Goal: Use online tool/utility: Utilize a website feature to perform a specific function

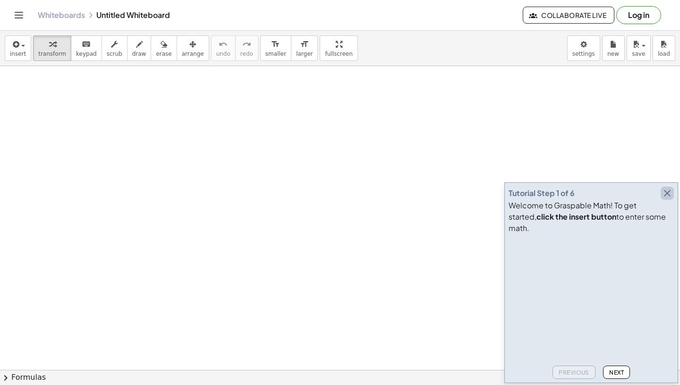
click at [669, 199] on icon "button" at bounding box center [667, 193] width 11 height 11
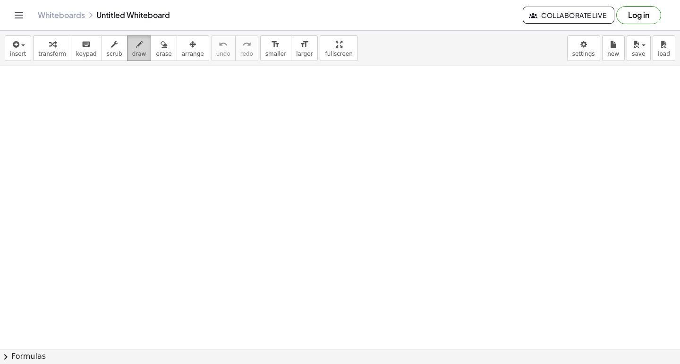
click at [132, 54] on span "draw" at bounding box center [139, 54] width 14 height 7
drag, startPoint x: 36, startPoint y: 85, endPoint x: 46, endPoint y: 100, distance: 18.1
drag, startPoint x: 52, startPoint y: 87, endPoint x: 58, endPoint y: 86, distance: 5.2
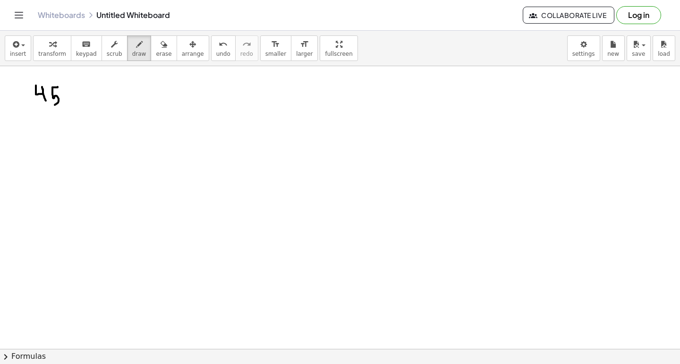
drag, startPoint x: 52, startPoint y: 87, endPoint x: 54, endPoint y: 104, distance: 17.6
drag, startPoint x: 76, startPoint y: 90, endPoint x: 77, endPoint y: 101, distance: 10.9
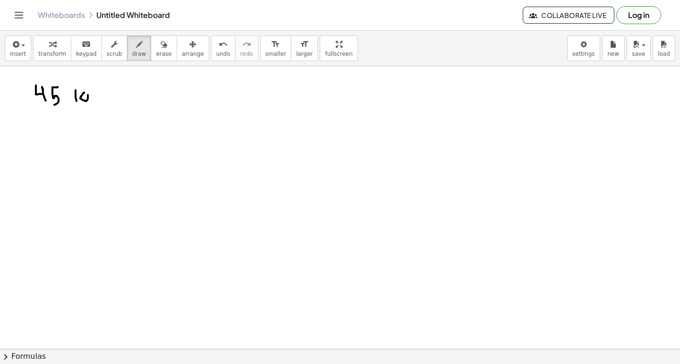
drag, startPoint x: 116, startPoint y: 98, endPoint x: 116, endPoint y: 88, distance: 9.9
drag, startPoint x: 121, startPoint y: 87, endPoint x: 126, endPoint y: 87, distance: 5.2
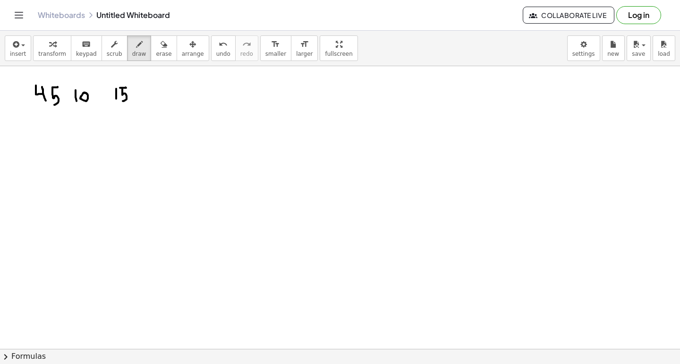
drag, startPoint x: 122, startPoint y: 87, endPoint x: 121, endPoint y: 100, distance: 12.8
drag, startPoint x: 131, startPoint y: 94, endPoint x: 137, endPoint y: 94, distance: 5.2
drag, startPoint x: 141, startPoint y: 89, endPoint x: 144, endPoint y: 100, distance: 11.1
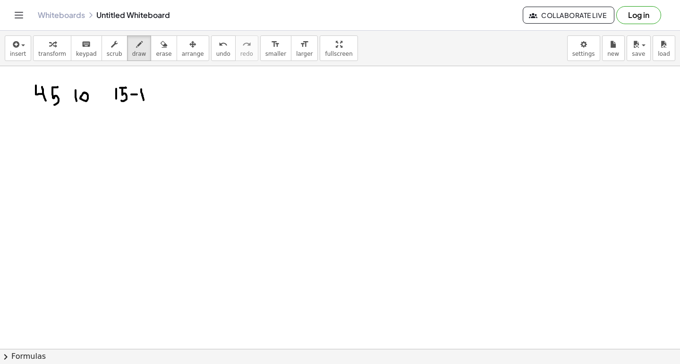
drag, startPoint x: 146, startPoint y: 89, endPoint x: 151, endPoint y: 100, distance: 12.1
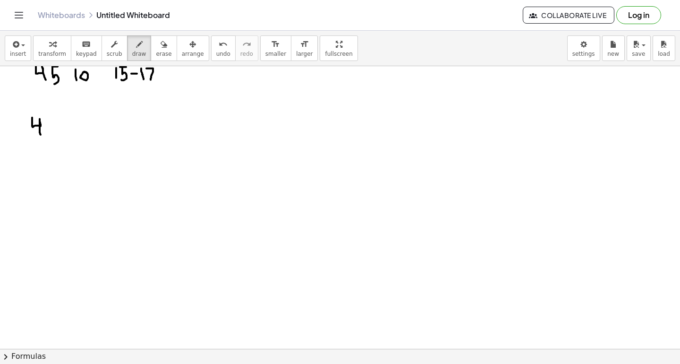
drag, startPoint x: 32, startPoint y: 117, endPoint x: 40, endPoint y: 134, distance: 18.6
drag, startPoint x: 40, startPoint y: 112, endPoint x: 43, endPoint y: 138, distance: 26.7
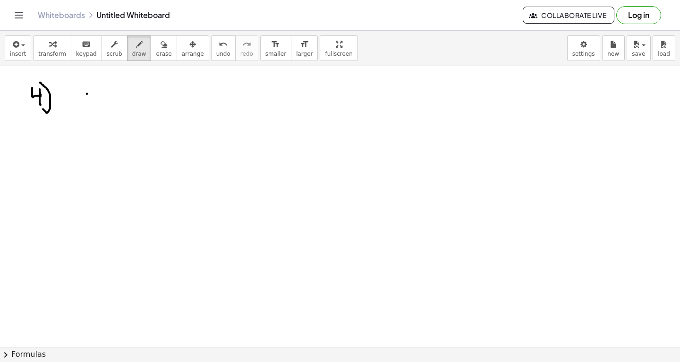
drag, startPoint x: 87, startPoint y: 93, endPoint x: 86, endPoint y: 103, distance: 10.4
click at [86, 103] on div at bounding box center [340, 350] width 680 height 669
drag, startPoint x: 74, startPoint y: 111, endPoint x: 95, endPoint y: 111, distance: 20.8
click at [95, 111] on div at bounding box center [340, 350] width 680 height 669
drag, startPoint x: 74, startPoint y: 118, endPoint x: 82, endPoint y: 134, distance: 18.0
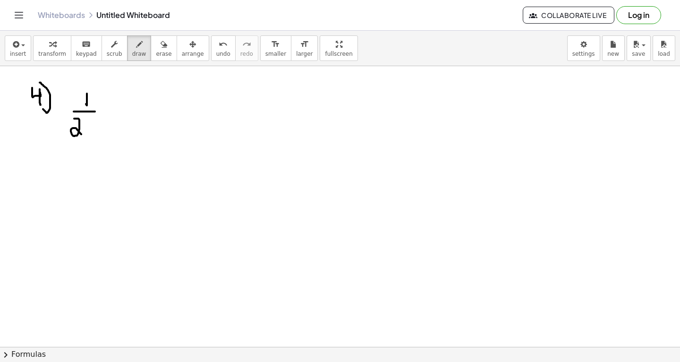
click at [82, 134] on div at bounding box center [340, 350] width 680 height 669
drag, startPoint x: 84, startPoint y: 121, endPoint x: 90, endPoint y: 129, distance: 10.1
click at [90, 129] on div at bounding box center [340, 350] width 680 height 669
drag, startPoint x: 95, startPoint y: 118, endPoint x: 101, endPoint y: 123, distance: 8.0
click at [101, 123] on div at bounding box center [340, 350] width 680 height 669
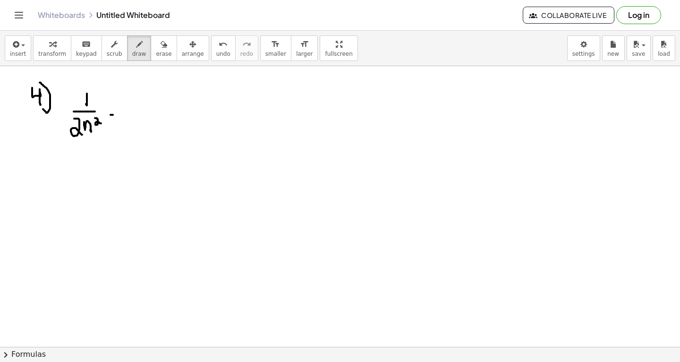
drag, startPoint x: 111, startPoint y: 114, endPoint x: 118, endPoint y: 114, distance: 7.6
click at [118, 114] on div at bounding box center [340, 350] width 680 height 669
drag, startPoint x: 112, startPoint y: 109, endPoint x: 118, endPoint y: 108, distance: 6.7
click at [118, 108] on div at bounding box center [340, 350] width 680 height 669
drag, startPoint x: 144, startPoint y: 89, endPoint x: 144, endPoint y: 100, distance: 10.9
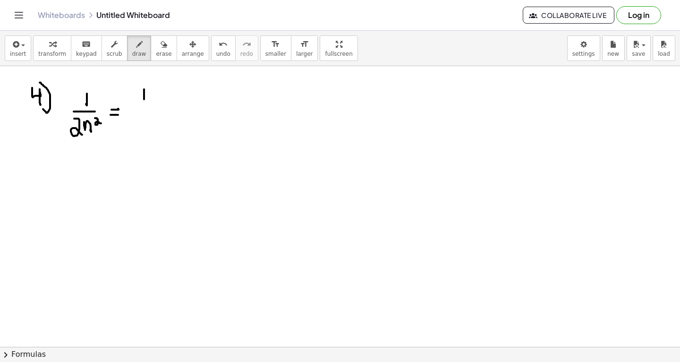
click at [144, 100] on div at bounding box center [340, 350] width 680 height 669
drag, startPoint x: 138, startPoint y: 103, endPoint x: 151, endPoint y: 102, distance: 13.3
click at [151, 102] on div at bounding box center [340, 350] width 680 height 669
drag, startPoint x: 142, startPoint y: 106, endPoint x: 150, endPoint y: 118, distance: 14.0
click at [150, 118] on div at bounding box center [340, 350] width 680 height 669
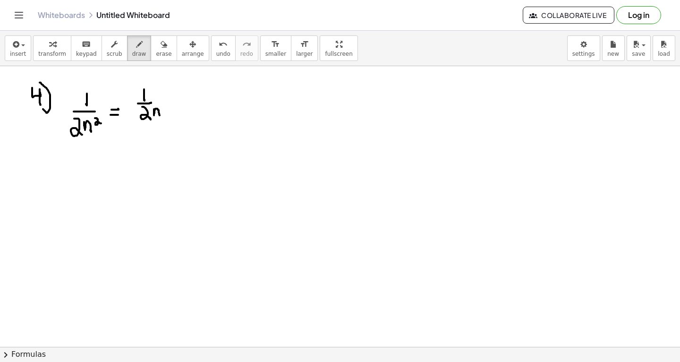
drag, startPoint x: 154, startPoint y: 109, endPoint x: 161, endPoint y: 118, distance: 11.5
click at [161, 118] on div at bounding box center [340, 350] width 680 height 669
drag, startPoint x: 172, startPoint y: 103, endPoint x: 179, endPoint y: 103, distance: 7.1
click at [179, 103] on div at bounding box center [340, 350] width 680 height 669
drag, startPoint x: 203, startPoint y: 83, endPoint x: 203, endPoint y: 89, distance: 6.1
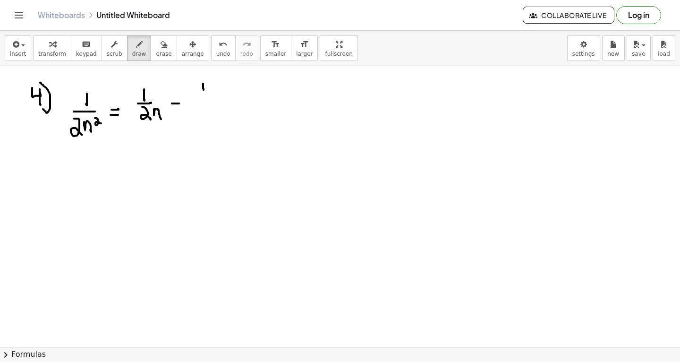
click at [203, 89] on div at bounding box center [340, 350] width 680 height 669
drag, startPoint x: 196, startPoint y: 97, endPoint x: 215, endPoint y: 97, distance: 19.4
click at [215, 97] on div at bounding box center [340, 350] width 680 height 669
drag, startPoint x: 198, startPoint y: 104, endPoint x: 202, endPoint y: 112, distance: 9.7
click at [202, 112] on div at bounding box center [340, 350] width 680 height 669
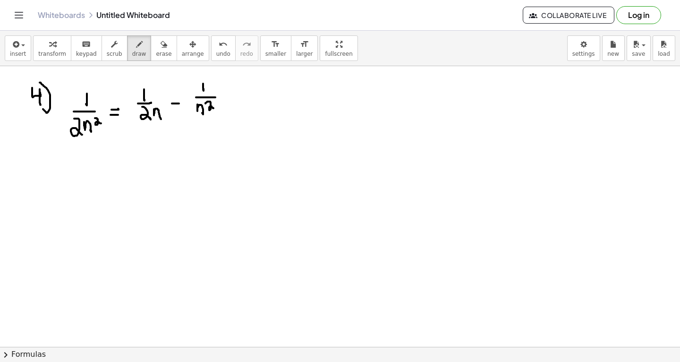
drag, startPoint x: 206, startPoint y: 103, endPoint x: 215, endPoint y: 109, distance: 11.0
click at [215, 109] on div at bounding box center [340, 350] width 680 height 669
click at [198, 109] on div at bounding box center [340, 350] width 680 height 669
drag, startPoint x: 304, startPoint y: 100, endPoint x: 301, endPoint y: 111, distance: 11.1
click at [301, 111] on div at bounding box center [340, 350] width 680 height 669
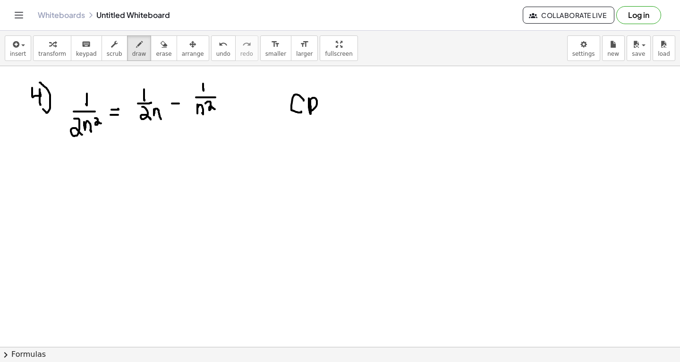
drag, startPoint x: 309, startPoint y: 98, endPoint x: 311, endPoint y: 111, distance: 13.0
click at [311, 111] on div at bounding box center [340, 350] width 680 height 669
drag, startPoint x: 350, startPoint y: 98, endPoint x: 364, endPoint y: 108, distance: 17.3
click at [364, 108] on div at bounding box center [340, 350] width 680 height 669
drag, startPoint x: 366, startPoint y: 93, endPoint x: 378, endPoint y: 106, distance: 17.1
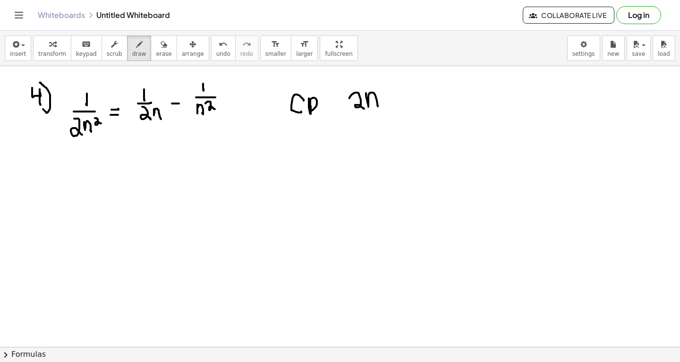
click at [378, 106] on div at bounding box center [340, 350] width 680 height 669
drag, startPoint x: 379, startPoint y: 87, endPoint x: 389, endPoint y: 91, distance: 10.0
click at [389, 91] on div at bounding box center [340, 350] width 680 height 669
click at [156, 52] on span "erase" at bounding box center [164, 54] width 16 height 7
click at [36, 101] on div at bounding box center [340, 350] width 680 height 669
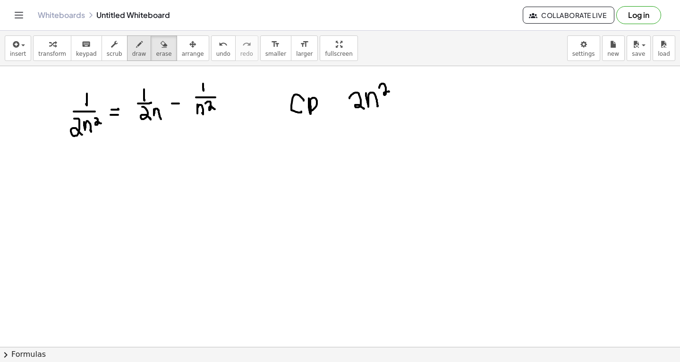
click at [132, 51] on span "draw" at bounding box center [139, 54] width 14 height 7
click at [64, 112] on div at bounding box center [340, 350] width 680 height 669
drag, startPoint x: 41, startPoint y: 105, endPoint x: 49, endPoint y: 111, distance: 9.8
click at [49, 111] on div at bounding box center [340, 350] width 680 height 669
drag, startPoint x: 50, startPoint y: 104, endPoint x: 56, endPoint y: 108, distance: 7.5
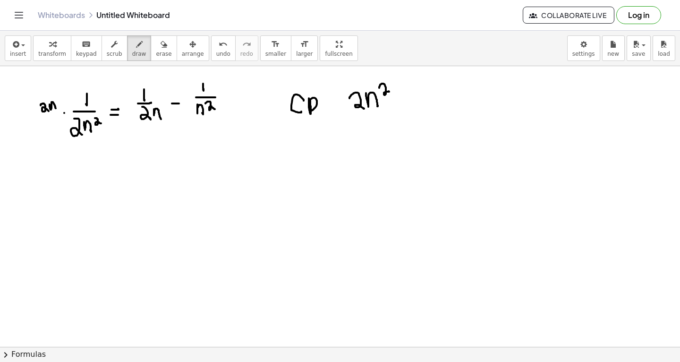
click at [56, 108] on div at bounding box center [340, 350] width 680 height 669
drag, startPoint x: 56, startPoint y: 98, endPoint x: 63, endPoint y: 103, distance: 8.3
click at [63, 103] on div at bounding box center [340, 350] width 680 height 669
click at [153, 91] on div at bounding box center [340, 350] width 680 height 669
drag, startPoint x: 156, startPoint y: 84, endPoint x: 161, endPoint y: 90, distance: 7.8
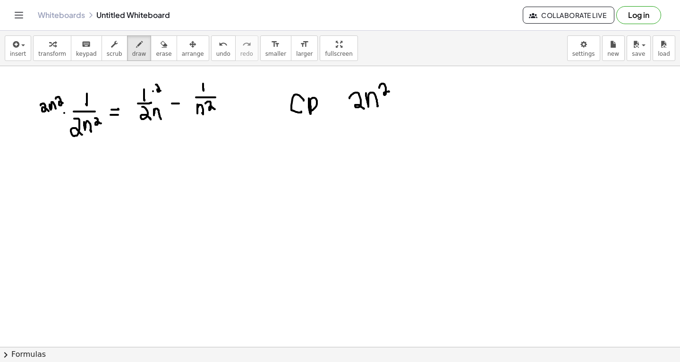
click at [161, 90] on div at bounding box center [340, 350] width 680 height 669
drag, startPoint x: 163, startPoint y: 84, endPoint x: 168, endPoint y: 87, distance: 5.9
click at [168, 87] on div at bounding box center [340, 350] width 680 height 669
drag, startPoint x: 168, startPoint y: 77, endPoint x: 175, endPoint y: 83, distance: 9.2
click at [175, 83] on div at bounding box center [340, 350] width 680 height 669
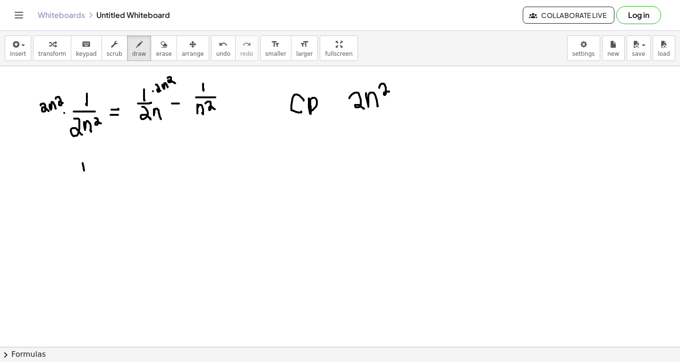
drag, startPoint x: 83, startPoint y: 163, endPoint x: 84, endPoint y: 180, distance: 17.5
click at [84, 180] on div at bounding box center [340, 350] width 680 height 669
drag, startPoint x: 95, startPoint y: 175, endPoint x: 102, endPoint y: 175, distance: 7.1
click at [102, 175] on div at bounding box center [340, 350] width 680 height 669
drag, startPoint x: 96, startPoint y: 166, endPoint x: 105, endPoint y: 166, distance: 9.5
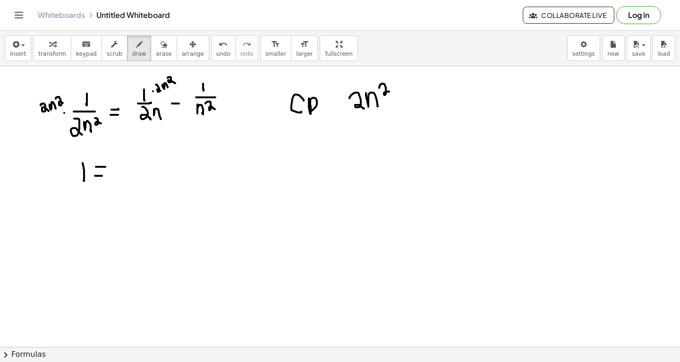
click at [105, 166] on div at bounding box center [340, 350] width 680 height 669
click at [223, 92] on div at bounding box center [340, 350] width 680 height 669
drag, startPoint x: 230, startPoint y: 86, endPoint x: 236, endPoint y: 90, distance: 7.6
click at [236, 90] on div at bounding box center [340, 350] width 680 height 669
drag, startPoint x: 242, startPoint y: 82, endPoint x: 248, endPoint y: 89, distance: 9.7
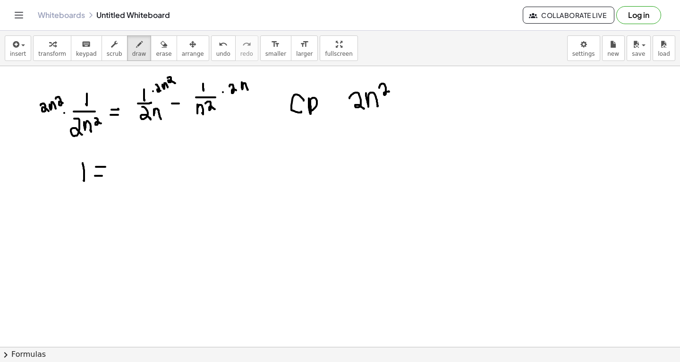
click at [248, 89] on div at bounding box center [340, 350] width 680 height 669
drag, startPoint x: 248, startPoint y: 81, endPoint x: 255, endPoint y: 83, distance: 7.3
click at [255, 83] on div at bounding box center [340, 350] width 680 height 669
drag, startPoint x: 308, startPoint y: 156, endPoint x: 308, endPoint y: 169, distance: 13.2
click at [308, 169] on div at bounding box center [340, 350] width 680 height 669
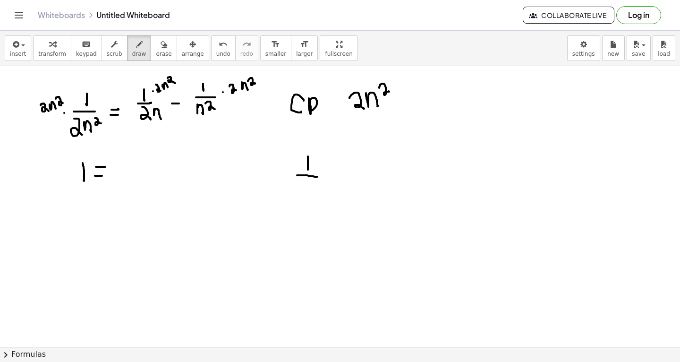
drag, startPoint x: 297, startPoint y: 175, endPoint x: 318, endPoint y: 176, distance: 20.3
click at [318, 176] on div at bounding box center [340, 350] width 680 height 669
drag, startPoint x: 301, startPoint y: 186, endPoint x: 311, endPoint y: 196, distance: 14.0
click at [312, 196] on div at bounding box center [340, 350] width 680 height 669
drag, startPoint x: 315, startPoint y: 184, endPoint x: 325, endPoint y: 196, distance: 16.1
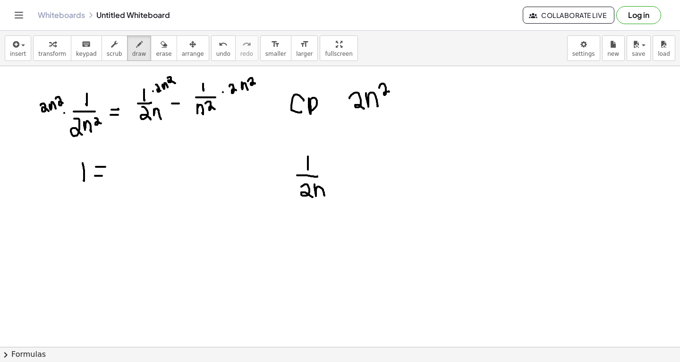
click at [325, 196] on div at bounding box center [340, 350] width 680 height 669
click at [341, 174] on div at bounding box center [340, 350] width 680 height 669
drag, startPoint x: 362, startPoint y: 159, endPoint x: 371, endPoint y: 168, distance: 12.7
click at [371, 168] on div at bounding box center [340, 350] width 680 height 669
drag, startPoint x: 376, startPoint y: 158, endPoint x: 385, endPoint y: 167, distance: 12.7
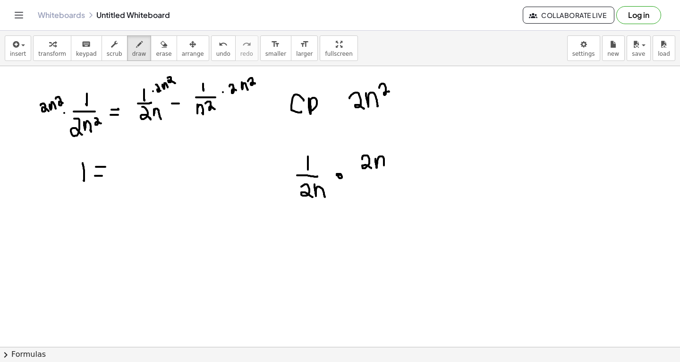
click at [385, 167] on div at bounding box center [340, 350] width 680 height 669
drag, startPoint x: 388, startPoint y: 150, endPoint x: 395, endPoint y: 155, distance: 8.7
click at [395, 155] on div at bounding box center [340, 350] width 680 height 669
drag, startPoint x: 360, startPoint y: 177, endPoint x: 387, endPoint y: 179, distance: 27.9
click at [387, 179] on div at bounding box center [340, 350] width 680 height 669
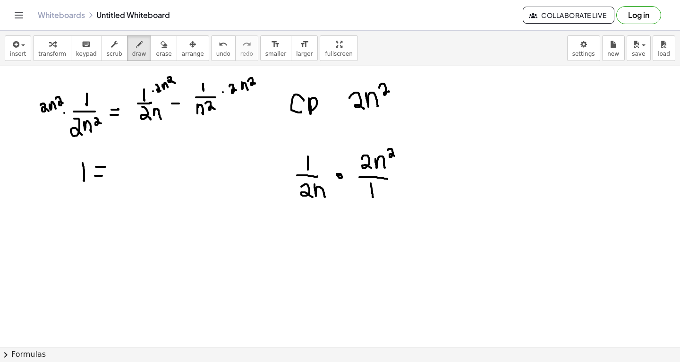
drag, startPoint x: 371, startPoint y: 183, endPoint x: 373, endPoint y: 197, distance: 13.8
click at [373, 197] on div at bounding box center [340, 350] width 680 height 669
drag, startPoint x: 407, startPoint y: 181, endPoint x: 416, endPoint y: 181, distance: 9.0
click at [416, 181] on div at bounding box center [340, 350] width 680 height 669
drag, startPoint x: 408, startPoint y: 176, endPoint x: 413, endPoint y: 175, distance: 5.3
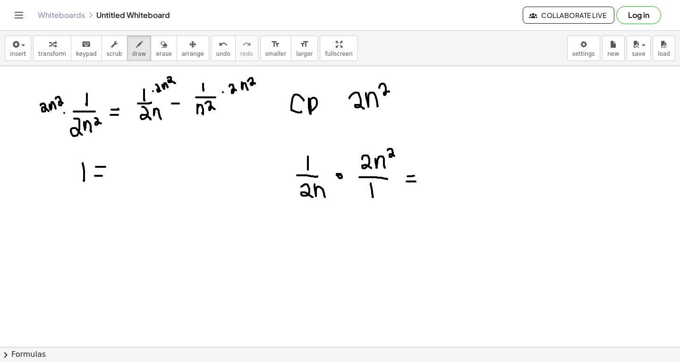
click at [413, 175] on div at bounding box center [340, 350] width 680 height 669
drag, startPoint x: 438, startPoint y: 160, endPoint x: 452, endPoint y: 167, distance: 16.3
click at [452, 167] on div at bounding box center [340, 350] width 680 height 669
drag, startPoint x: 455, startPoint y: 159, endPoint x: 462, endPoint y: 167, distance: 10.8
click at [462, 167] on div at bounding box center [340, 350] width 680 height 669
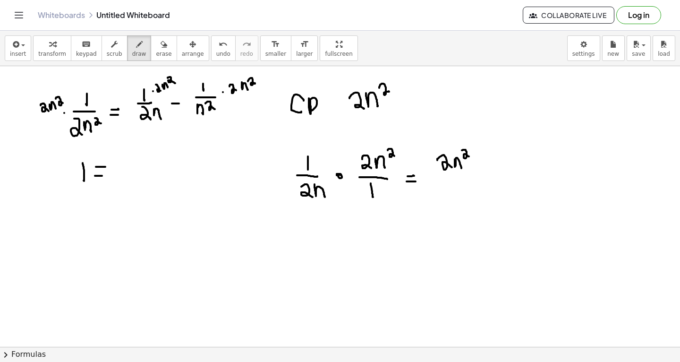
drag, startPoint x: 462, startPoint y: 150, endPoint x: 470, endPoint y: 156, distance: 9.7
click at [470, 156] on div at bounding box center [340, 350] width 680 height 669
drag, startPoint x: 435, startPoint y: 181, endPoint x: 468, endPoint y: 178, distance: 33.2
click at [468, 178] on div at bounding box center [340, 350] width 680 height 669
drag, startPoint x: 442, startPoint y: 189, endPoint x: 451, endPoint y: 198, distance: 12.7
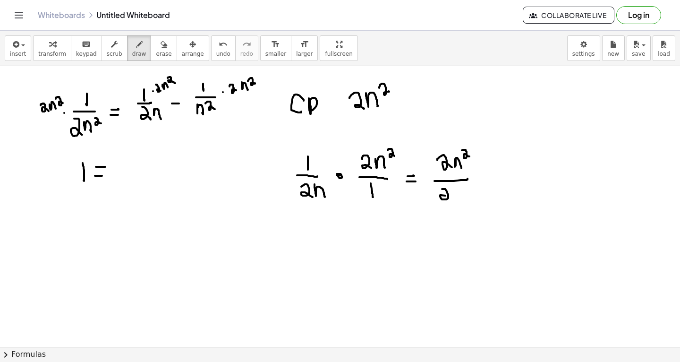
click at [451, 198] on div at bounding box center [340, 350] width 680 height 669
drag, startPoint x: 455, startPoint y: 192, endPoint x: 461, endPoint y: 196, distance: 7.2
click at [461, 196] on div at bounding box center [340, 350] width 680 height 669
drag, startPoint x: 515, startPoint y: 164, endPoint x: 526, endPoint y: 175, distance: 16.4
click at [526, 175] on div at bounding box center [340, 350] width 680 height 669
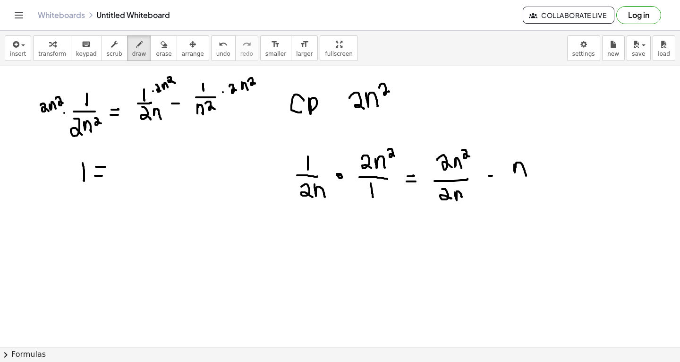
drag, startPoint x: 489, startPoint y: 175, endPoint x: 499, endPoint y: 173, distance: 10.7
click at [499, 173] on div at bounding box center [340, 350] width 680 height 669
drag, startPoint x: 490, startPoint y: 169, endPoint x: 502, endPoint y: 168, distance: 11.9
click at [502, 168] on div at bounding box center [340, 350] width 680 height 669
drag, startPoint x: 122, startPoint y: 165, endPoint x: 133, endPoint y: 178, distance: 16.8
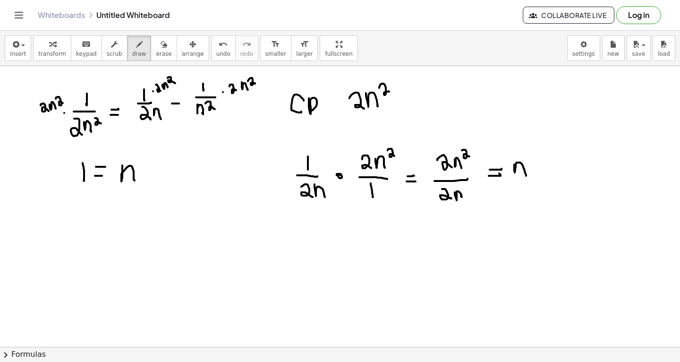
click at [133, 178] on div at bounding box center [340, 350] width 680 height 669
drag, startPoint x: 147, startPoint y: 170, endPoint x: 157, endPoint y: 170, distance: 9.9
click at [157, 170] on div at bounding box center [340, 350] width 680 height 669
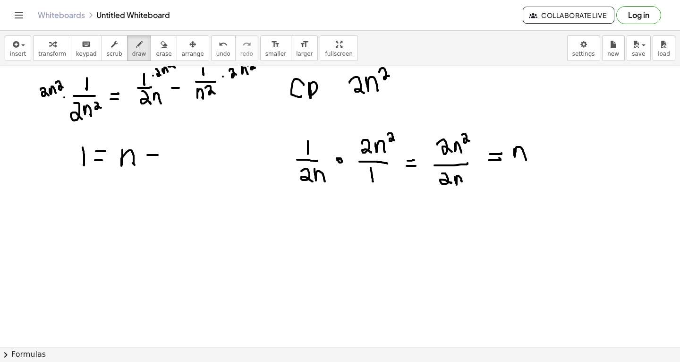
scroll to position [73, 0]
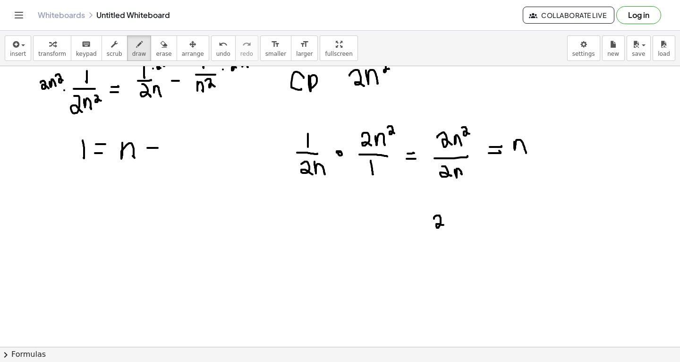
drag, startPoint x: 434, startPoint y: 218, endPoint x: 444, endPoint y: 224, distance: 11.4
click at [444, 224] on div at bounding box center [340, 327] width 680 height 669
drag, startPoint x: 427, startPoint y: 231, endPoint x: 457, endPoint y: 230, distance: 30.3
click at [457, 230] on div at bounding box center [340, 327] width 680 height 669
drag, startPoint x: 437, startPoint y: 236, endPoint x: 448, endPoint y: 251, distance: 18.2
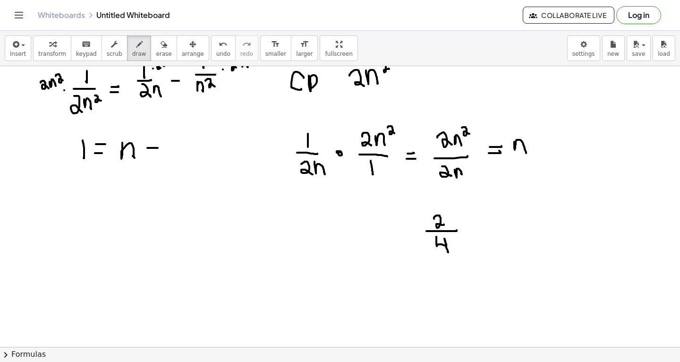
click at [448, 251] on div at bounding box center [340, 327] width 680 height 669
drag, startPoint x: 507, startPoint y: 222, endPoint x: 507, endPoint y: 213, distance: 9.0
click at [507, 213] on div at bounding box center [340, 327] width 680 height 669
drag, startPoint x: 497, startPoint y: 230, endPoint x: 512, endPoint y: 230, distance: 15.6
click at [512, 230] on div at bounding box center [340, 327] width 680 height 669
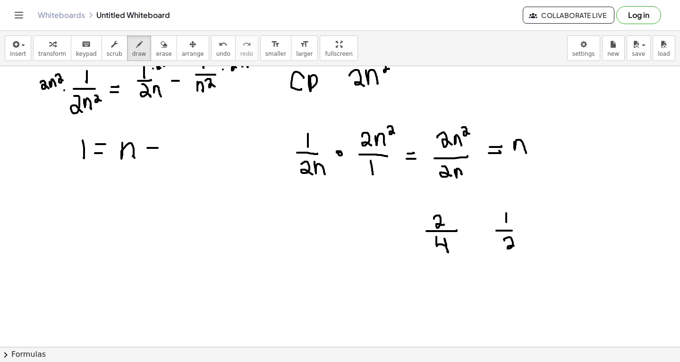
drag, startPoint x: 505, startPoint y: 240, endPoint x: 518, endPoint y: 247, distance: 15.4
click at [518, 247] on div at bounding box center [340, 327] width 680 height 669
drag, startPoint x: 595, startPoint y: 212, endPoint x: 595, endPoint y: 220, distance: 8.0
click at [595, 220] on div at bounding box center [340, 327] width 680 height 669
drag, startPoint x: 588, startPoint y: 225, endPoint x: 597, endPoint y: 225, distance: 9.5
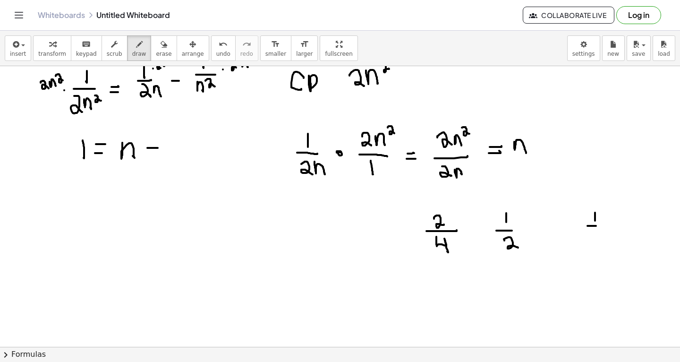
click at [597, 225] on div at bounding box center [340, 327] width 680 height 669
drag, startPoint x: 594, startPoint y: 230, endPoint x: 594, endPoint y: 238, distance: 8.0
click at [594, 238] on div at bounding box center [340, 327] width 680 height 669
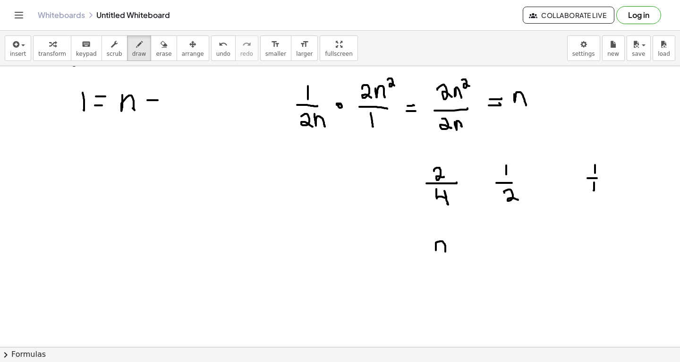
drag, startPoint x: 436, startPoint y: 242, endPoint x: 443, endPoint y: 249, distance: 9.4
click at [443, 249] on div at bounding box center [340, 279] width 680 height 669
drag, startPoint x: 449, startPoint y: 234, endPoint x: 460, endPoint y: 239, distance: 11.4
click at [460, 239] on div at bounding box center [340, 279] width 680 height 669
drag, startPoint x: 427, startPoint y: 257, endPoint x: 460, endPoint y: 257, distance: 33.1
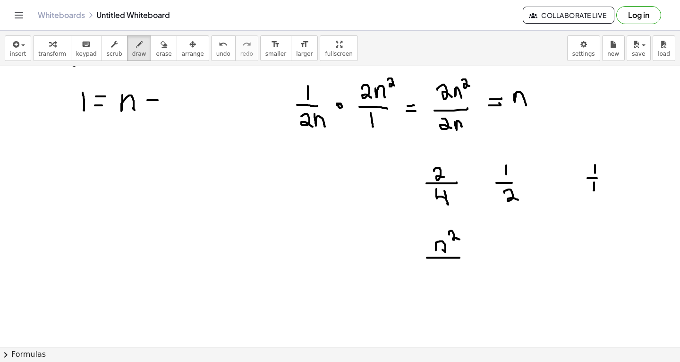
click at [460, 257] on div at bounding box center [340, 279] width 680 height 669
drag, startPoint x: 436, startPoint y: 266, endPoint x: 446, endPoint y: 274, distance: 13.1
click at [446, 274] on div at bounding box center [340, 279] width 680 height 669
drag, startPoint x: 506, startPoint y: 247, endPoint x: 511, endPoint y: 253, distance: 8.7
click at [511, 253] on div at bounding box center [340, 279] width 680 height 669
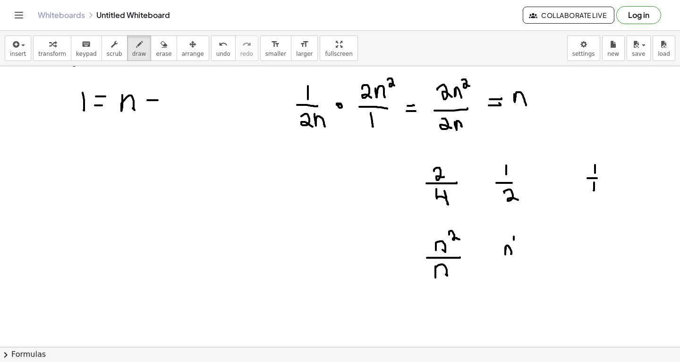
drag, startPoint x: 514, startPoint y: 236, endPoint x: 515, endPoint y: 242, distance: 6.2
click at [515, 242] on div at bounding box center [340, 279] width 680 height 669
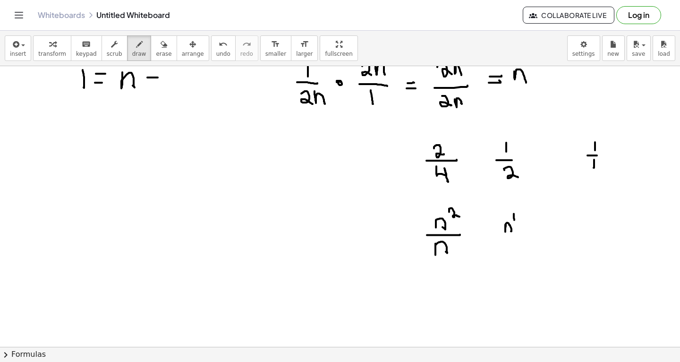
scroll to position [145, 0]
drag, startPoint x: 437, startPoint y: 284, endPoint x: 448, endPoint y: 298, distance: 18.2
click at [448, 298] on div at bounding box center [340, 256] width 680 height 669
drag, startPoint x: 449, startPoint y: 277, endPoint x: 457, endPoint y: 285, distance: 11.0
click at [457, 285] on div at bounding box center [340, 256] width 680 height 669
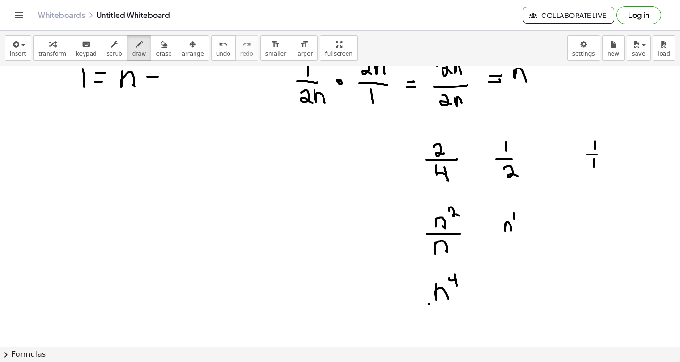
drag, startPoint x: 429, startPoint y: 303, endPoint x: 472, endPoint y: 303, distance: 42.5
click at [472, 303] on div at bounding box center [340, 256] width 680 height 669
drag, startPoint x: 430, startPoint y: 315, endPoint x: 446, endPoint y: 328, distance: 20.8
click at [446, 328] on div at bounding box center [340, 256] width 680 height 669
drag, startPoint x: 453, startPoint y: 312, endPoint x: 463, endPoint y: 320, distance: 12.8
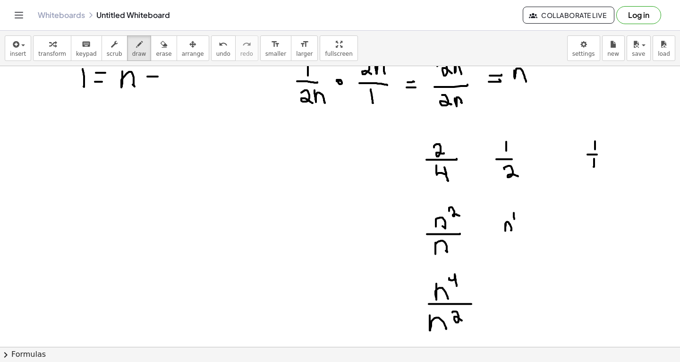
click at [463, 320] on div at bounding box center [340, 256] width 680 height 669
click at [494, 280] on div at bounding box center [340, 256] width 680 height 669
drag, startPoint x: 494, startPoint y: 280, endPoint x: 505, endPoint y: 294, distance: 17.9
click at [505, 294] on div at bounding box center [340, 256] width 680 height 669
drag, startPoint x: 508, startPoint y: 286, endPoint x: 513, endPoint y: 285, distance: 4.7
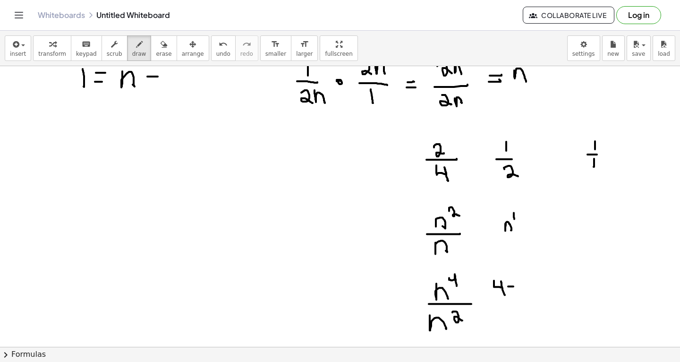
click at [514, 285] on div at bounding box center [340, 256] width 680 height 669
drag, startPoint x: 520, startPoint y: 273, endPoint x: 531, endPoint y: 286, distance: 16.8
click at [531, 286] on div at bounding box center [340, 256] width 680 height 669
drag, startPoint x: 553, startPoint y: 285, endPoint x: 565, endPoint y: 305, distance: 23.1
click at [565, 305] on div at bounding box center [340, 256] width 680 height 669
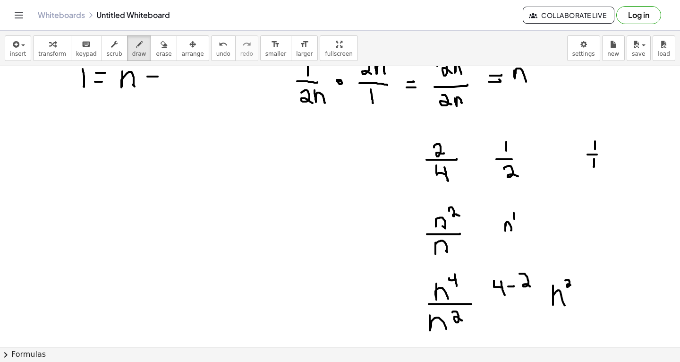
drag, startPoint x: 566, startPoint y: 280, endPoint x: 573, endPoint y: 285, distance: 9.1
click at [573, 285] on div at bounding box center [340, 256] width 680 height 669
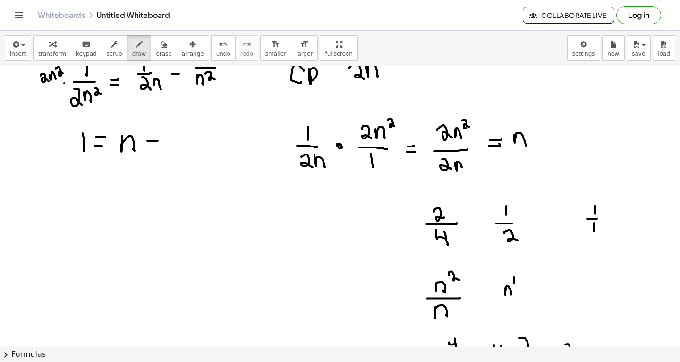
scroll to position [71, 0]
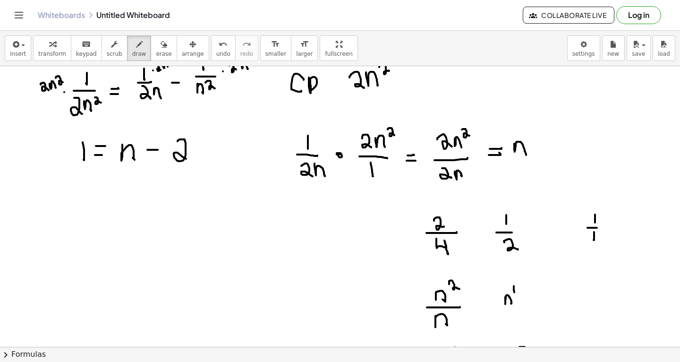
drag, startPoint x: 178, startPoint y: 141, endPoint x: 188, endPoint y: 159, distance: 21.2
click at [188, 159] on div at bounding box center [340, 329] width 680 height 669
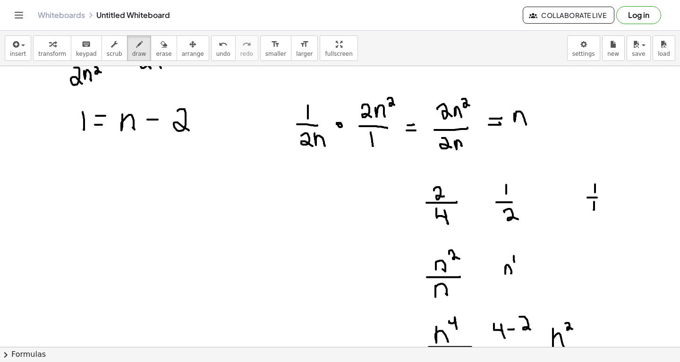
scroll to position [70, 0]
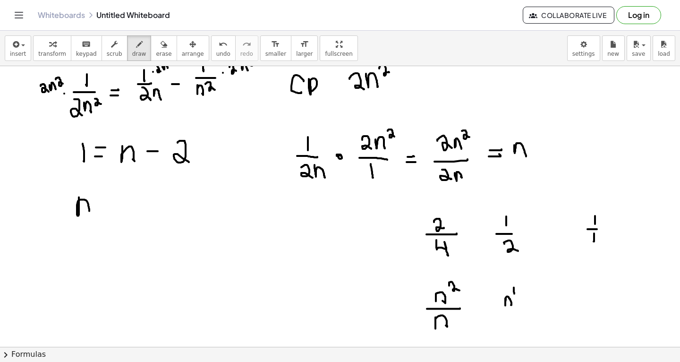
drag, startPoint x: 79, startPoint y: 197, endPoint x: 90, endPoint y: 213, distance: 20.1
click at [90, 213] on div at bounding box center [340, 330] width 680 height 669
drag, startPoint x: 97, startPoint y: 210, endPoint x: 103, endPoint y: 210, distance: 5.7
click at [103, 210] on div at bounding box center [340, 330] width 680 height 669
drag, startPoint x: 95, startPoint y: 204, endPoint x: 105, endPoint y: 202, distance: 9.6
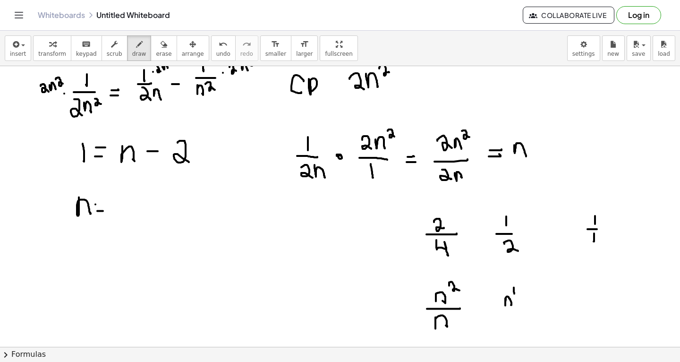
click at [105, 202] on div at bounding box center [340, 330] width 680 height 669
drag, startPoint x: 116, startPoint y: 196, endPoint x: 117, endPoint y: 214, distance: 18.0
click at [117, 214] on div at bounding box center [340, 330] width 680 height 669
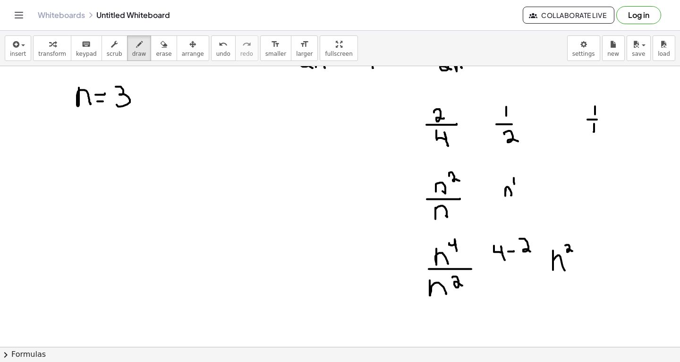
scroll to position [195, 0]
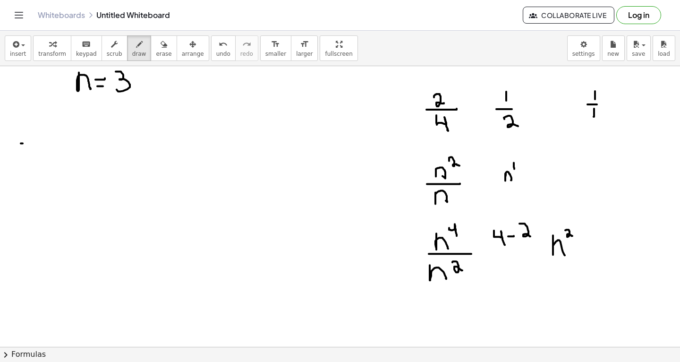
drag, startPoint x: 21, startPoint y: 143, endPoint x: 38, endPoint y: 141, distance: 17.6
click at [38, 141] on div at bounding box center [340, 205] width 680 height 669
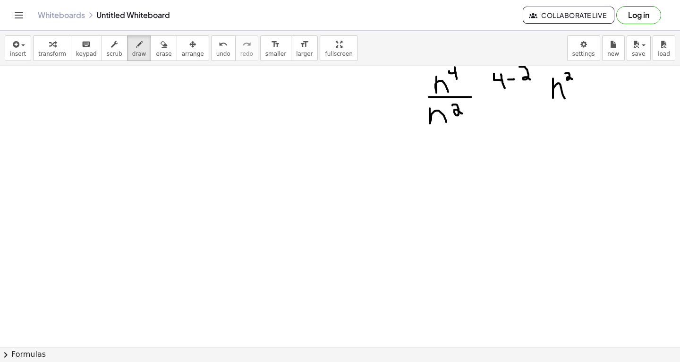
scroll to position [413, 0]
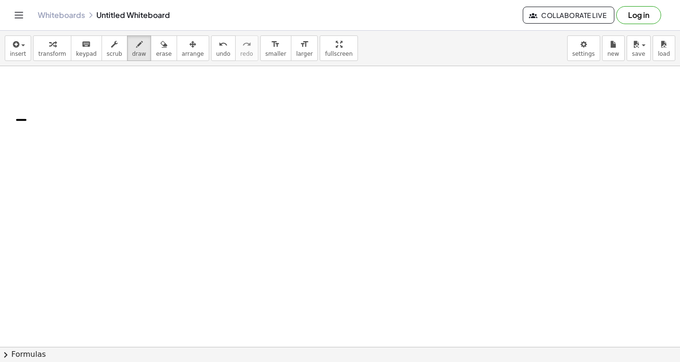
drag, startPoint x: 17, startPoint y: 120, endPoint x: 26, endPoint y: 120, distance: 8.5
click at [26, 120] on div at bounding box center [340, 75] width 680 height 844
drag, startPoint x: 18, startPoint y: 120, endPoint x: 15, endPoint y: 138, distance: 18.8
click at [15, 138] on div at bounding box center [340, 75] width 680 height 844
drag, startPoint x: 30, startPoint y: 110, endPoint x: 26, endPoint y: 150, distance: 40.3
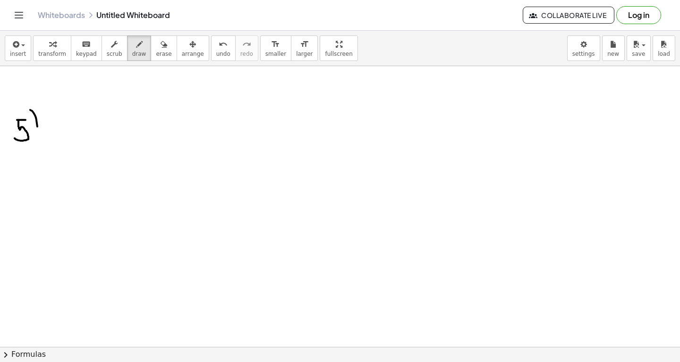
click at [28, 150] on div at bounding box center [340, 75] width 680 height 844
drag, startPoint x: 82, startPoint y: 115, endPoint x: 94, endPoint y: 123, distance: 13.9
click at [94, 123] on div at bounding box center [340, 75] width 680 height 844
drag, startPoint x: 76, startPoint y: 135, endPoint x: 121, endPoint y: 134, distance: 44.4
click at [121, 134] on div at bounding box center [340, 75] width 680 height 844
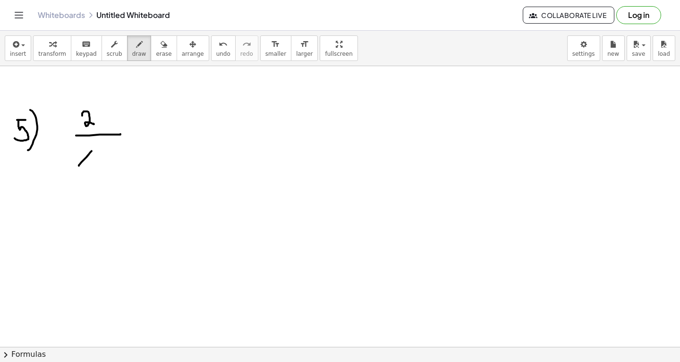
drag, startPoint x: 79, startPoint y: 165, endPoint x: 94, endPoint y: 149, distance: 22.1
click at [94, 149] on div at bounding box center [340, 75] width 680 height 844
drag, startPoint x: 79, startPoint y: 149, endPoint x: 99, endPoint y: 171, distance: 29.4
click at [99, 171] on div at bounding box center [340, 75] width 680 height 844
drag, startPoint x: 101, startPoint y: 140, endPoint x: 111, endPoint y: 147, distance: 11.8
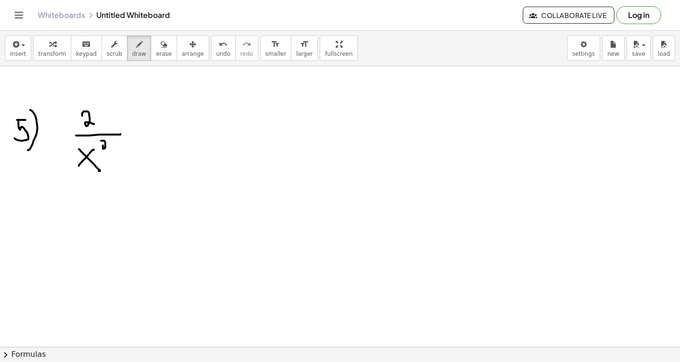
click at [111, 147] on div at bounding box center [340, 75] width 680 height 844
drag, startPoint x: 148, startPoint y: 131, endPoint x: 148, endPoint y: 142, distance: 10.9
click at [148, 142] on div at bounding box center [340, 75] width 680 height 844
drag, startPoint x: 143, startPoint y: 137, endPoint x: 157, endPoint y: 137, distance: 14.6
click at [157, 137] on div at bounding box center [340, 75] width 680 height 844
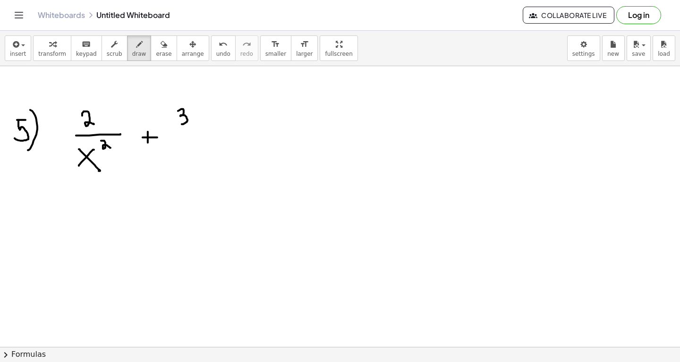
drag, startPoint x: 178, startPoint y: 111, endPoint x: 181, endPoint y: 122, distance: 11.7
click at [181, 122] on div at bounding box center [340, 75] width 680 height 844
drag, startPoint x: 193, startPoint y: 123, endPoint x: 203, endPoint y: 115, distance: 12.4
click at [203, 115] on div at bounding box center [340, 75] width 680 height 844
drag, startPoint x: 194, startPoint y: 115, endPoint x: 206, endPoint y: 123, distance: 14.3
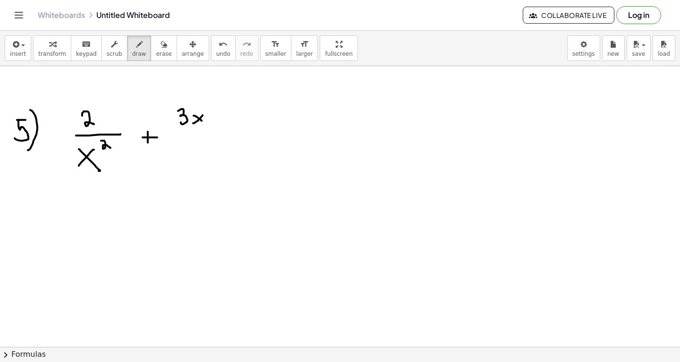
click at [206, 123] on div at bounding box center [340, 75] width 680 height 844
drag, startPoint x: 213, startPoint y: 117, endPoint x: 223, endPoint y: 117, distance: 9.5
click at [223, 117] on div at bounding box center [340, 75] width 680 height 844
drag, startPoint x: 239, startPoint y: 110, endPoint x: 232, endPoint y: 121, distance: 13.2
click at [232, 121] on div at bounding box center [340, 75] width 680 height 844
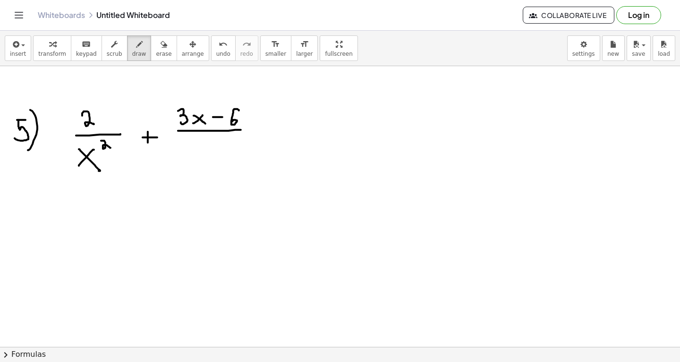
drag, startPoint x: 178, startPoint y: 130, endPoint x: 258, endPoint y: 129, distance: 79.4
click at [258, 129] on div at bounding box center [340, 75] width 680 height 844
drag, startPoint x: 192, startPoint y: 155, endPoint x: 202, endPoint y: 144, distance: 15.0
click at [202, 144] on div at bounding box center [340, 75] width 680 height 844
drag, startPoint x: 189, startPoint y: 143, endPoint x: 207, endPoint y: 159, distance: 24.1
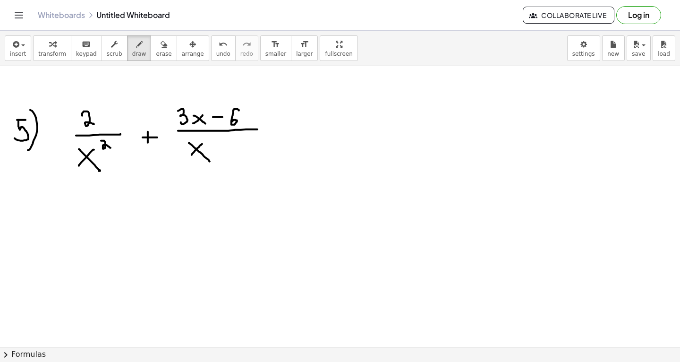
click at [207, 159] on div at bounding box center [340, 75] width 680 height 844
drag, startPoint x: 210, startPoint y: 139, endPoint x: 223, endPoint y: 143, distance: 13.3
click at [223, 143] on div at bounding box center [340, 75] width 680 height 844
drag, startPoint x: 277, startPoint y: 134, endPoint x: 290, endPoint y: 134, distance: 12.8
click at [290, 134] on div at bounding box center [340, 75] width 680 height 844
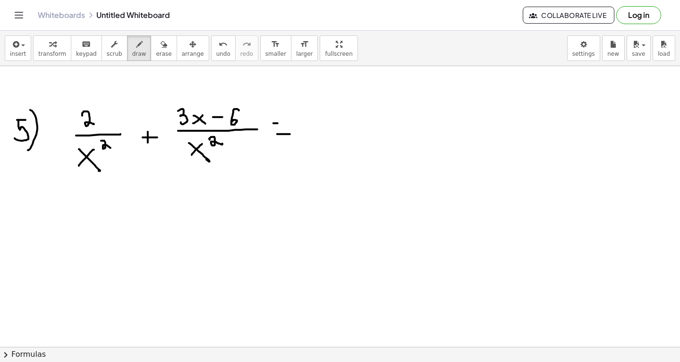
drag, startPoint x: 274, startPoint y: 123, endPoint x: 287, endPoint y: 122, distance: 13.3
click at [287, 122] on div at bounding box center [340, 75] width 680 height 844
drag, startPoint x: 317, startPoint y: 121, endPoint x: 317, endPoint y: 105, distance: 16.1
click at [317, 105] on div at bounding box center [340, 75] width 680 height 844
drag, startPoint x: 309, startPoint y: 125, endPoint x: 331, endPoint y: 126, distance: 22.2
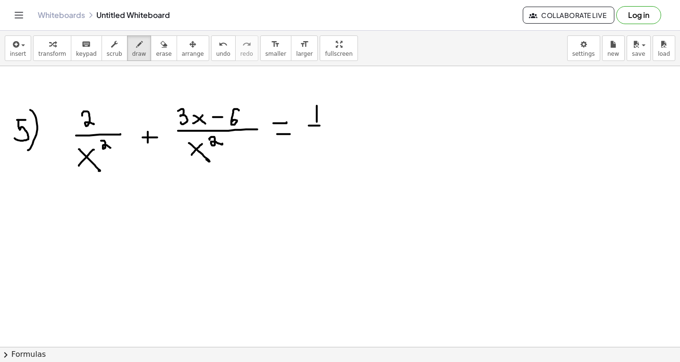
click at [331, 126] on div at bounding box center [340, 75] width 680 height 844
drag, startPoint x: 310, startPoint y: 146, endPoint x: 326, endPoint y: 129, distance: 22.7
click at [326, 129] on div at bounding box center [340, 75] width 680 height 844
drag, startPoint x: 309, startPoint y: 131, endPoint x: 324, endPoint y: 146, distance: 22.1
click at [324, 146] on div at bounding box center [340, 75] width 680 height 844
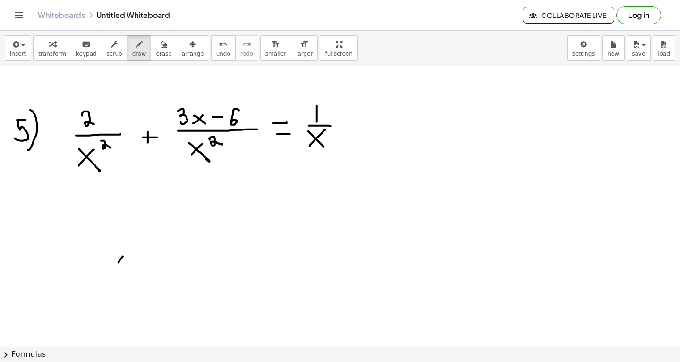
drag, startPoint x: 119, startPoint y: 262, endPoint x: 132, endPoint y: 247, distance: 20.1
click at [132, 247] on div at bounding box center [340, 75] width 680 height 844
drag, startPoint x: 121, startPoint y: 247, endPoint x: 135, endPoint y: 257, distance: 17.6
click at [135, 257] on div at bounding box center [340, 75] width 680 height 844
drag, startPoint x: 136, startPoint y: 241, endPoint x: 143, endPoint y: 245, distance: 7.6
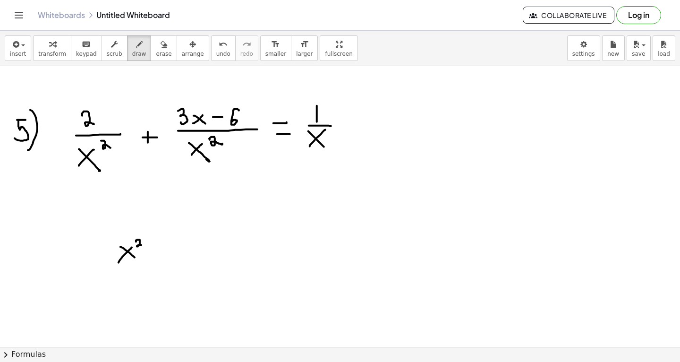
click at [143, 245] on div at bounding box center [340, 75] width 680 height 844
drag, startPoint x: 229, startPoint y: 246, endPoint x: 246, endPoint y: 246, distance: 17.0
click at [246, 246] on div at bounding box center [340, 75] width 680 height 844
drag, startPoint x: 231, startPoint y: 241, endPoint x: 250, endPoint y: 240, distance: 18.9
click at [250, 240] on div at bounding box center [340, 75] width 680 height 844
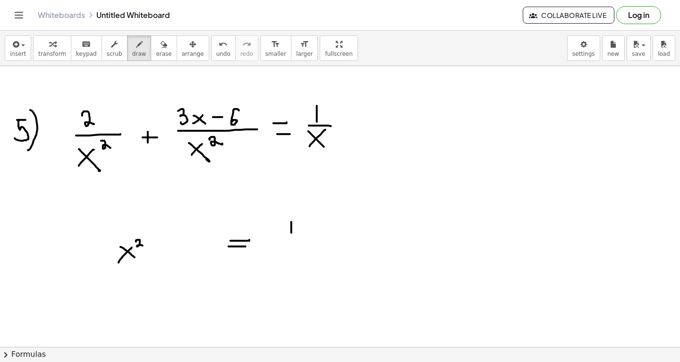
drag, startPoint x: 292, startPoint y: 232, endPoint x: 292, endPoint y: 213, distance: 19.8
click at [292, 213] on div at bounding box center [340, 75] width 680 height 844
drag, startPoint x: 283, startPoint y: 242, endPoint x: 308, endPoint y: 242, distance: 24.6
click at [308, 242] on div at bounding box center [340, 75] width 680 height 844
drag, startPoint x: 290, startPoint y: 267, endPoint x: 304, endPoint y: 246, distance: 24.5
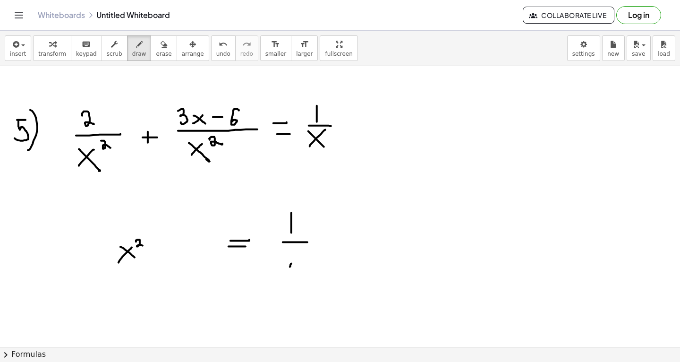
click at [304, 246] on div at bounding box center [340, 75] width 680 height 844
drag, startPoint x: 292, startPoint y: 250, endPoint x: 307, endPoint y: 262, distance: 19.5
click at [307, 262] on div at bounding box center [340, 75] width 680 height 844
drag, startPoint x: 98, startPoint y: 227, endPoint x: 150, endPoint y: 227, distance: 51.5
click at [150, 227] on div at bounding box center [340, 75] width 680 height 844
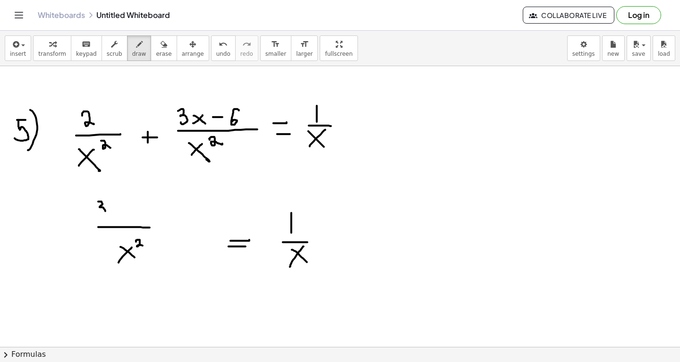
drag, startPoint x: 98, startPoint y: 201, endPoint x: 102, endPoint y: 215, distance: 14.1
click at [104, 215] on div at bounding box center [340, 75] width 680 height 844
drag, startPoint x: 112, startPoint y: 215, endPoint x: 122, endPoint y: 206, distance: 13.0
click at [122, 206] on div at bounding box center [340, 75] width 680 height 844
drag, startPoint x: 113, startPoint y: 206, endPoint x: 125, endPoint y: 215, distance: 15.4
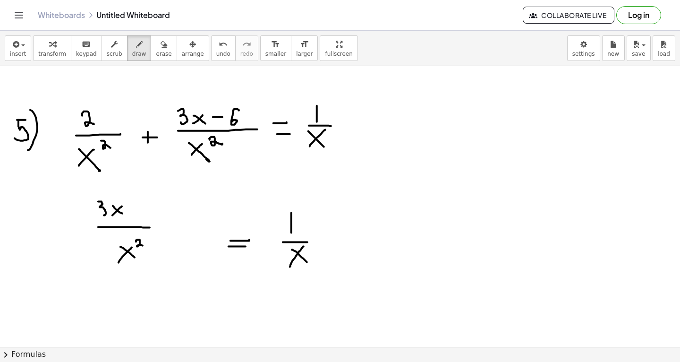
click at [125, 215] on div at bounding box center [340, 75] width 680 height 844
drag, startPoint x: 138, startPoint y: 211, endPoint x: 146, endPoint y: 211, distance: 8.5
click at [146, 211] on div at bounding box center [340, 75] width 680 height 844
drag, startPoint x: 157, startPoint y: 202, endPoint x: 165, endPoint y: 217, distance: 17.5
click at [165, 217] on div at bounding box center [340, 75] width 680 height 844
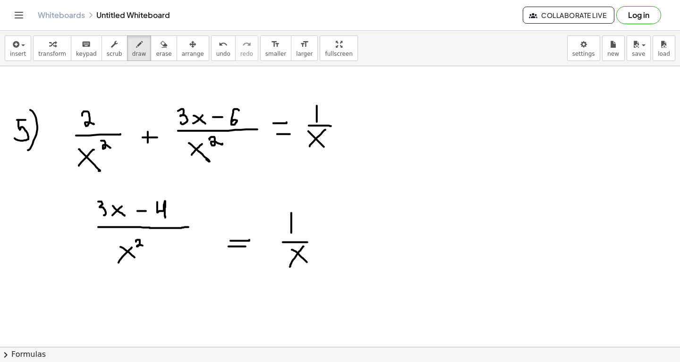
drag, startPoint x: 150, startPoint y: 228, endPoint x: 189, endPoint y: 227, distance: 39.7
click at [189, 227] on div at bounding box center [340, 75] width 680 height 844
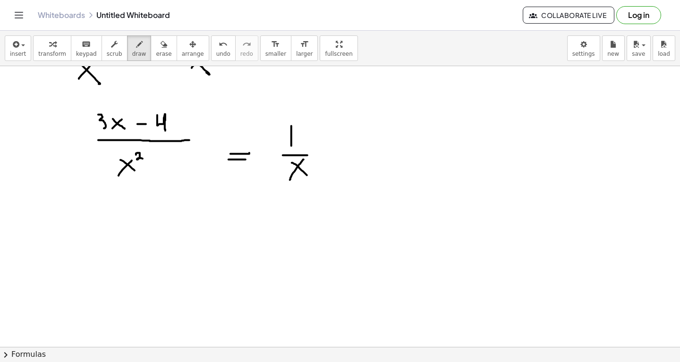
scroll to position [501, 0]
drag, startPoint x: 45, startPoint y: 152, endPoint x: 49, endPoint y: 140, distance: 11.8
drag, startPoint x: 44, startPoint y: 140, endPoint x: 54, endPoint y: 146, distance: 11.9
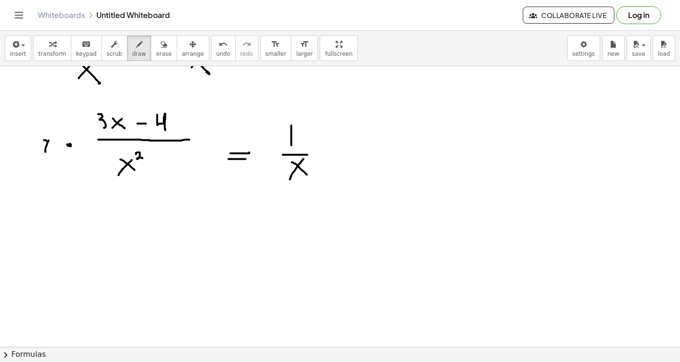
drag, startPoint x: 54, startPoint y: 134, endPoint x: 60, endPoint y: 139, distance: 8.0
drag, startPoint x: 330, startPoint y: 163, endPoint x: 342, endPoint y: 152, distance: 16.4
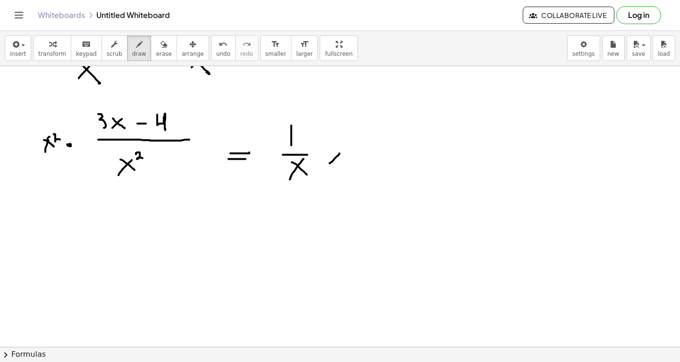
drag, startPoint x: 329, startPoint y: 151, endPoint x: 345, endPoint y: 163, distance: 19.7
drag, startPoint x: 356, startPoint y: 153, endPoint x: 366, endPoint y: 161, distance: 12.8
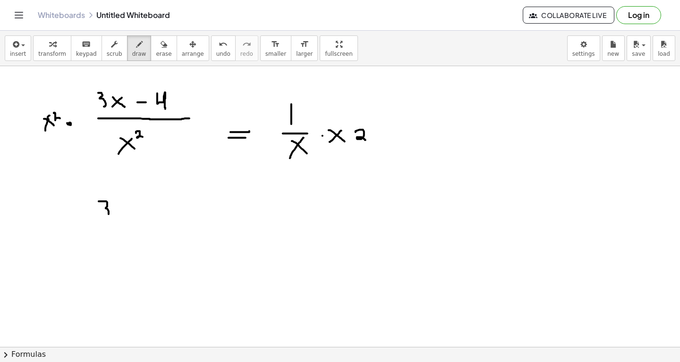
drag, startPoint x: 99, startPoint y: 201, endPoint x: 102, endPoint y: 216, distance: 15.9
drag, startPoint x: 117, startPoint y: 217, endPoint x: 133, endPoint y: 200, distance: 23.4
drag, startPoint x: 119, startPoint y: 201, endPoint x: 132, endPoint y: 214, distance: 18.4
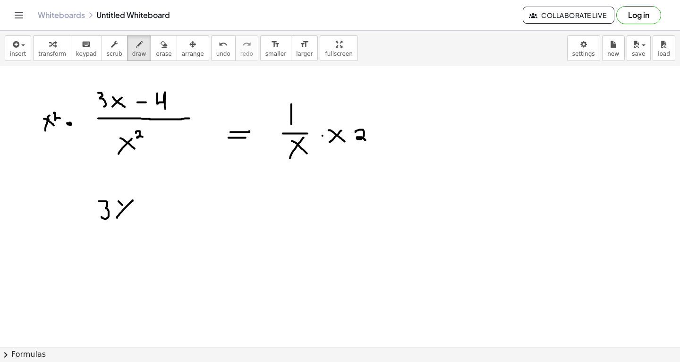
drag, startPoint x: 144, startPoint y: 208, endPoint x: 162, endPoint y: 208, distance: 18.0
drag, startPoint x: 170, startPoint y: 201, endPoint x: 181, endPoint y: 220, distance: 21.8
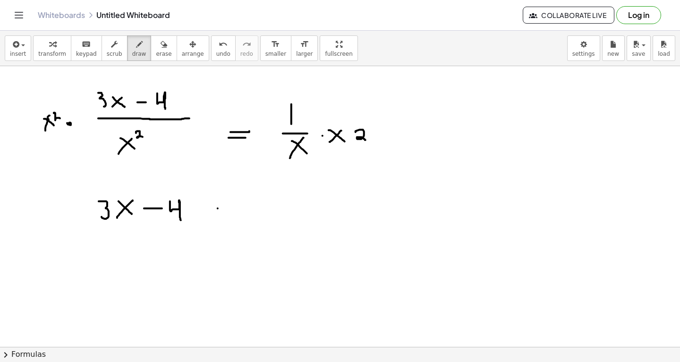
drag, startPoint x: 218, startPoint y: 208, endPoint x: 230, endPoint y: 207, distance: 11.8
drag, startPoint x: 216, startPoint y: 198, endPoint x: 236, endPoint y: 198, distance: 19.8
click at [162, 51] on span "erase" at bounding box center [164, 54] width 16 height 7
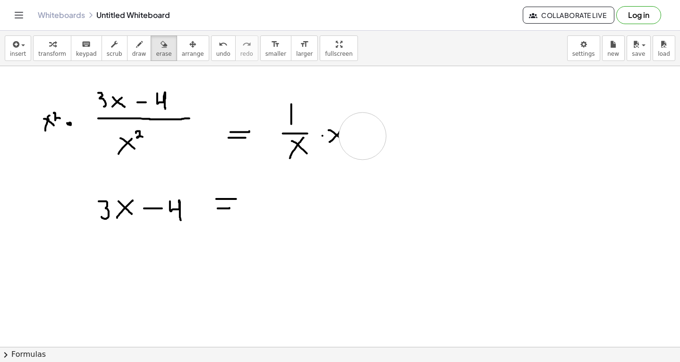
click at [136, 46] on icon "button" at bounding box center [139, 44] width 7 height 11
drag, startPoint x: 339, startPoint y: 135, endPoint x: 349, endPoint y: 142, distance: 12.1
drag, startPoint x: 341, startPoint y: 136, endPoint x: 349, endPoint y: 130, distance: 9.6
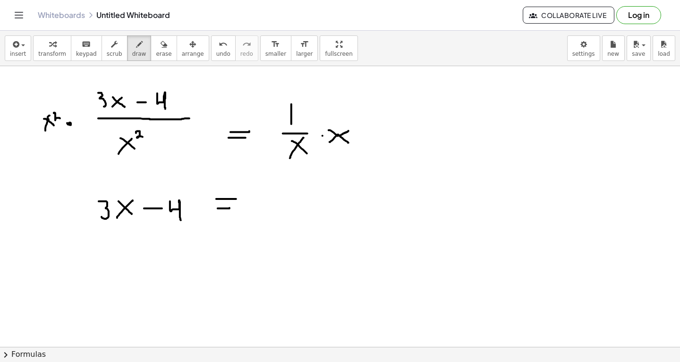
drag, startPoint x: 353, startPoint y: 124, endPoint x: 361, endPoint y: 130, distance: 10.4
drag, startPoint x: 456, startPoint y: 125, endPoint x: 469, endPoint y: 112, distance: 18.4
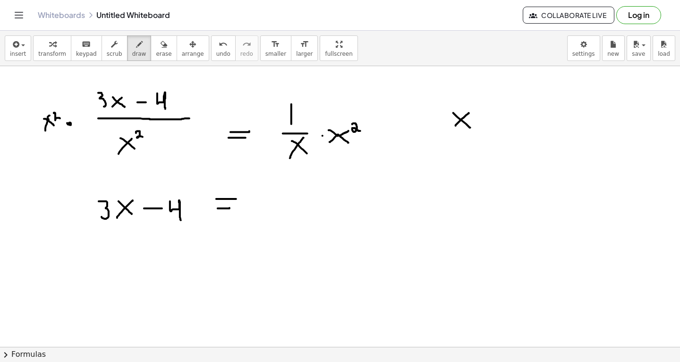
drag, startPoint x: 454, startPoint y: 112, endPoint x: 471, endPoint y: 127, distance: 22.1
drag, startPoint x: 474, startPoint y: 104, endPoint x: 481, endPoint y: 110, distance: 8.7
drag, startPoint x: 449, startPoint y: 131, endPoint x: 482, endPoint y: 128, distance: 33.2
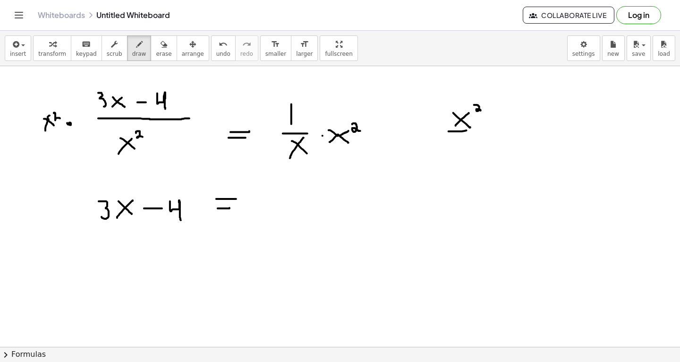
drag, startPoint x: 456, startPoint y: 152, endPoint x: 470, endPoint y: 136, distance: 20.8
drag, startPoint x: 456, startPoint y: 135, endPoint x: 468, endPoint y: 149, distance: 18.7
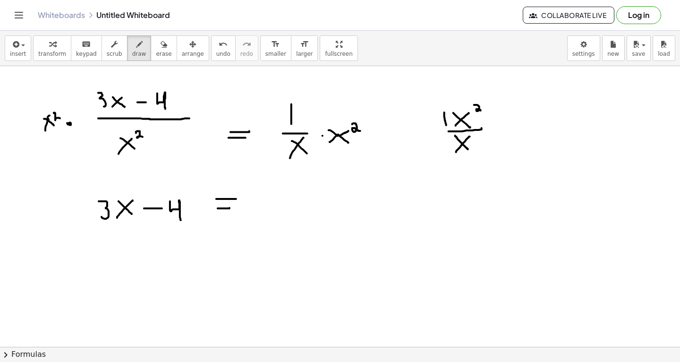
drag, startPoint x: 445, startPoint y: 112, endPoint x: 446, endPoint y: 124, distance: 11.9
drag, startPoint x: 522, startPoint y: 122, endPoint x: 537, endPoint y: 108, distance: 21.1
drag, startPoint x: 525, startPoint y: 108, endPoint x: 544, endPoint y: 121, distance: 23.0
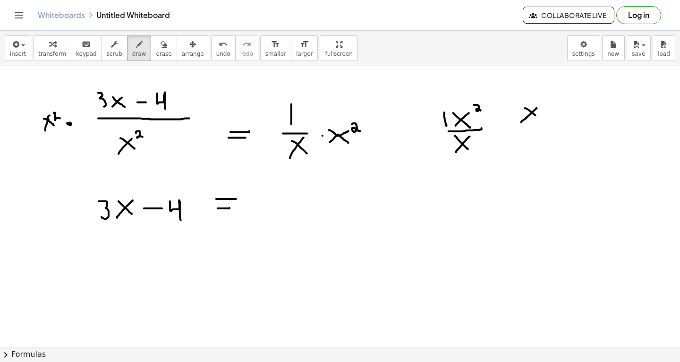
drag, startPoint x: 557, startPoint y: 120, endPoint x: 568, endPoint y: 108, distance: 16.0
drag, startPoint x: 555, startPoint y: 105, endPoint x: 569, endPoint y: 121, distance: 21.1
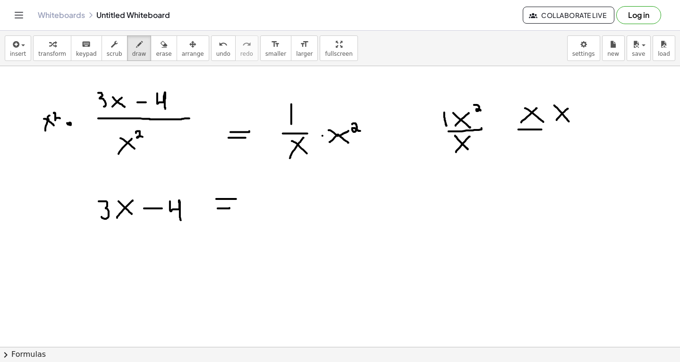
drag, startPoint x: 519, startPoint y: 129, endPoint x: 590, endPoint y: 128, distance: 70.9
drag, startPoint x: 537, startPoint y: 153, endPoint x: 552, endPoint y: 139, distance: 20.4
drag, startPoint x: 534, startPoint y: 138, endPoint x: 556, endPoint y: 150, distance: 25.2
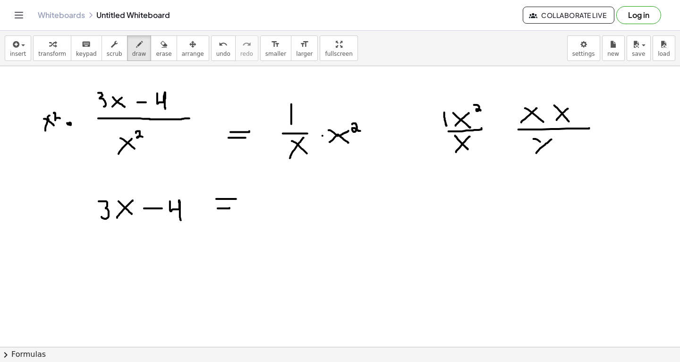
drag, startPoint x: 528, startPoint y: 89, endPoint x: 541, endPoint y: 126, distance: 39.0
drag, startPoint x: 543, startPoint y: 136, endPoint x: 556, endPoint y: 168, distance: 34.6
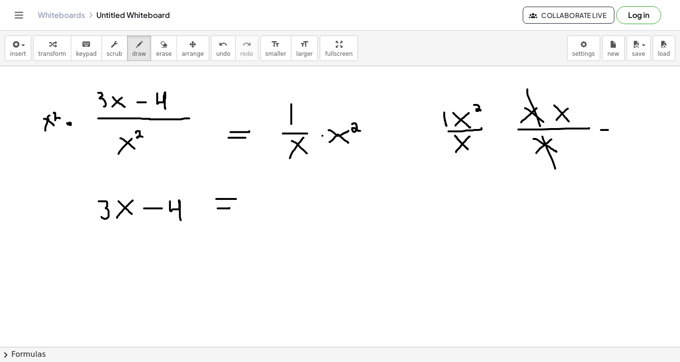
drag, startPoint x: 602, startPoint y: 129, endPoint x: 609, endPoint y: 129, distance: 7.1
drag, startPoint x: 601, startPoint y: 122, endPoint x: 610, endPoint y: 122, distance: 9.5
drag, startPoint x: 625, startPoint y: 140, endPoint x: 640, endPoint y: 112, distance: 31.7
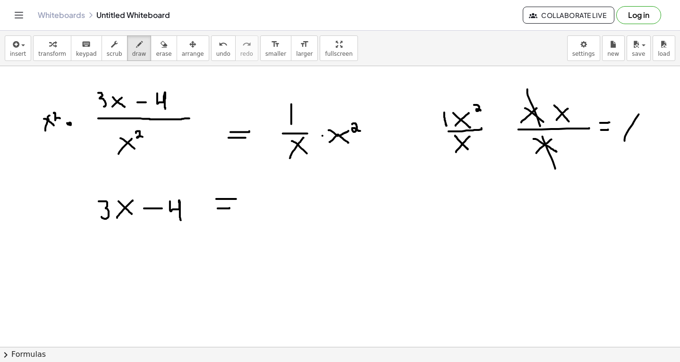
drag, startPoint x: 623, startPoint y: 112, endPoint x: 639, endPoint y: 131, distance: 24.8
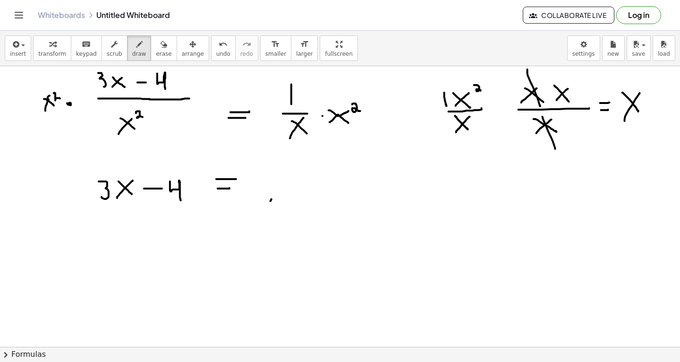
drag, startPoint x: 271, startPoint y: 201, endPoint x: 309, endPoint y: 157, distance: 57.9
drag, startPoint x: 281, startPoint y: 164, endPoint x: 308, endPoint y: 201, distance: 46.4
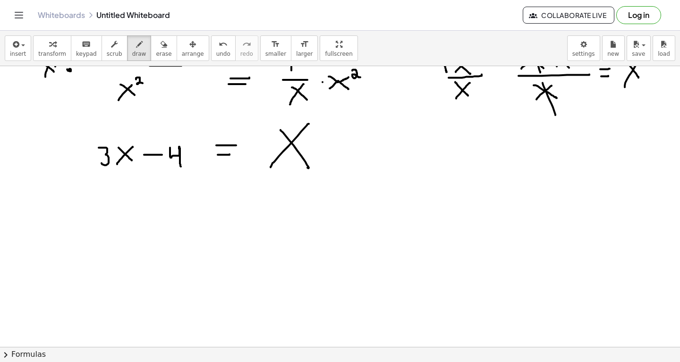
scroll to position [575, 0]
drag, startPoint x: 95, startPoint y: 216, endPoint x: 107, endPoint y: 218, distance: 12.5
click at [107, 218] on div at bounding box center [340, 53] width 680 height 1125
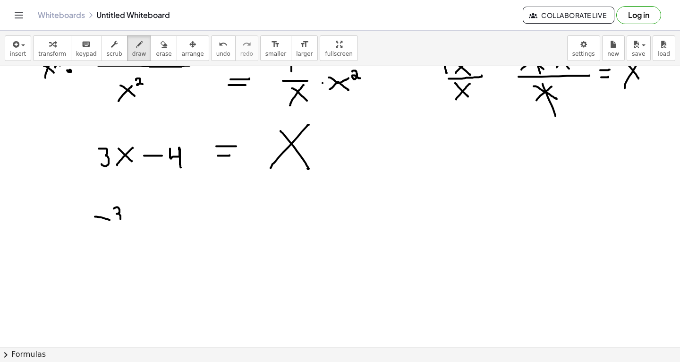
drag, startPoint x: 114, startPoint y: 208, endPoint x: 117, endPoint y: 218, distance: 10.9
click at [117, 218] on div at bounding box center [340, 53] width 680 height 1125
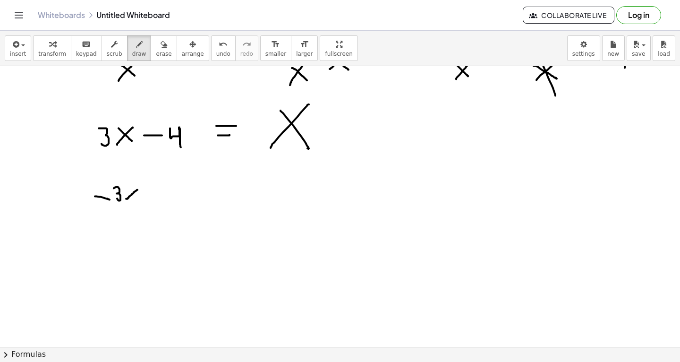
drag, startPoint x: 126, startPoint y: 198, endPoint x: 138, endPoint y: 189, distance: 14.5
click at [138, 189] on div at bounding box center [340, 33] width 680 height 1125
drag, startPoint x: 127, startPoint y: 187, endPoint x: 134, endPoint y: 198, distance: 13.2
click at [134, 198] on div at bounding box center [340, 33] width 680 height 1125
drag, startPoint x: 269, startPoint y: 190, endPoint x: 279, endPoint y: 190, distance: 10.4
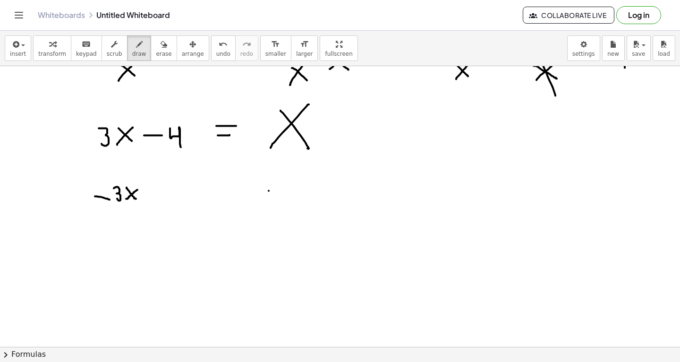
click at [279, 190] on div at bounding box center [340, 33] width 680 height 1125
drag, startPoint x: 288, startPoint y: 183, endPoint x: 296, endPoint y: 199, distance: 18.0
click at [296, 199] on div at bounding box center [340, 33] width 680 height 1125
drag, startPoint x: 311, startPoint y: 195, endPoint x: 320, endPoint y: 183, distance: 14.8
click at [320, 183] on div at bounding box center [340, 33] width 680 height 1125
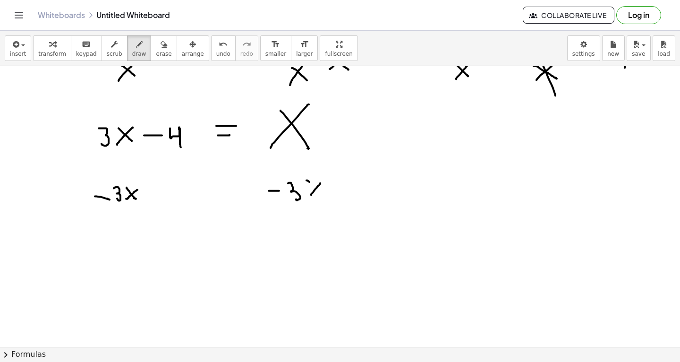
drag, startPoint x: 307, startPoint y: 180, endPoint x: 324, endPoint y: 198, distance: 25.1
click at [324, 198] on div at bounding box center [340, 33] width 680 height 1125
drag, startPoint x: 273, startPoint y: 253, endPoint x: 290, endPoint y: 264, distance: 19.9
click at [290, 264] on div at bounding box center [340, 33] width 680 height 1125
drag, startPoint x: 257, startPoint y: 262, endPoint x: 266, endPoint y: 261, distance: 9.0
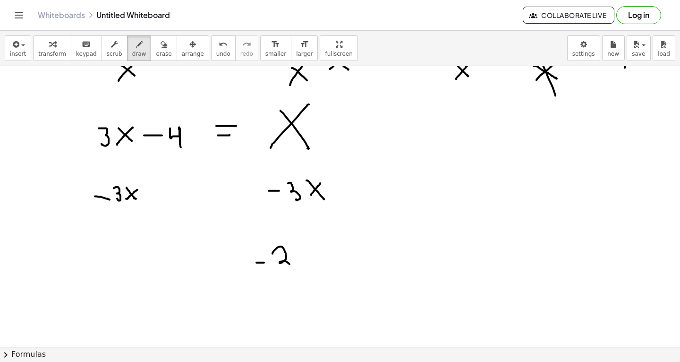
click at [266, 261] on div at bounding box center [340, 33] width 680 height 1125
drag, startPoint x: 301, startPoint y: 261, endPoint x: 311, endPoint y: 250, distance: 15.7
click at [311, 250] on div at bounding box center [340, 33] width 680 height 1125
drag, startPoint x: 299, startPoint y: 248, endPoint x: 311, endPoint y: 261, distance: 17.4
click at [311, 261] on div at bounding box center [340, 33] width 680 height 1125
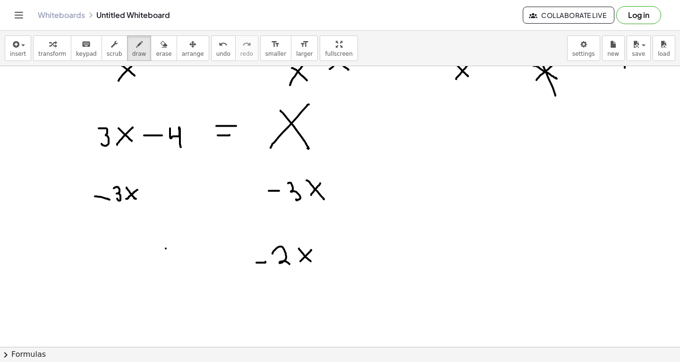
drag, startPoint x: 166, startPoint y: 248, endPoint x: 178, endPoint y: 246, distance: 12.0
click at [178, 246] on div at bounding box center [340, 33] width 680 height 1125
drag, startPoint x: 195, startPoint y: 239, endPoint x: 207, endPoint y: 263, distance: 27.3
click at [207, 263] on div at bounding box center [340, 33] width 680 height 1125
click at [225, 256] on div at bounding box center [340, 33] width 680 height 1125
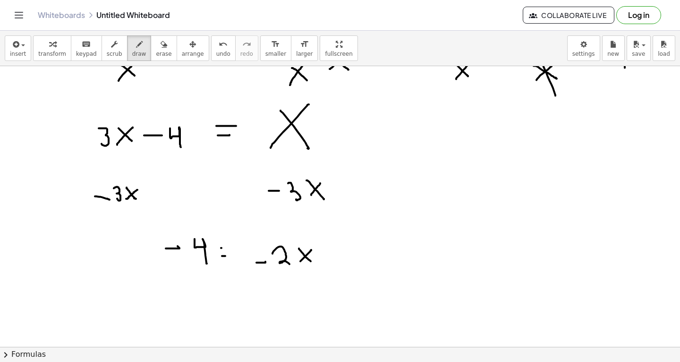
drag, startPoint x: 221, startPoint y: 248, endPoint x: 229, endPoint y: 248, distance: 8.0
click at [229, 248] on div at bounding box center [340, 33] width 680 height 1125
drag, startPoint x: 193, startPoint y: 313, endPoint x: 203, endPoint y: 301, distance: 16.1
click at [203, 301] on div at bounding box center [340, 33] width 680 height 1125
drag, startPoint x: 187, startPoint y: 296, endPoint x: 207, endPoint y: 317, distance: 29.4
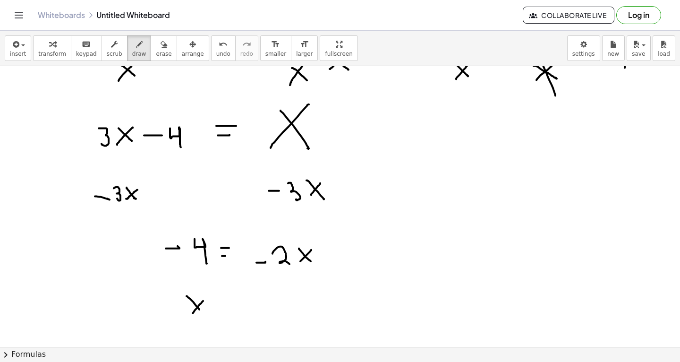
click at [207, 317] on div at bounding box center [340, 33] width 680 height 1125
drag, startPoint x: 224, startPoint y: 309, endPoint x: 233, endPoint y: 309, distance: 9.0
click at [233, 309] on div at bounding box center [340, 33] width 680 height 1125
drag, startPoint x: 224, startPoint y: 299, endPoint x: 239, endPoint y: 299, distance: 15.1
click at [239, 299] on div at bounding box center [340, 33] width 680 height 1125
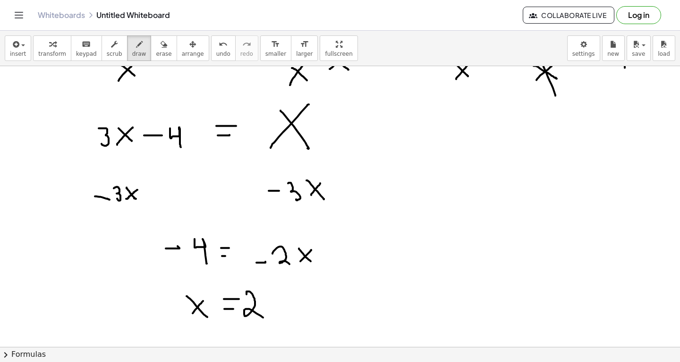
drag, startPoint x: 247, startPoint y: 294, endPoint x: 264, endPoint y: 318, distance: 29.4
click at [264, 318] on div at bounding box center [340, 33] width 680 height 1125
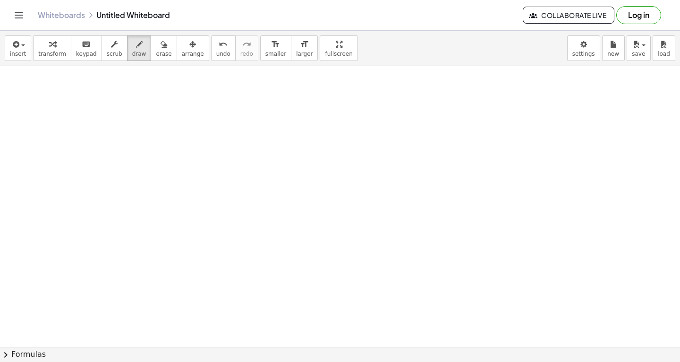
scroll to position [875, 0]
drag, startPoint x: 50, startPoint y: 115, endPoint x: 60, endPoint y: 124, distance: 13.7
drag, startPoint x: 35, startPoint y: 123, endPoint x: 41, endPoint y: 123, distance: 5.7
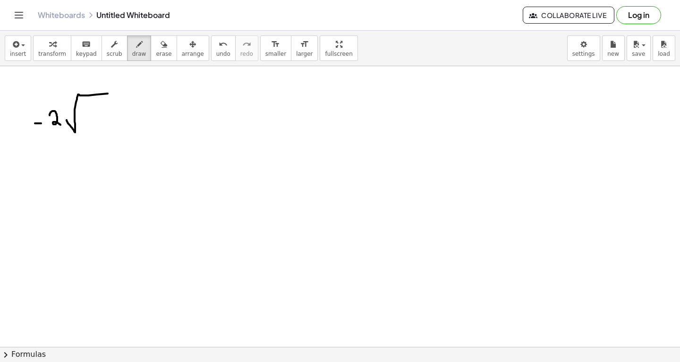
drag, startPoint x: 67, startPoint y: 120, endPoint x: 165, endPoint y: 92, distance: 102.5
drag, startPoint x: 103, startPoint y: 104, endPoint x: 117, endPoint y: 121, distance: 22.1
drag, startPoint x: 122, startPoint y: 108, endPoint x: 136, endPoint y: 121, distance: 19.0
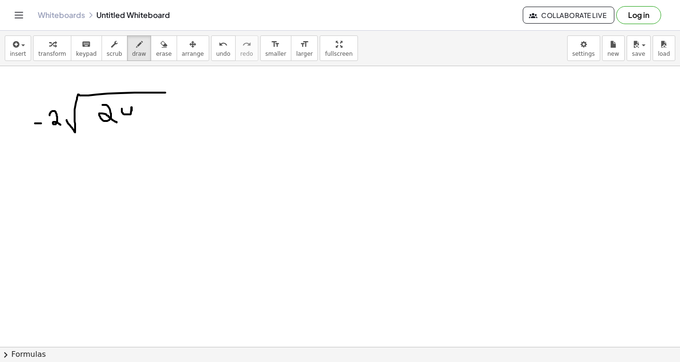
drag, startPoint x: 200, startPoint y: 125, endPoint x: 200, endPoint y: 106, distance: 18.9
drag, startPoint x: 192, startPoint y: 111, endPoint x: 207, endPoint y: 112, distance: 14.2
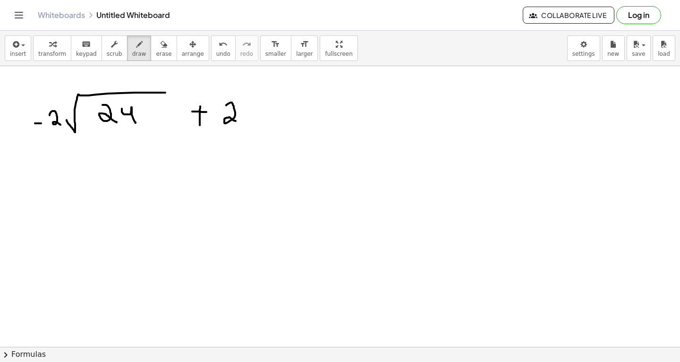
drag, startPoint x: 226, startPoint y: 105, endPoint x: 240, endPoint y: 122, distance: 21.6
drag, startPoint x: 247, startPoint y: 116, endPoint x: 324, endPoint y: 86, distance: 83.0
drag, startPoint x: 277, startPoint y: 103, endPoint x: 296, endPoint y: 115, distance: 22.9
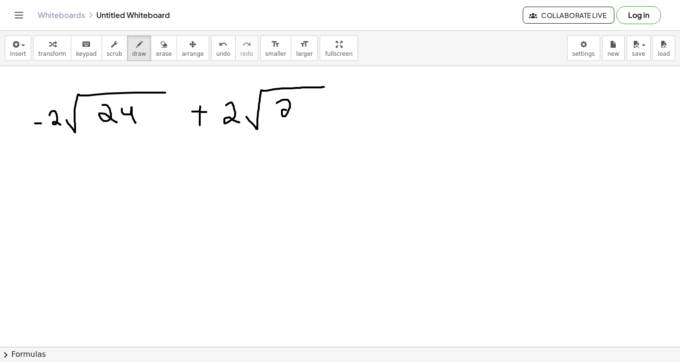
drag, startPoint x: 300, startPoint y: 103, endPoint x: 308, endPoint y: 124, distance: 23.2
drag, startPoint x: 358, startPoint y: 105, endPoint x: 358, endPoint y: 117, distance: 12.3
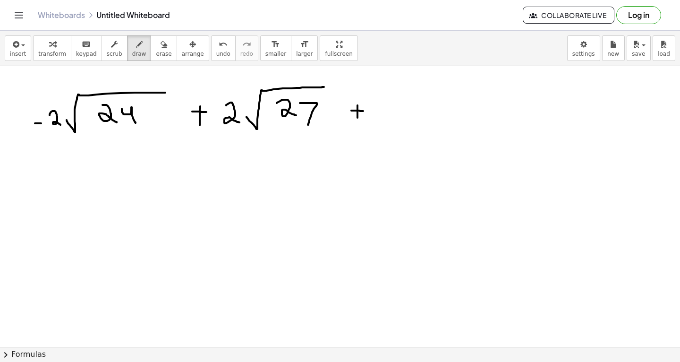
drag, startPoint x: 352, startPoint y: 110, endPoint x: 365, endPoint y: 111, distance: 13.7
drag, startPoint x: 391, startPoint y: 104, endPoint x: 405, endPoint y: 119, distance: 20.7
drag, startPoint x: 411, startPoint y: 112, endPoint x: 479, endPoint y: 82, distance: 74.9
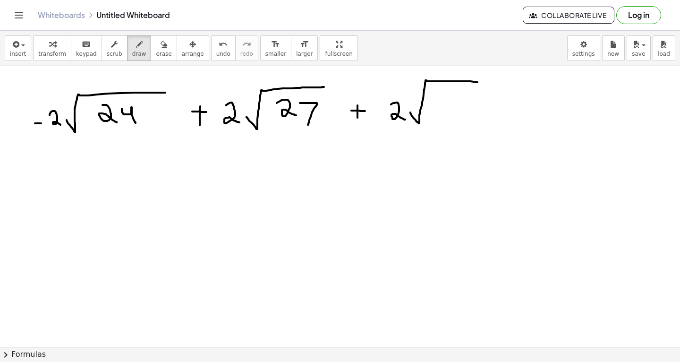
drag, startPoint x: 439, startPoint y: 101, endPoint x: 456, endPoint y: 119, distance: 24.7
drag, startPoint x: 461, startPoint y: 105, endPoint x: 468, endPoint y: 116, distance: 12.7
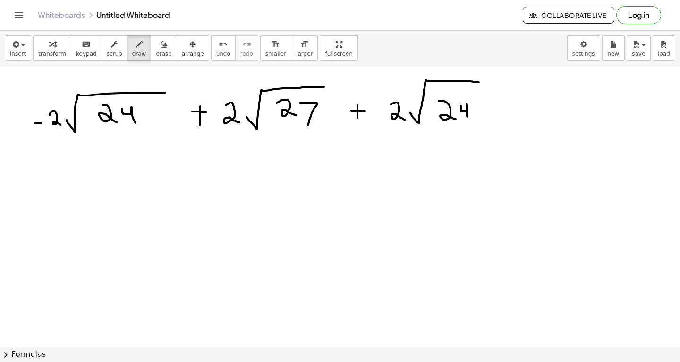
scroll to position [889, 0]
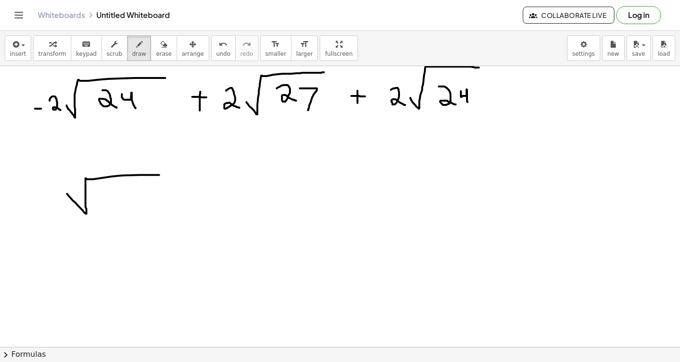
drag, startPoint x: 67, startPoint y: 193, endPoint x: 160, endPoint y: 174, distance: 95.0
drag, startPoint x: 111, startPoint y: 189, endPoint x: 126, endPoint y: 207, distance: 23.5
drag, startPoint x: 130, startPoint y: 187, endPoint x: 145, endPoint y: 204, distance: 22.5
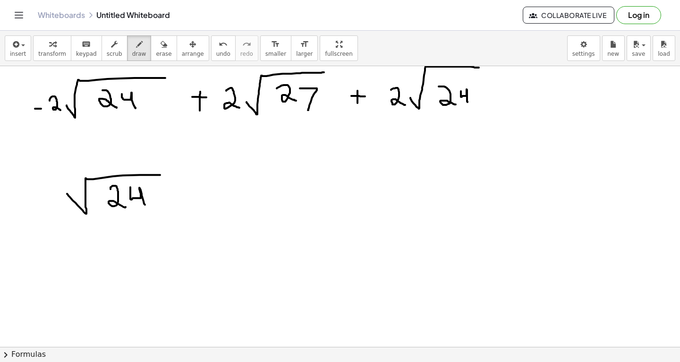
drag, startPoint x: 417, startPoint y: 199, endPoint x: 512, endPoint y: 175, distance: 98.1
drag, startPoint x: 445, startPoint y: 197, endPoint x: 465, endPoint y: 207, distance: 22.4
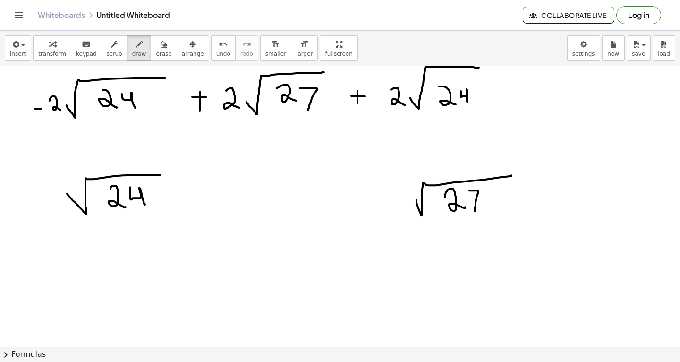
drag, startPoint x: 470, startPoint y: 190, endPoint x: 475, endPoint y: 211, distance: 21.4
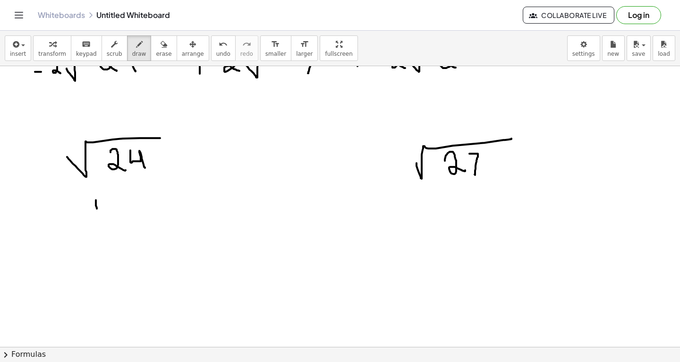
drag, startPoint x: 96, startPoint y: 199, endPoint x: 96, endPoint y: 207, distance: 8.0
drag, startPoint x: 122, startPoint y: 201, endPoint x: 129, endPoint y: 209, distance: 11.4
drag, startPoint x: 133, startPoint y: 201, endPoint x: 138, endPoint y: 209, distance: 9.6
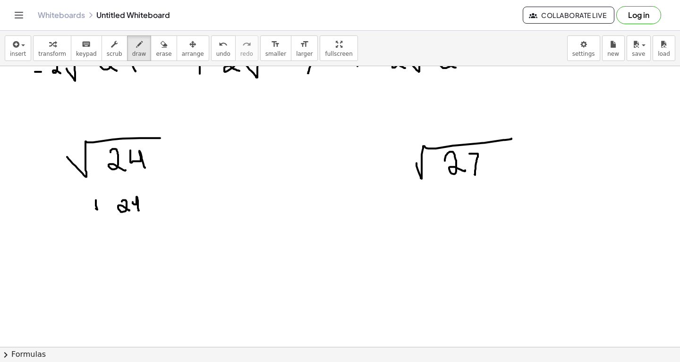
drag, startPoint x: 95, startPoint y: 231, endPoint x: 103, endPoint y: 240, distance: 11.4
drag, startPoint x: 124, startPoint y: 228, endPoint x: 124, endPoint y: 240, distance: 11.3
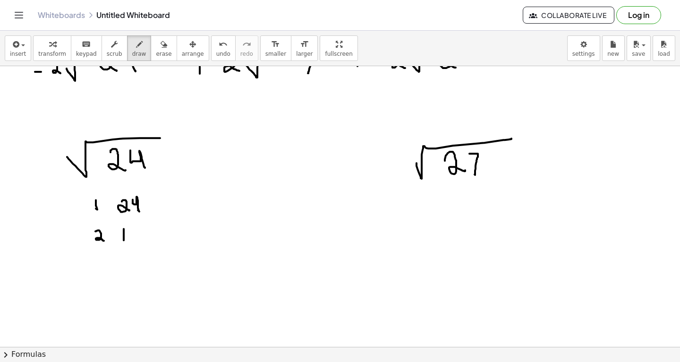
drag, startPoint x: 132, startPoint y: 230, endPoint x: 139, endPoint y: 239, distance: 11.7
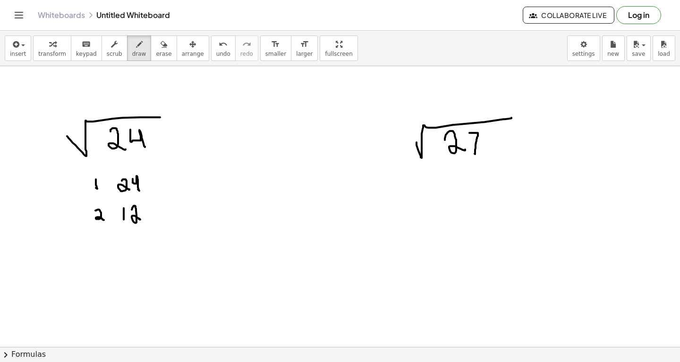
scroll to position [948, 0]
drag, startPoint x: 79, startPoint y: 184, endPoint x: 150, endPoint y: 182, distance: 70.9
drag, startPoint x: 82, startPoint y: 215, endPoint x: 150, endPoint y: 208, distance: 67.9
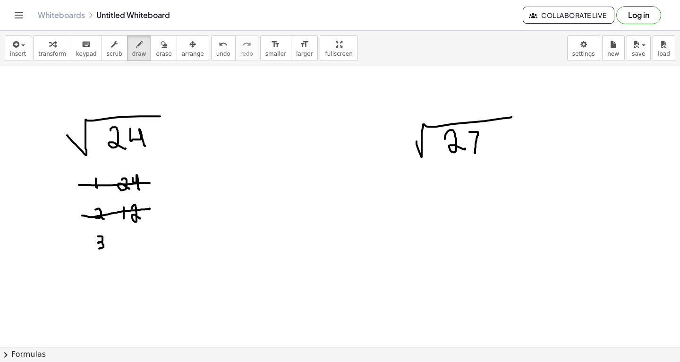
drag, startPoint x: 98, startPoint y: 236, endPoint x: 99, endPoint y: 248, distance: 12.3
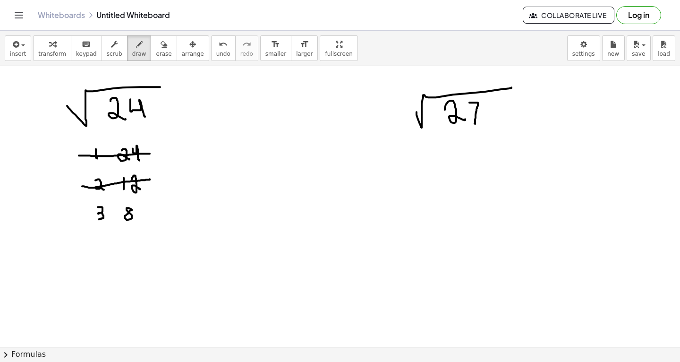
scroll to position [979, 0]
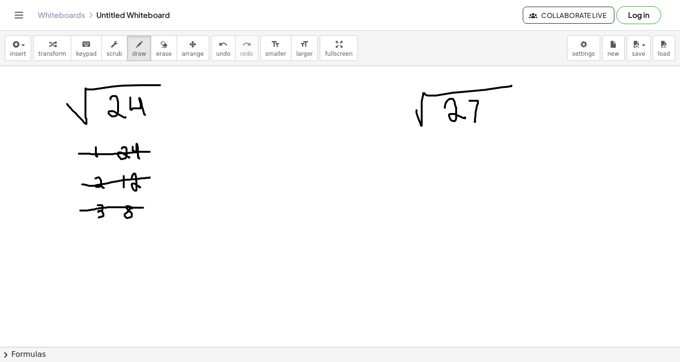
drag, startPoint x: 80, startPoint y: 210, endPoint x: 143, endPoint y: 207, distance: 62.9
drag, startPoint x: 95, startPoint y: 231, endPoint x: 101, endPoint y: 249, distance: 18.4
drag, startPoint x: 131, startPoint y: 235, endPoint x: 124, endPoint y: 244, distance: 11.4
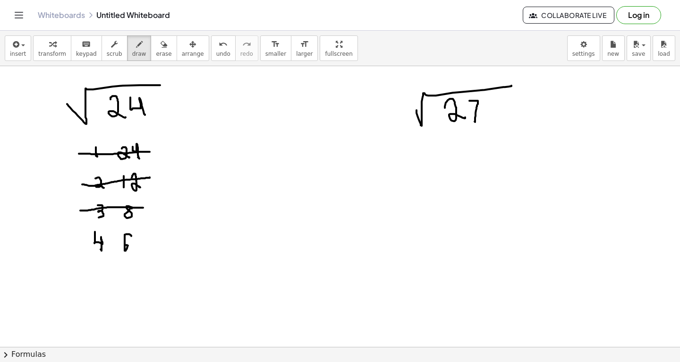
drag, startPoint x: 127, startPoint y: 255, endPoint x: 101, endPoint y: 257, distance: 26.1
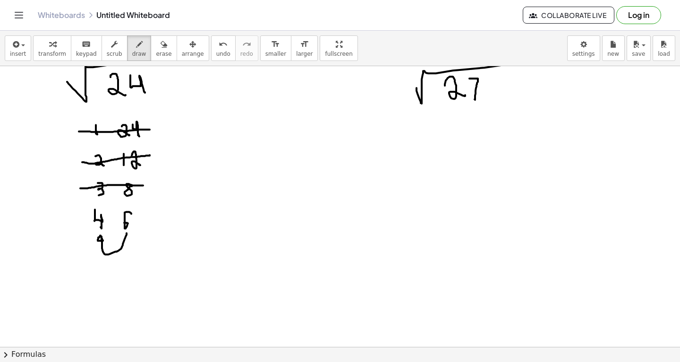
scroll to position [1009, 0]
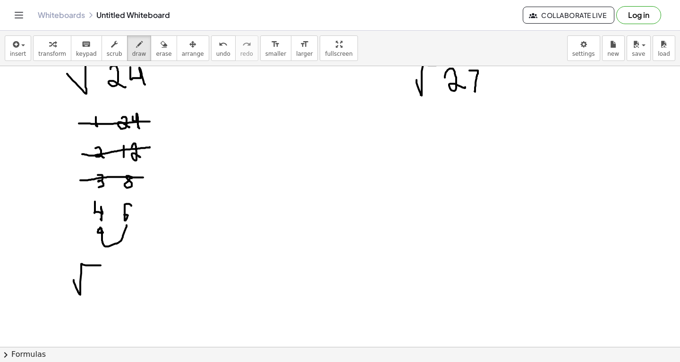
drag, startPoint x: 74, startPoint y: 279, endPoint x: 106, endPoint y: 265, distance: 35.7
drag, startPoint x: 92, startPoint y: 269, endPoint x: 98, endPoint y: 285, distance: 16.8
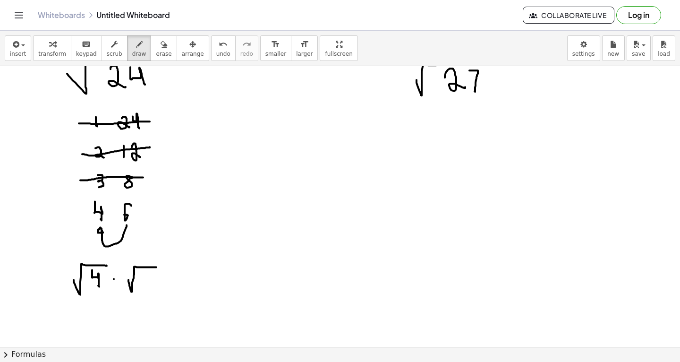
drag, startPoint x: 129, startPoint y: 279, endPoint x: 157, endPoint y: 266, distance: 31.3
drag, startPoint x: 147, startPoint y: 272, endPoint x: 143, endPoint y: 278, distance: 7.4
drag, startPoint x: 150, startPoint y: 233, endPoint x: 194, endPoint y: 215, distance: 47.3
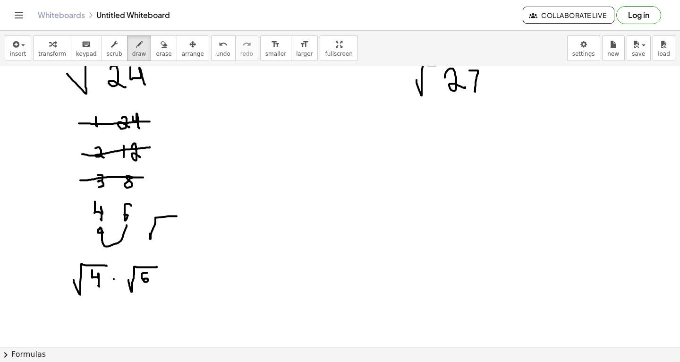
drag, startPoint x: 165, startPoint y: 223, endPoint x: 173, endPoint y: 236, distance: 15.5
drag, startPoint x: 190, startPoint y: 224, endPoint x: 185, endPoint y: 232, distance: 9.1
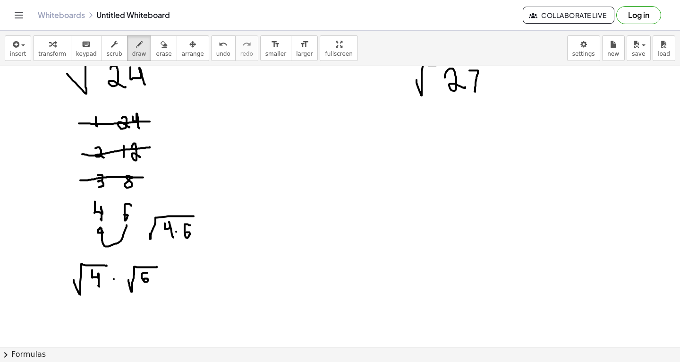
drag, startPoint x: 147, startPoint y: 227, endPoint x: 150, endPoint y: 236, distance: 9.4
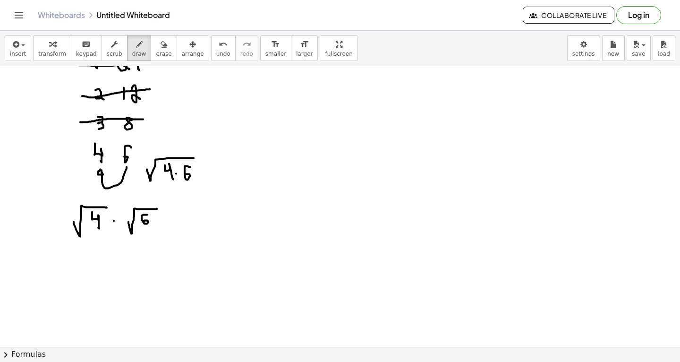
scroll to position [1069, 0]
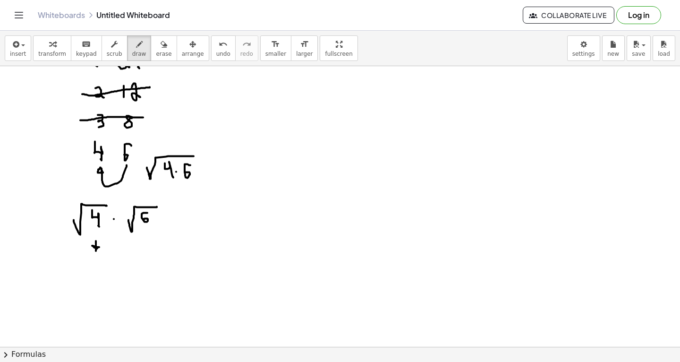
drag, startPoint x: 96, startPoint y: 241, endPoint x: 95, endPoint y: 249, distance: 8.0
drag, startPoint x: 99, startPoint y: 268, endPoint x: 112, endPoint y: 283, distance: 20.1
drag, startPoint x: 116, startPoint y: 271, endPoint x: 146, endPoint y: 250, distance: 35.9
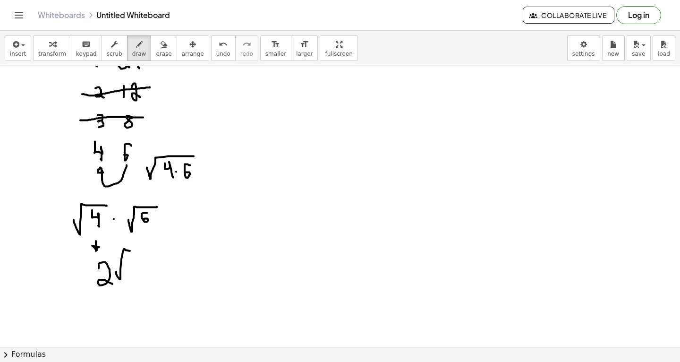
drag, startPoint x: 138, startPoint y: 256, endPoint x: 133, endPoint y: 265, distance: 10.4
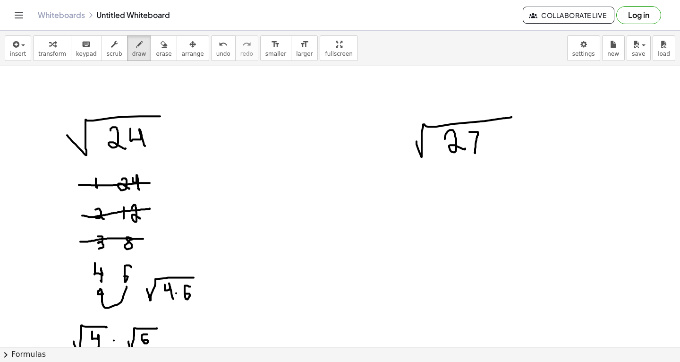
scroll to position [948, 0]
drag, startPoint x: 436, startPoint y: 176, endPoint x: 436, endPoint y: 186, distance: 9.9
click at [161, 46] on icon "button" at bounding box center [164, 44] width 7 height 11
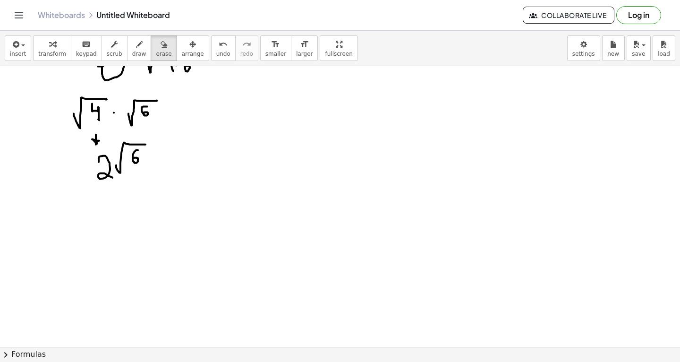
scroll to position [1188, 0]
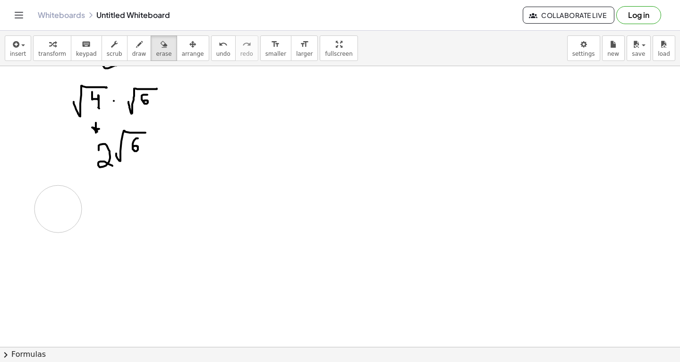
drag, startPoint x: 55, startPoint y: 212, endPoint x: 62, endPoint y: 211, distance: 6.8
click at [136, 48] on icon "button" at bounding box center [139, 44] width 7 height 11
drag, startPoint x: 43, startPoint y: 210, endPoint x: 49, endPoint y: 210, distance: 5.7
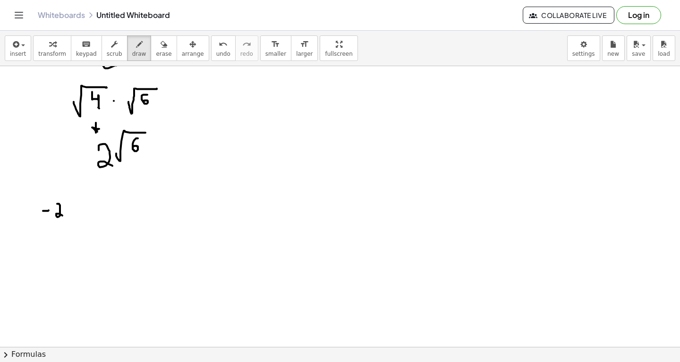
drag, startPoint x: 57, startPoint y: 203, endPoint x: 67, endPoint y: 218, distance: 17.7
drag, startPoint x: 71, startPoint y: 213, endPoint x: 113, endPoint y: 194, distance: 46.7
drag, startPoint x: 86, startPoint y: 205, endPoint x: 98, endPoint y: 213, distance: 15.3
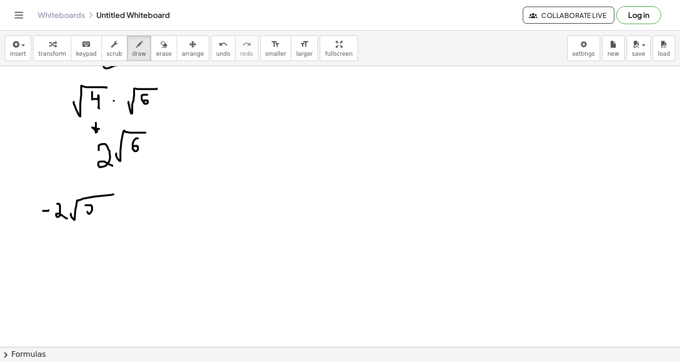
drag, startPoint x: 101, startPoint y: 206, endPoint x: 113, endPoint y: 219, distance: 18.1
drag, startPoint x: 138, startPoint y: 199, endPoint x: 139, endPoint y: 214, distance: 14.2
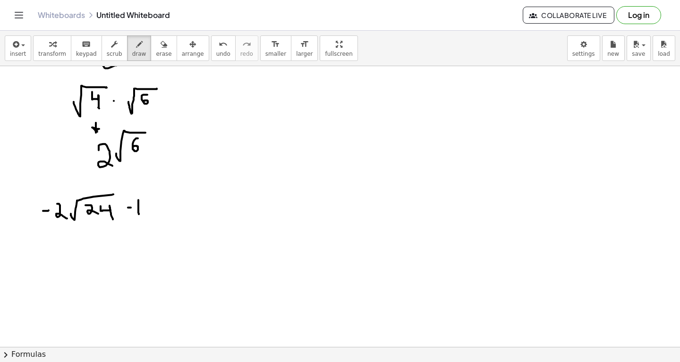
drag, startPoint x: 128, startPoint y: 207, endPoint x: 145, endPoint y: 207, distance: 17.0
drag, startPoint x: 167, startPoint y: 199, endPoint x: 182, endPoint y: 213, distance: 20.4
drag, startPoint x: 191, startPoint y: 210, endPoint x: 239, endPoint y: 194, distance: 50.2
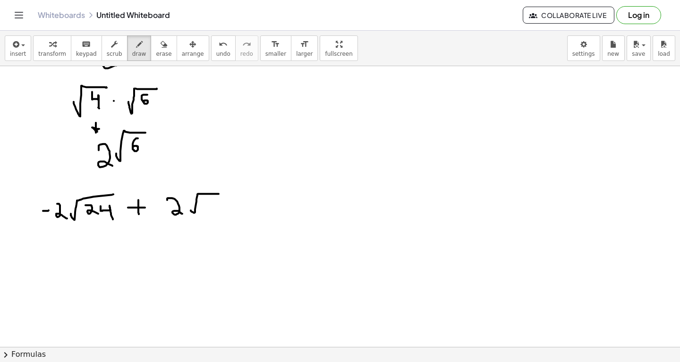
drag, startPoint x: 206, startPoint y: 201, endPoint x: 218, endPoint y: 209, distance: 14.9
drag, startPoint x: 226, startPoint y: 200, endPoint x: 227, endPoint y: 213, distance: 13.2
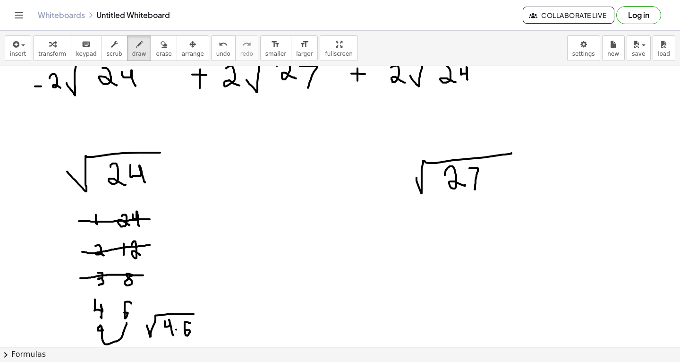
scroll to position [897, 0]
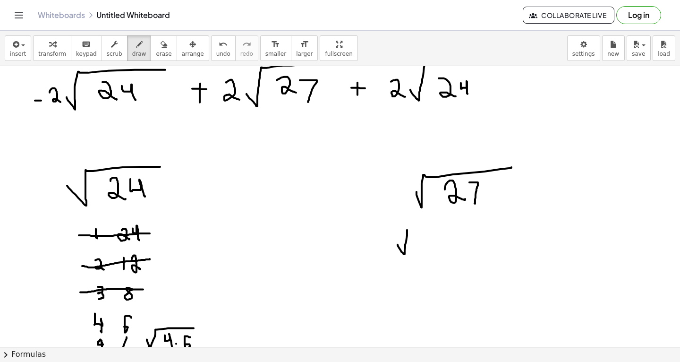
drag, startPoint x: 398, startPoint y: 244, endPoint x: 433, endPoint y: 230, distance: 37.9
click at [433, 230] on div at bounding box center [340, 13] width 680 height 1688
drag, startPoint x: 421, startPoint y: 241, endPoint x: 428, endPoint y: 256, distance: 16.9
click at [428, 256] on div at bounding box center [340, 13] width 680 height 1688
click at [443, 246] on div at bounding box center [340, 13] width 680 height 1688
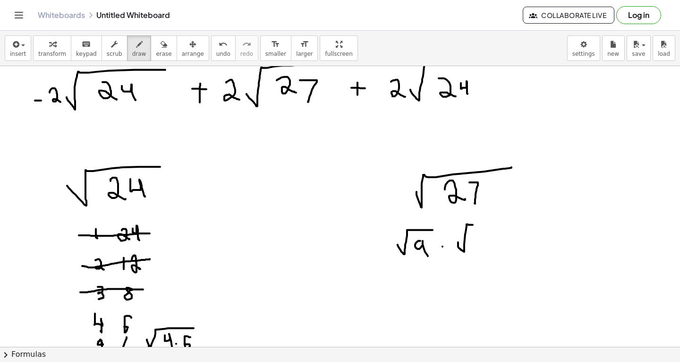
drag, startPoint x: 458, startPoint y: 242, endPoint x: 490, endPoint y: 225, distance: 35.3
click at [490, 225] on div at bounding box center [340, 13] width 680 height 1688
drag, startPoint x: 478, startPoint y: 230, endPoint x: 472, endPoint y: 248, distance: 19.0
click at [472, 248] on div at bounding box center [340, 13] width 680 height 1688
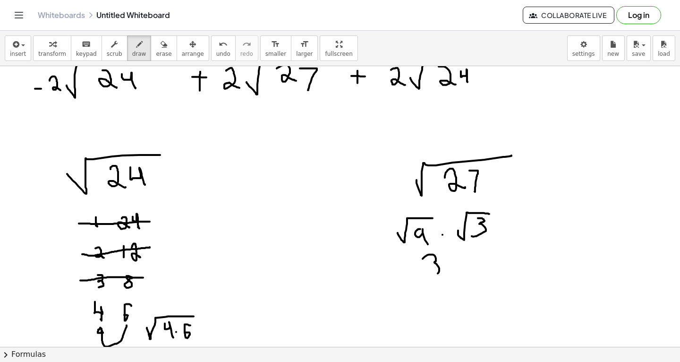
drag, startPoint x: 423, startPoint y: 258, endPoint x: 430, endPoint y: 277, distance: 19.6
click at [430, 277] on div at bounding box center [340, 1] width 680 height 1688
click at [450, 266] on div at bounding box center [340, 1] width 680 height 1688
click at [433, 262] on div at bounding box center [340, 1] width 680 height 1688
drag, startPoint x: 458, startPoint y: 269, endPoint x: 483, endPoint y: 251, distance: 31.2
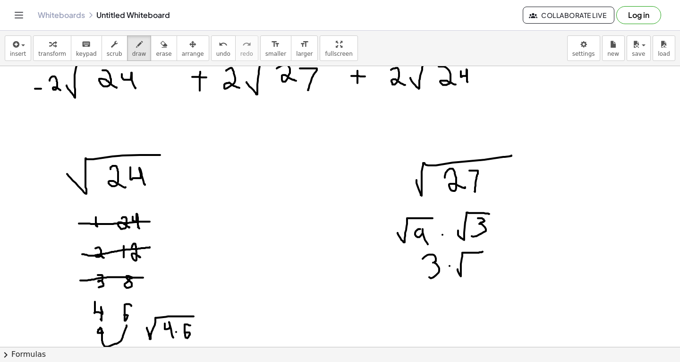
click at [483, 251] on div at bounding box center [340, 1] width 680 height 1688
drag, startPoint x: 473, startPoint y: 258, endPoint x: 474, endPoint y: 272, distance: 14.2
click at [474, 272] on div at bounding box center [340, 1] width 680 height 1688
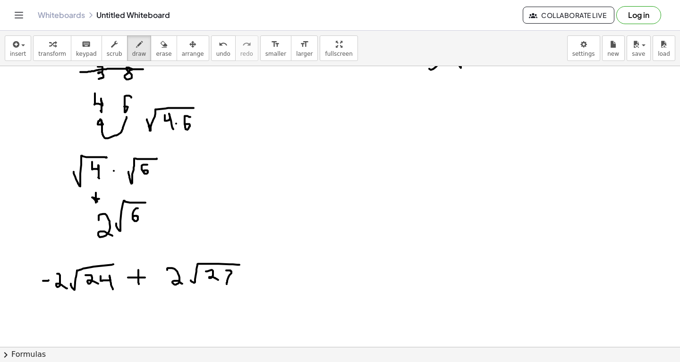
scroll to position [1119, 0]
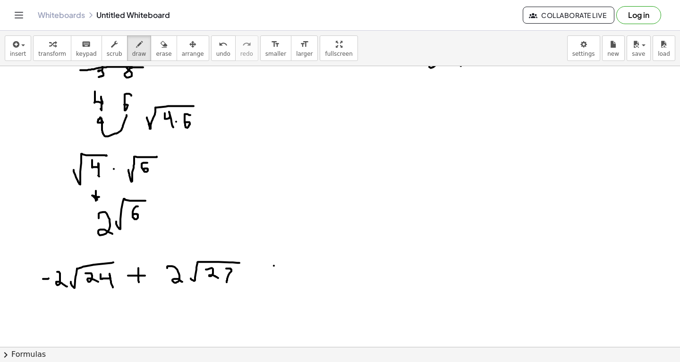
drag, startPoint x: 274, startPoint y: 265, endPoint x: 274, endPoint y: 277, distance: 11.8
drag, startPoint x: 269, startPoint y: 269, endPoint x: 284, endPoint y: 271, distance: 14.2
drag, startPoint x: 293, startPoint y: 264, endPoint x: 304, endPoint y: 278, distance: 18.2
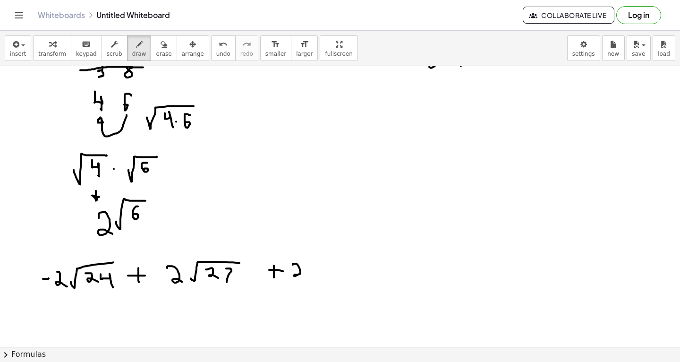
drag, startPoint x: 310, startPoint y: 270, endPoint x: 352, endPoint y: 260, distance: 42.3
drag, startPoint x: 328, startPoint y: 267, endPoint x: 336, endPoint y: 274, distance: 11.0
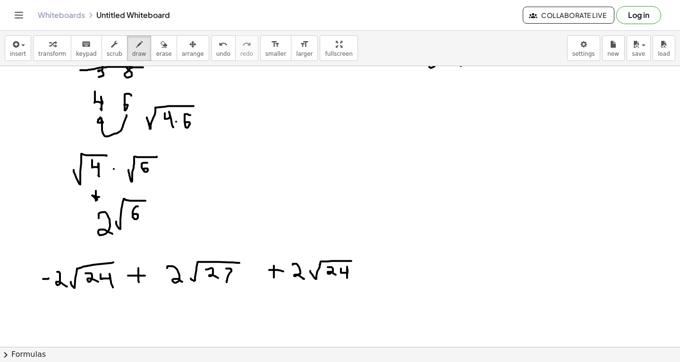
drag, startPoint x: 341, startPoint y: 268, endPoint x: 348, endPoint y: 280, distance: 13.5
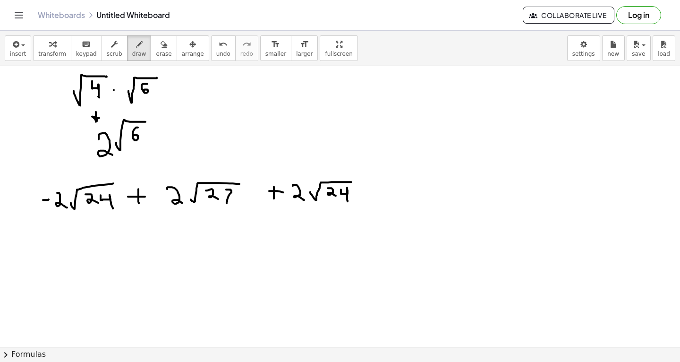
scroll to position [1206, 0]
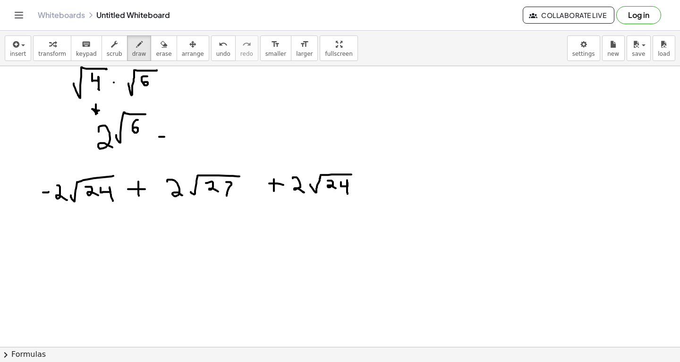
drag, startPoint x: 159, startPoint y: 137, endPoint x: 168, endPoint y: 136, distance: 8.5
drag, startPoint x: 158, startPoint y: 129, endPoint x: 170, endPoint y: 129, distance: 12.3
drag, startPoint x: 190, startPoint y: 127, endPoint x: 221, endPoint y: 115, distance: 32.9
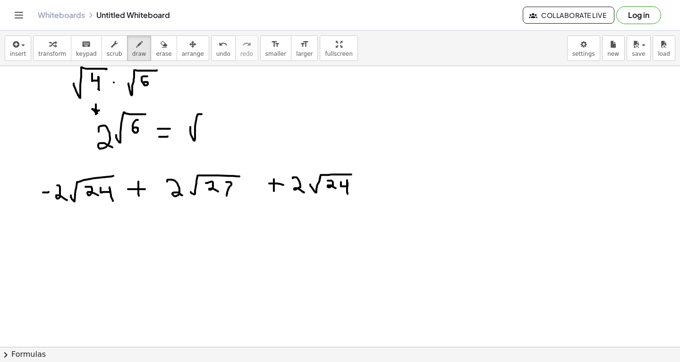
drag, startPoint x: 211, startPoint y: 123, endPoint x: 220, endPoint y: 134, distance: 14.1
drag, startPoint x: 228, startPoint y: 123, endPoint x: 235, endPoint y: 137, distance: 15.2
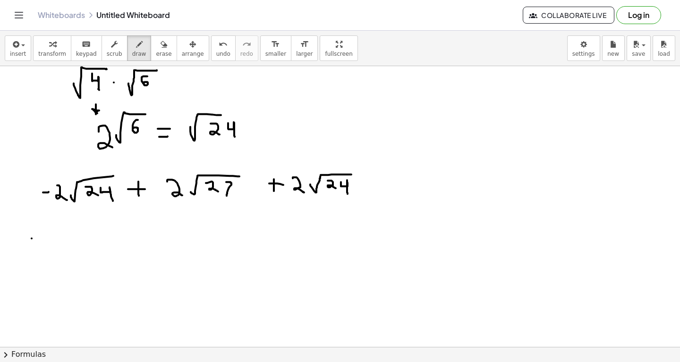
drag, startPoint x: 32, startPoint y: 238, endPoint x: 41, endPoint y: 238, distance: 9.0
drag, startPoint x: 47, startPoint y: 232, endPoint x: 61, endPoint y: 248, distance: 21.4
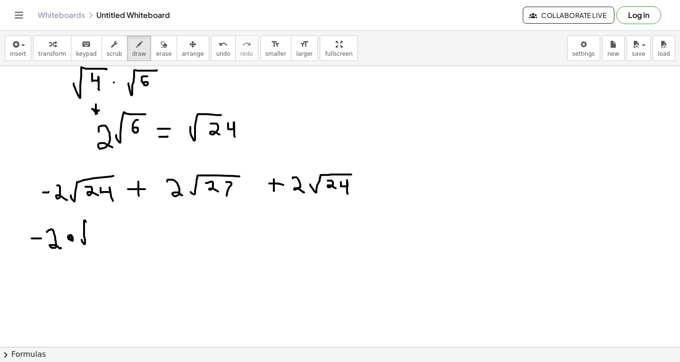
drag, startPoint x: 82, startPoint y: 240, endPoint x: 109, endPoint y: 222, distance: 32.5
drag, startPoint x: 92, startPoint y: 229, endPoint x: 104, endPoint y: 240, distance: 16.8
drag, startPoint x: 104, startPoint y: 229, endPoint x: 111, endPoint y: 236, distance: 9.4
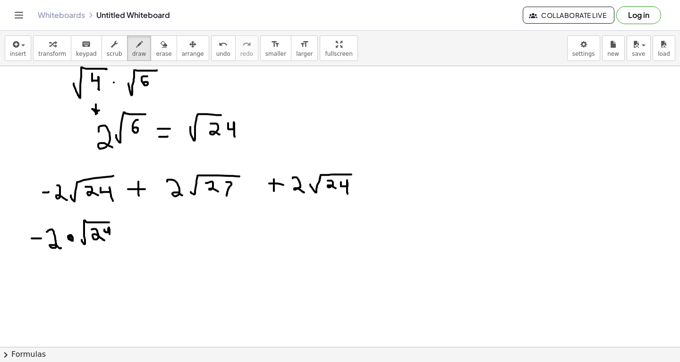
drag, startPoint x: 31, startPoint y: 277, endPoint x: 42, endPoint y: 277, distance: 11.3
drag, startPoint x: 50, startPoint y: 272, endPoint x: 60, endPoint y: 284, distance: 15.7
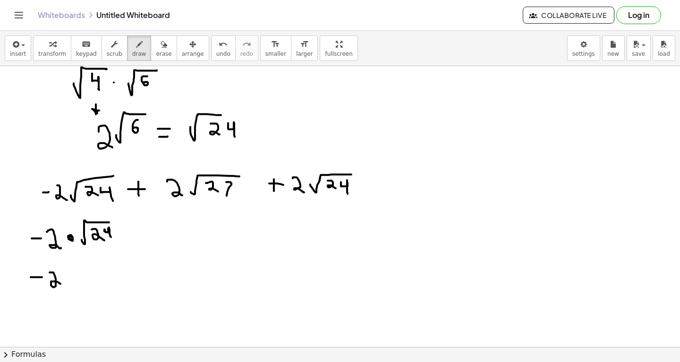
drag, startPoint x: 86, startPoint y: 269, endPoint x: 99, endPoint y: 281, distance: 17.7
drag, startPoint x: 104, startPoint y: 276, endPoint x: 125, endPoint y: 261, distance: 25.6
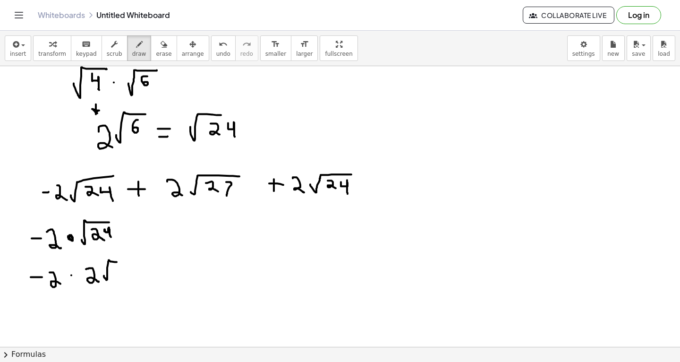
drag, startPoint x: 117, startPoint y: 268, endPoint x: 115, endPoint y: 273, distance: 5.5
drag, startPoint x: 145, startPoint y: 264, endPoint x: 146, endPoint y: 279, distance: 15.1
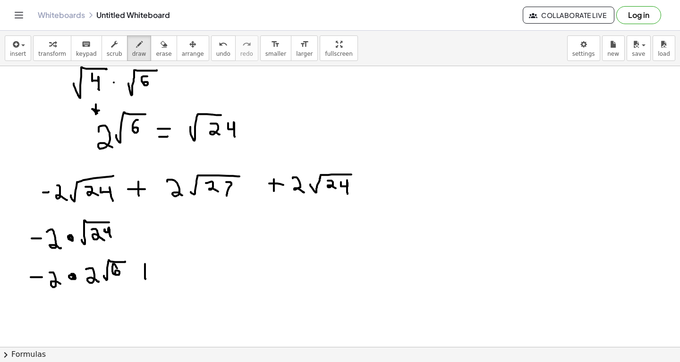
drag, startPoint x: 140, startPoint y: 271, endPoint x: 149, endPoint y: 271, distance: 9.5
drag, startPoint x: 355, startPoint y: 124, endPoint x: 387, endPoint y: 112, distance: 34.8
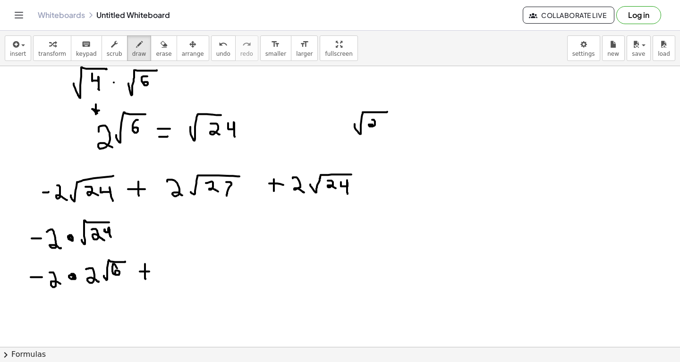
drag, startPoint x: 372, startPoint y: 120, endPoint x: 381, endPoint y: 129, distance: 12.4
drag, startPoint x: 381, startPoint y: 121, endPoint x: 381, endPoint y: 131, distance: 10.9
drag, startPoint x: 400, startPoint y: 125, endPoint x: 408, endPoint y: 125, distance: 8.0
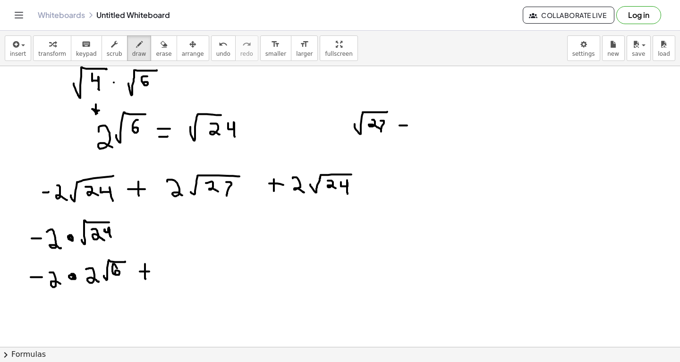
drag, startPoint x: 402, startPoint y: 121, endPoint x: 413, endPoint y: 120, distance: 11.4
drag, startPoint x: 431, startPoint y: 112, endPoint x: 435, endPoint y: 128, distance: 15.9
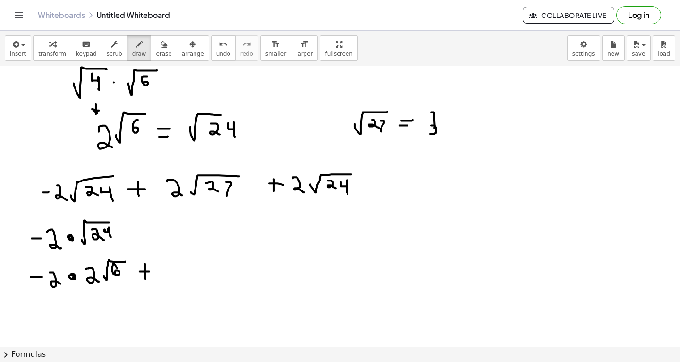
drag, startPoint x: 431, startPoint y: 125, endPoint x: 430, endPoint y: 133, distance: 8.3
drag, startPoint x: 444, startPoint y: 122, endPoint x: 464, endPoint y: 107, distance: 25.2
drag, startPoint x: 455, startPoint y: 112, endPoint x: 456, endPoint y: 125, distance: 13.7
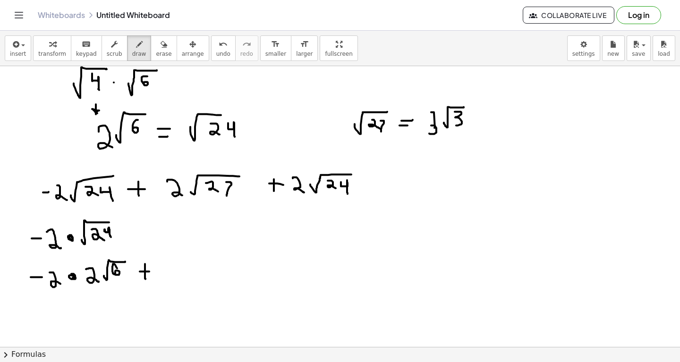
drag, startPoint x: 164, startPoint y: 260, endPoint x: 174, endPoint y: 275, distance: 17.4
drag, startPoint x: 194, startPoint y: 258, endPoint x: 198, endPoint y: 273, distance: 15.6
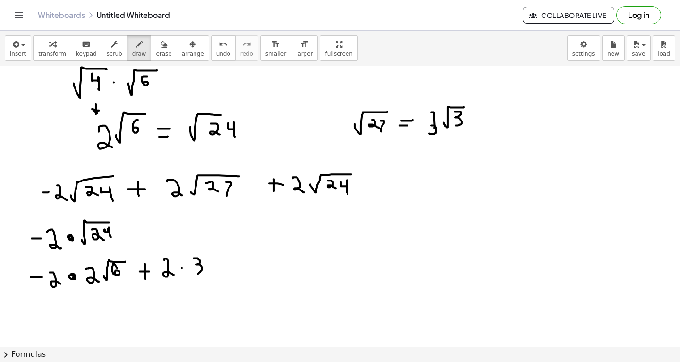
drag, startPoint x: 210, startPoint y: 265, endPoint x: 235, endPoint y: 255, distance: 26.5
drag, startPoint x: 224, startPoint y: 262, endPoint x: 221, endPoint y: 273, distance: 11.7
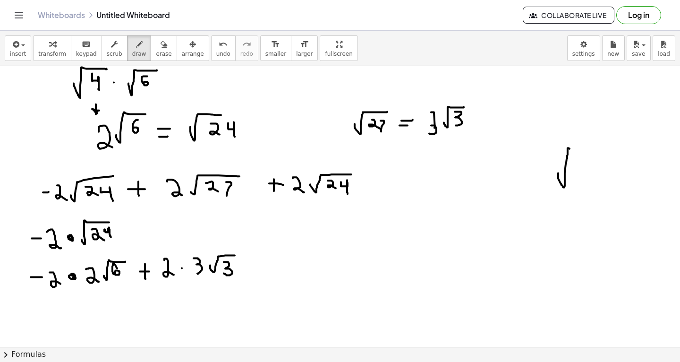
drag, startPoint x: 559, startPoint y: 173, endPoint x: 604, endPoint y: 148, distance: 52.2
drag, startPoint x: 560, startPoint y: 155, endPoint x: 560, endPoint y: 164, distance: 9.0
drag, startPoint x: 547, startPoint y: 220, endPoint x: 544, endPoint y: 241, distance: 21.9
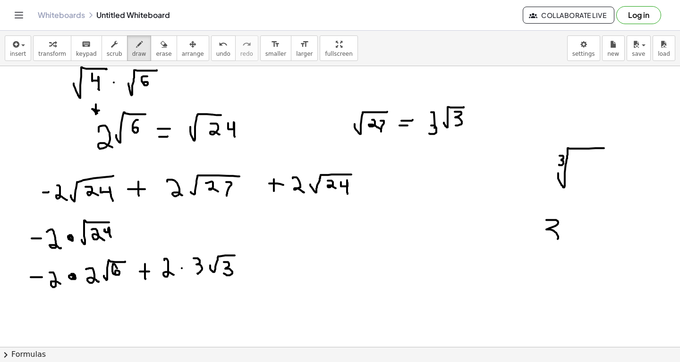
drag, startPoint x: 564, startPoint y: 232, endPoint x: 609, endPoint y: 205, distance: 52.4
drag, startPoint x: 264, startPoint y: 251, endPoint x: 264, endPoint y: 272, distance: 21.3
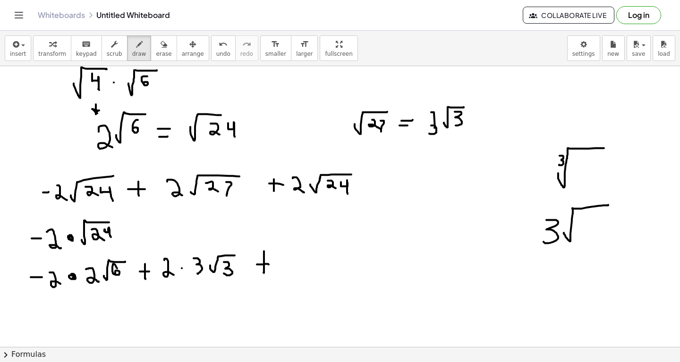
drag, startPoint x: 257, startPoint y: 264, endPoint x: 269, endPoint y: 265, distance: 12.3
drag, startPoint x: 287, startPoint y: 259, endPoint x: 302, endPoint y: 277, distance: 24.1
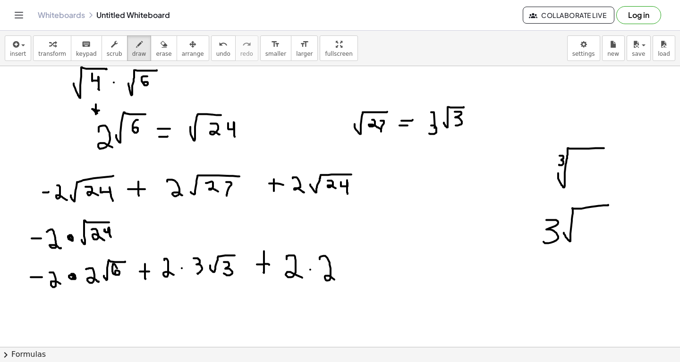
drag, startPoint x: 320, startPoint y: 259, endPoint x: 336, endPoint y: 280, distance: 26.7
drag, startPoint x: 344, startPoint y: 270, endPoint x: 374, endPoint y: 254, distance: 33.8
drag, startPoint x: 371, startPoint y: 260, endPoint x: 366, endPoint y: 271, distance: 12.0
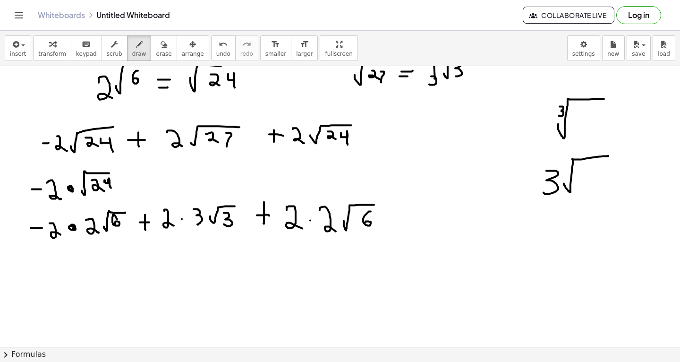
scroll to position [1259, 0]
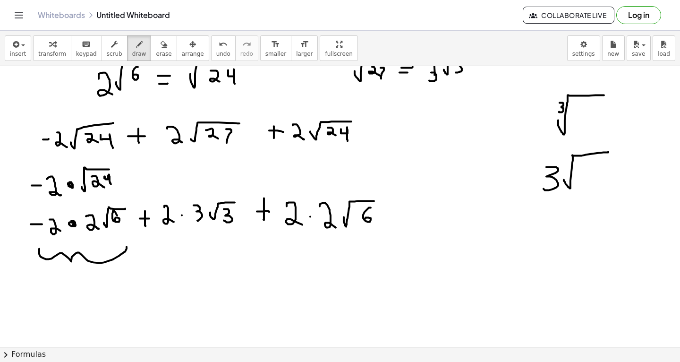
drag, startPoint x: 39, startPoint y: 249, endPoint x: 126, endPoint y: 243, distance: 86.7
drag, startPoint x: 154, startPoint y: 244, endPoint x: 241, endPoint y: 236, distance: 88.3
drag, startPoint x: 38, startPoint y: 282, endPoint x: 51, endPoint y: 297, distance: 19.8
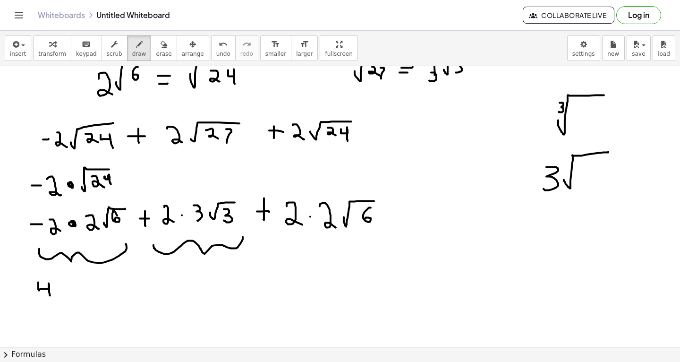
drag, startPoint x: 57, startPoint y: 294, endPoint x: 82, endPoint y: 280, distance: 29.4
drag, startPoint x: 16, startPoint y: 291, endPoint x: 24, endPoint y: 291, distance: 8.5
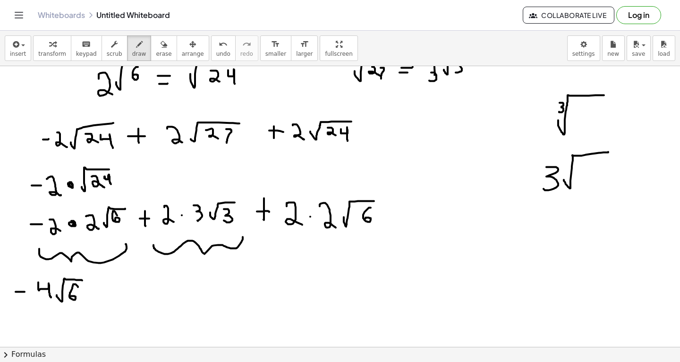
drag, startPoint x: 78, startPoint y: 286, endPoint x: 70, endPoint y: 295, distance: 11.7
drag, startPoint x: 131, startPoint y: 277, endPoint x: 131, endPoint y: 299, distance: 21.7
drag, startPoint x: 122, startPoint y: 285, endPoint x: 138, endPoint y: 286, distance: 15.7
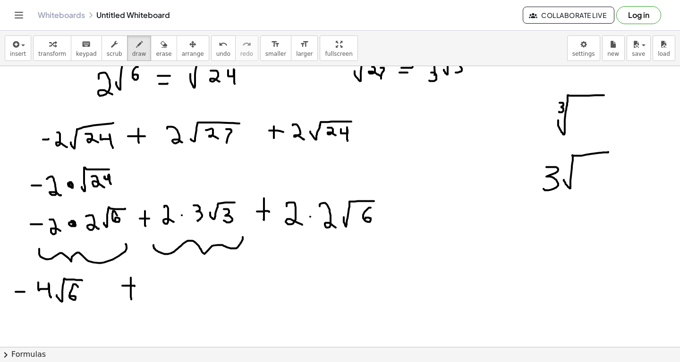
drag, startPoint x: 164, startPoint y: 282, endPoint x: 154, endPoint y: 299, distance: 20.1
drag, startPoint x: 174, startPoint y: 293, endPoint x: 203, endPoint y: 283, distance: 30.6
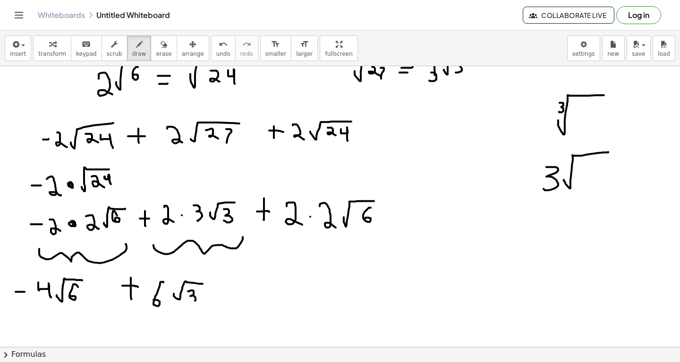
drag, startPoint x: 188, startPoint y: 291, endPoint x: 192, endPoint y: 301, distance: 10.8
drag, startPoint x: 232, startPoint y: 282, endPoint x: 231, endPoint y: 298, distance: 16.1
drag, startPoint x: 226, startPoint y: 290, endPoint x: 242, endPoint y: 290, distance: 16.1
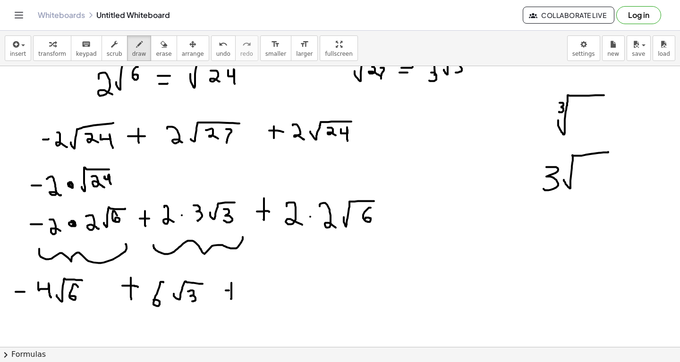
drag, startPoint x: 256, startPoint y: 282, endPoint x: 271, endPoint y: 303, distance: 25.7
drag, startPoint x: 280, startPoint y: 296, endPoint x: 307, endPoint y: 282, distance: 30.2
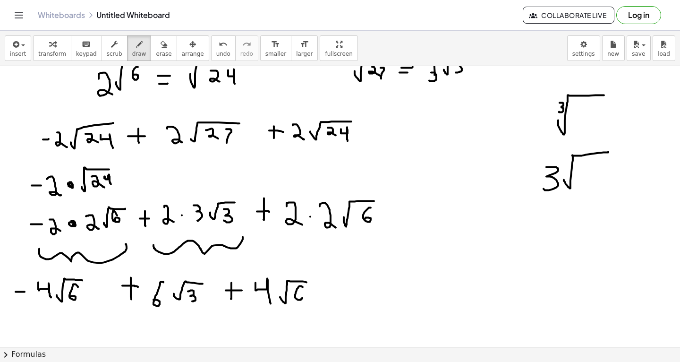
drag, startPoint x: 303, startPoint y: 286, endPoint x: 297, endPoint y: 297, distance: 12.1
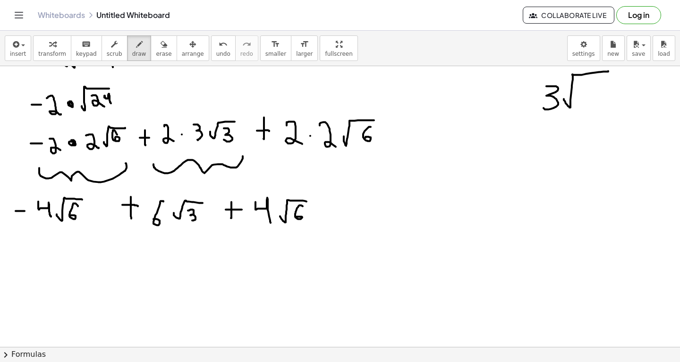
scroll to position [1348, 0]
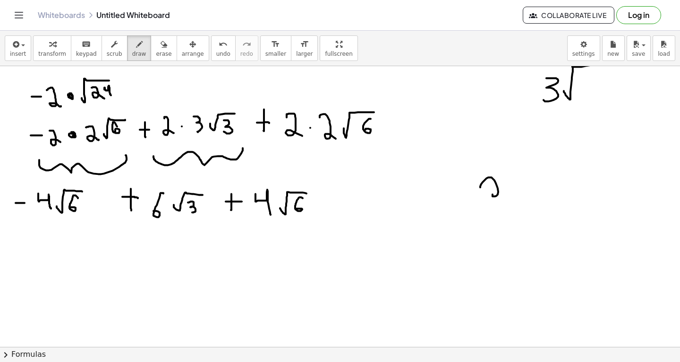
drag, startPoint x: 481, startPoint y: 187, endPoint x: 499, endPoint y: 195, distance: 20.5
drag, startPoint x: 508, startPoint y: 194, endPoint x: 520, endPoint y: 180, distance: 18.8
drag, startPoint x: 506, startPoint y: 180, endPoint x: 524, endPoint y: 198, distance: 25.7
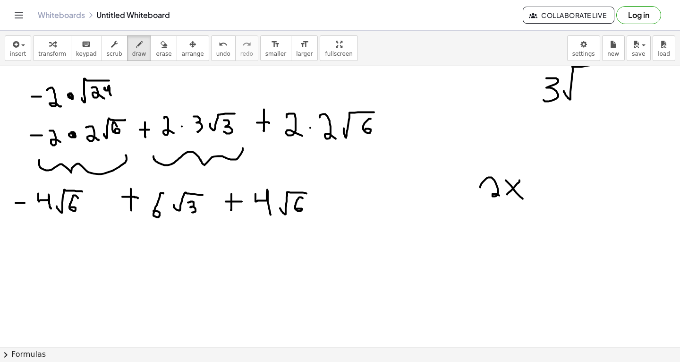
drag, startPoint x: 467, startPoint y: 212, endPoint x: 547, endPoint y: 212, distance: 80.3
drag, startPoint x: 468, startPoint y: 228, endPoint x: 489, endPoint y: 250, distance: 30.1
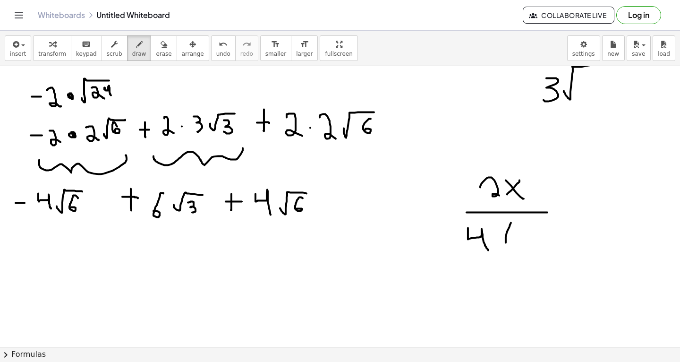
drag, startPoint x: 511, startPoint y: 223, endPoint x: 515, endPoint y: 261, distance: 38.9
drag, startPoint x: 520, startPoint y: 242, endPoint x: 561, endPoint y: 216, distance: 48.9
drag, startPoint x: 555, startPoint y: 248, endPoint x: 543, endPoint y: 231, distance: 20.7
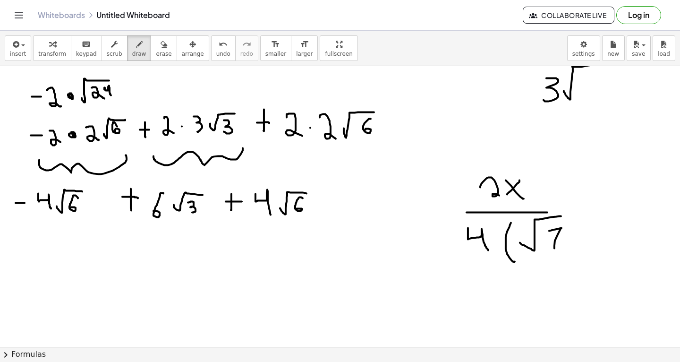
drag, startPoint x: 573, startPoint y: 212, endPoint x: 566, endPoint y: 264, distance: 52.9
drag, startPoint x: 152, startPoint y: 247, endPoint x: 146, endPoint y: 264, distance: 17.9
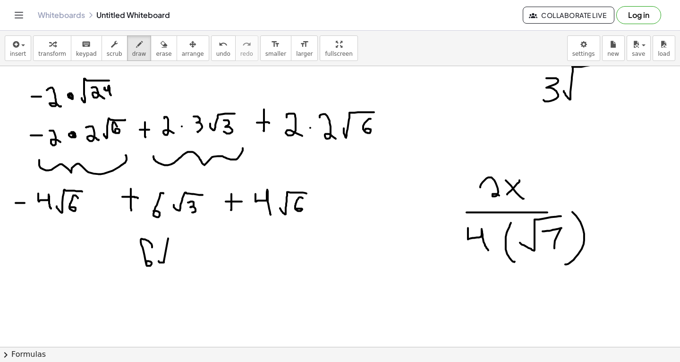
drag, startPoint x: 159, startPoint y: 261, endPoint x: 191, endPoint y: 239, distance: 38.8
drag, startPoint x: 177, startPoint y: 245, endPoint x: 170, endPoint y: 258, distance: 15.0
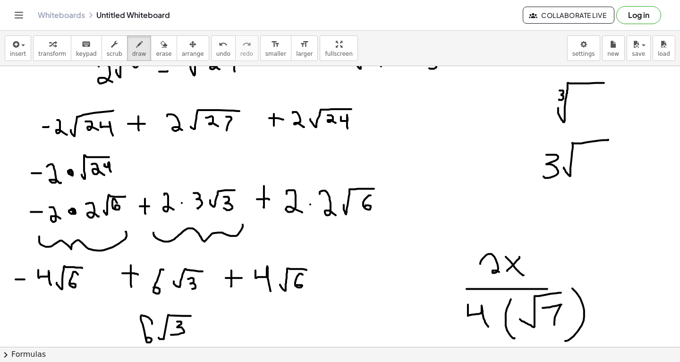
scroll to position [1566, 0]
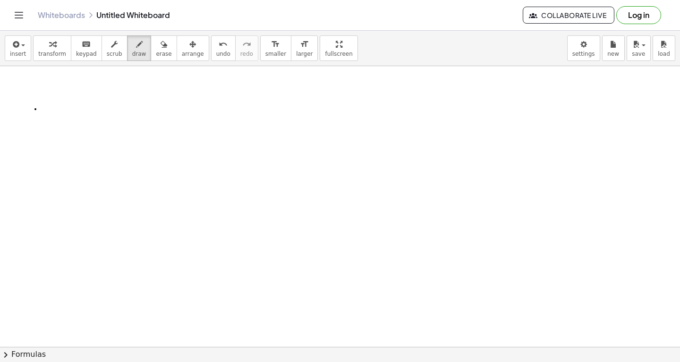
drag, startPoint x: 35, startPoint y: 109, endPoint x: 35, endPoint y: 123, distance: 14.2
drag, startPoint x: 42, startPoint y: 111, endPoint x: 50, endPoint y: 111, distance: 7.6
drag, startPoint x: 42, startPoint y: 112, endPoint x: 43, endPoint y: 124, distance: 11.4
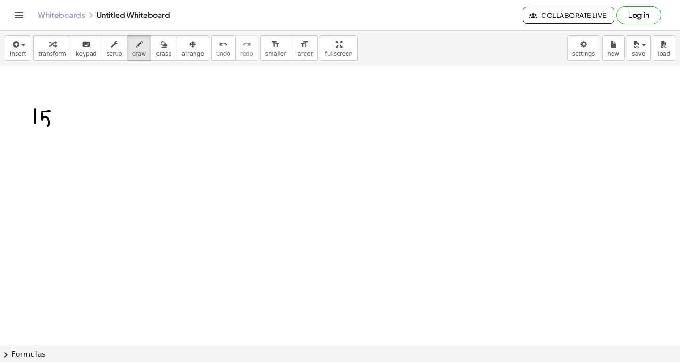
drag, startPoint x: 56, startPoint y: 92, endPoint x: 57, endPoint y: 137, distance: 44.9
drag, startPoint x: 96, startPoint y: 131, endPoint x: 192, endPoint y: 99, distance: 101.2
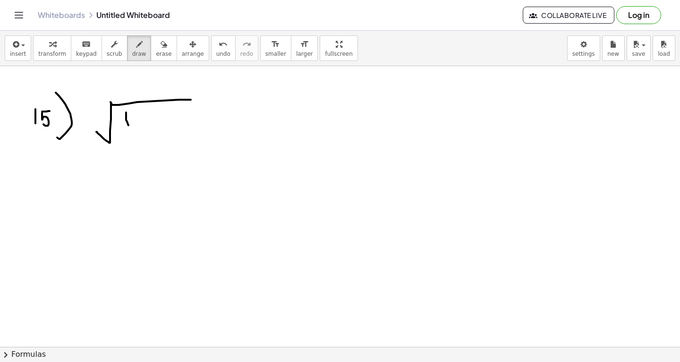
drag, startPoint x: 126, startPoint y: 112, endPoint x: 129, endPoint y: 126, distance: 14.0
drag, startPoint x: 135, startPoint y: 115, endPoint x: 138, endPoint y: 129, distance: 14.8
drag, startPoint x: 144, startPoint y: 123, endPoint x: 154, endPoint y: 123, distance: 9.9
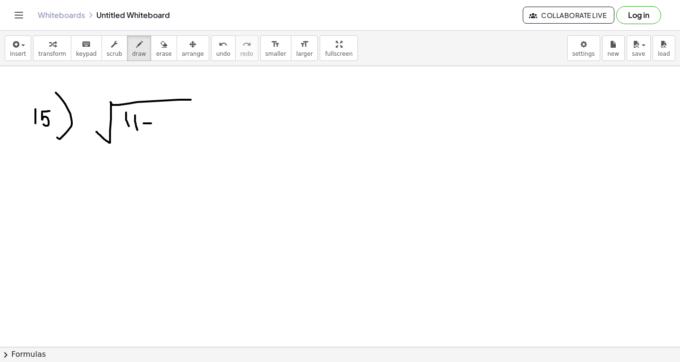
drag, startPoint x: 161, startPoint y: 116, endPoint x: 174, endPoint y: 125, distance: 16.0
drag, startPoint x: 181, startPoint y: 112, endPoint x: 196, endPoint y: 110, distance: 14.4
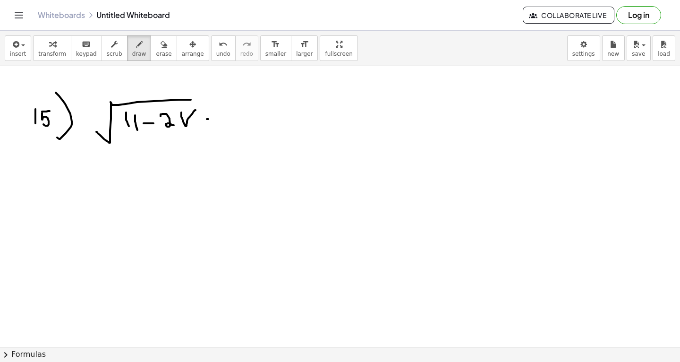
drag, startPoint x: 207, startPoint y: 119, endPoint x: 216, endPoint y: 119, distance: 9.5
drag, startPoint x: 207, startPoint y: 122, endPoint x: 216, endPoint y: 121, distance: 9.5
drag, startPoint x: 225, startPoint y: 107, endPoint x: 226, endPoint y: 127, distance: 20.3
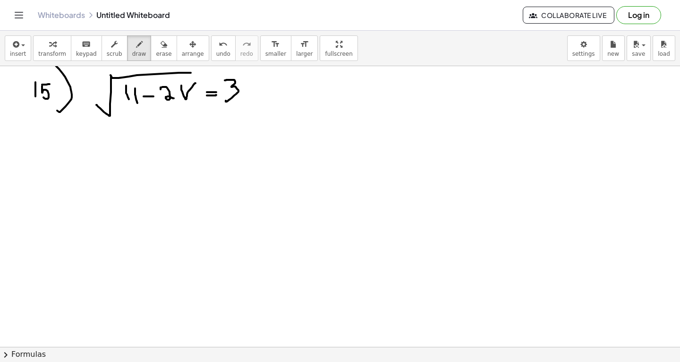
scroll to position [1590, 0]
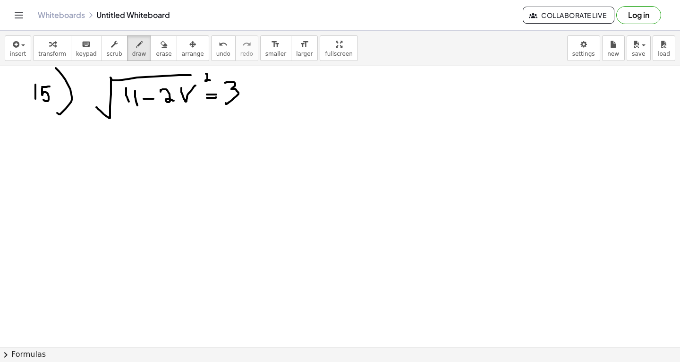
drag, startPoint x: 206, startPoint y: 73, endPoint x: 210, endPoint y: 80, distance: 7.9
drag, startPoint x: 245, startPoint y: 77, endPoint x: 250, endPoint y: 83, distance: 8.0
drag, startPoint x: 128, startPoint y: 144, endPoint x: 128, endPoint y: 171, distance: 26.9
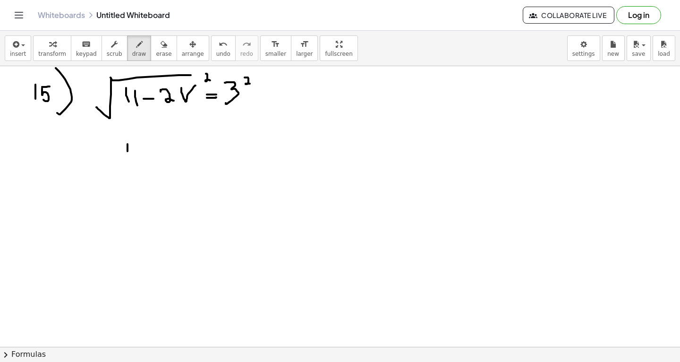
drag, startPoint x: 142, startPoint y: 143, endPoint x: 141, endPoint y: 171, distance: 27.9
drag, startPoint x: 148, startPoint y: 159, endPoint x: 158, endPoint y: 158, distance: 9.9
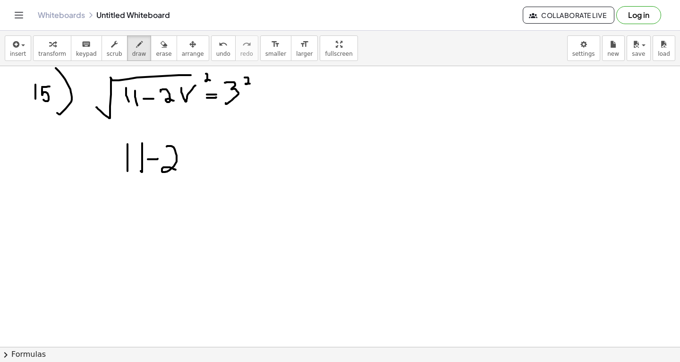
drag, startPoint x: 167, startPoint y: 146, endPoint x: 176, endPoint y: 169, distance: 24.8
drag, startPoint x: 185, startPoint y: 151, endPoint x: 203, endPoint y: 148, distance: 18.1
drag, startPoint x: 212, startPoint y: 157, endPoint x: 219, endPoint y: 156, distance: 6.7
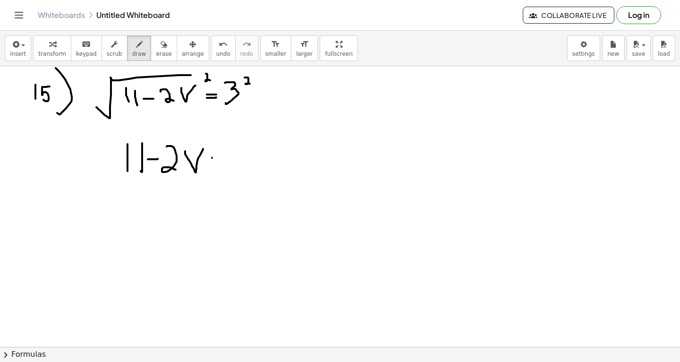
drag, startPoint x: 212, startPoint y: 152, endPoint x: 219, endPoint y: 152, distance: 7.6
drag, startPoint x: 233, startPoint y: 147, endPoint x: 231, endPoint y: 165, distance: 18.2
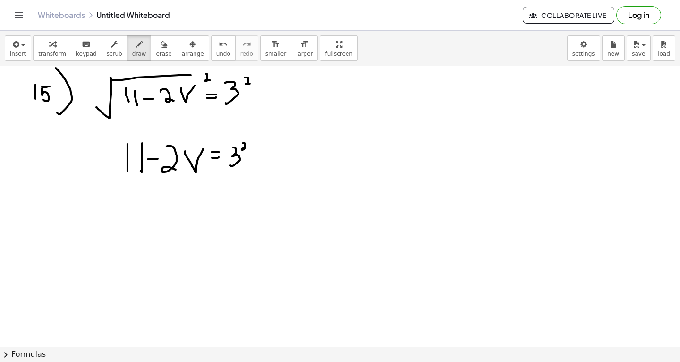
drag, startPoint x: 243, startPoint y: 143, endPoint x: 245, endPoint y: 147, distance: 4.9
drag, startPoint x: 136, startPoint y: 202, endPoint x: 136, endPoint y: 215, distance: 12.8
drag, startPoint x: 146, startPoint y: 200, endPoint x: 145, endPoint y: 219, distance: 18.4
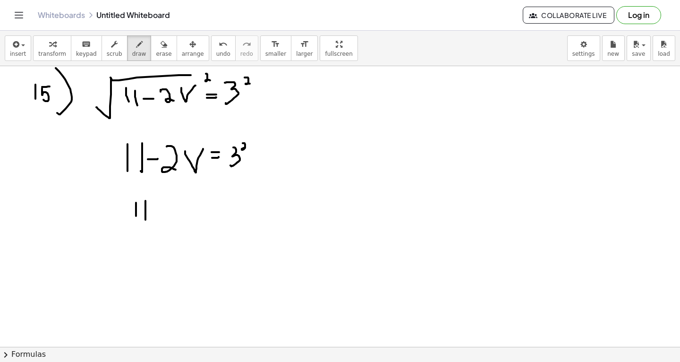
drag, startPoint x: 151, startPoint y: 212, endPoint x: 160, endPoint y: 212, distance: 9.0
drag, startPoint x: 171, startPoint y: 201, endPoint x: 183, endPoint y: 218, distance: 21.0
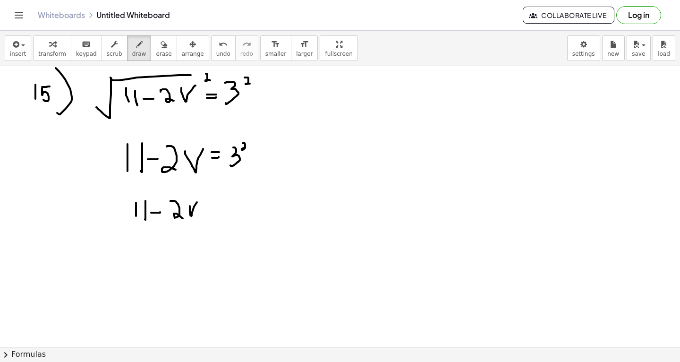
drag, startPoint x: 190, startPoint y: 206, endPoint x: 199, endPoint y: 199, distance: 11.5
drag, startPoint x: 215, startPoint y: 209, endPoint x: 224, endPoint y: 208, distance: 9.5
drag, startPoint x: 211, startPoint y: 201, endPoint x: 219, endPoint y: 201, distance: 8.0
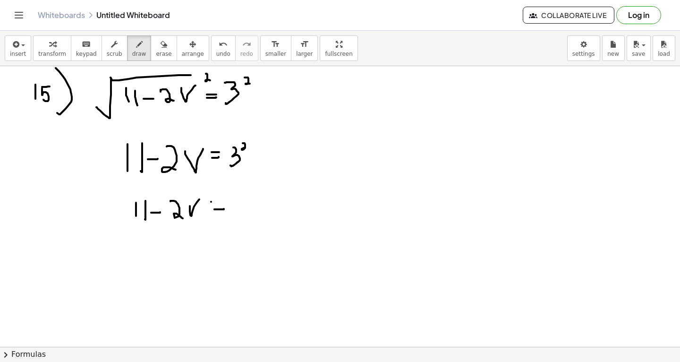
drag, startPoint x: 242, startPoint y: 193, endPoint x: 241, endPoint y: 207, distance: 14.2
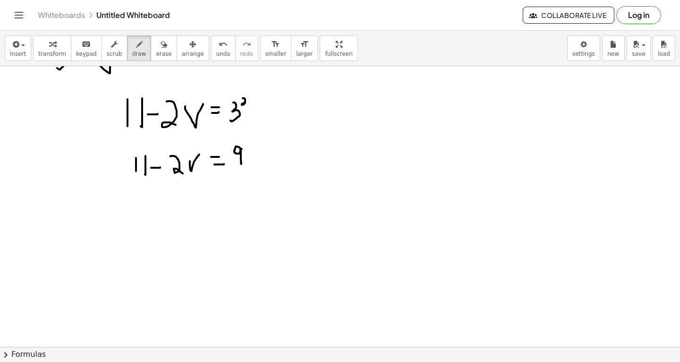
scroll to position [1652, 0]
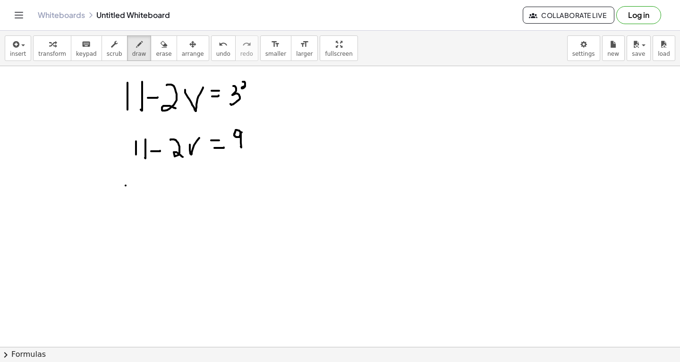
drag, startPoint x: 126, startPoint y: 185, endPoint x: 132, endPoint y: 185, distance: 6.6
drag, startPoint x: 145, startPoint y: 182, endPoint x: 145, endPoint y: 197, distance: 14.2
drag, startPoint x: 154, startPoint y: 180, endPoint x: 154, endPoint y: 193, distance: 13.2
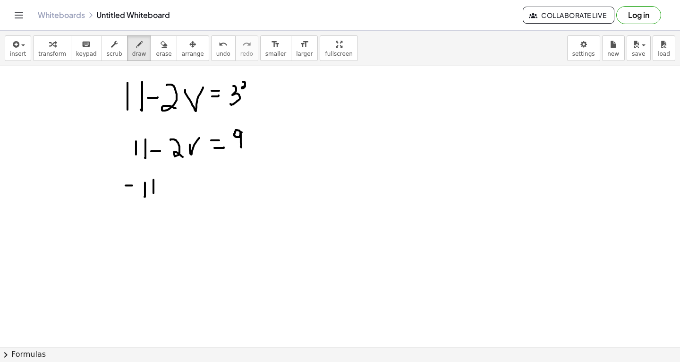
drag, startPoint x: 223, startPoint y: 175, endPoint x: 232, endPoint y: 175, distance: 9.0
drag, startPoint x: 240, startPoint y: 172, endPoint x: 240, endPoint y: 188, distance: 15.1
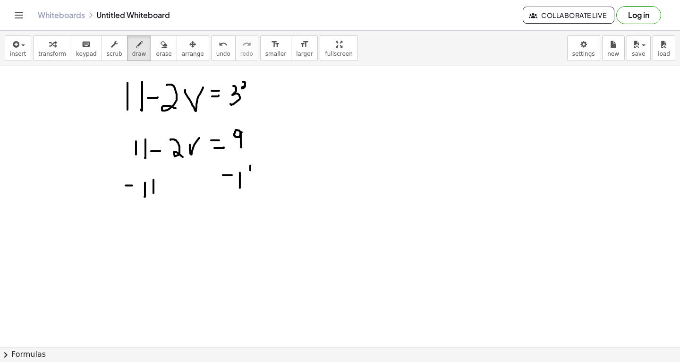
drag, startPoint x: 250, startPoint y: 165, endPoint x: 251, endPoint y: 188, distance: 22.7
drag, startPoint x: 211, startPoint y: 224, endPoint x: 223, endPoint y: 224, distance: 11.8
drag, startPoint x: 212, startPoint y: 217, endPoint x: 223, endPoint y: 216, distance: 10.9
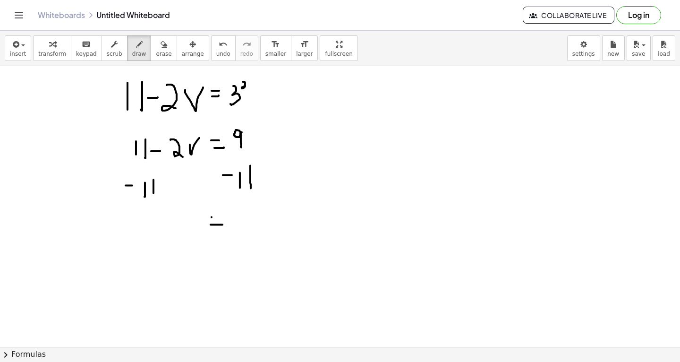
drag, startPoint x: 240, startPoint y: 215, endPoint x: 252, endPoint y: 215, distance: 12.3
drag, startPoint x: 257, startPoint y: 208, endPoint x: 267, endPoint y: 226, distance: 20.7
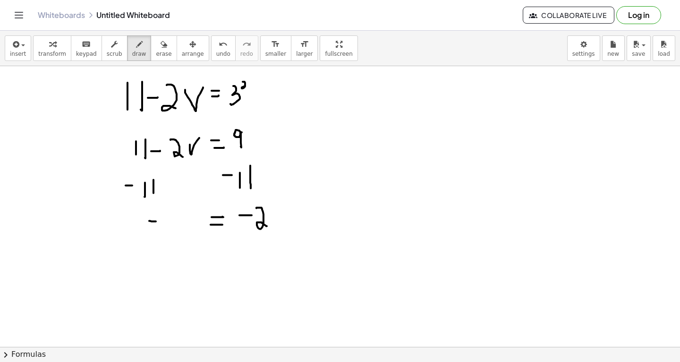
drag, startPoint x: 149, startPoint y: 221, endPoint x: 158, endPoint y: 221, distance: 8.5
drag, startPoint x: 164, startPoint y: 216, endPoint x: 180, endPoint y: 224, distance: 17.4
drag, startPoint x: 184, startPoint y: 214, endPoint x: 194, endPoint y: 211, distance: 10.3
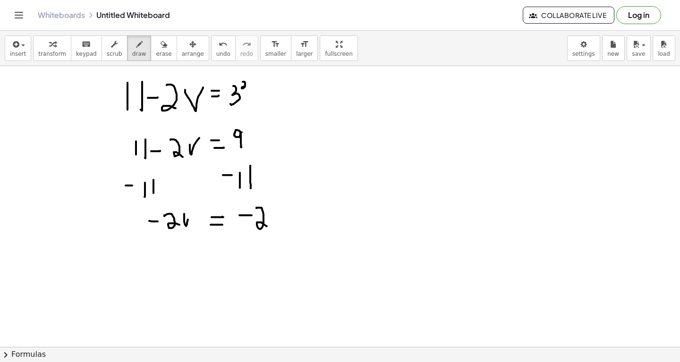
drag
drag, startPoint x: 216, startPoint y: 262, endPoint x: 225, endPoint y: 261, distance: 9.5
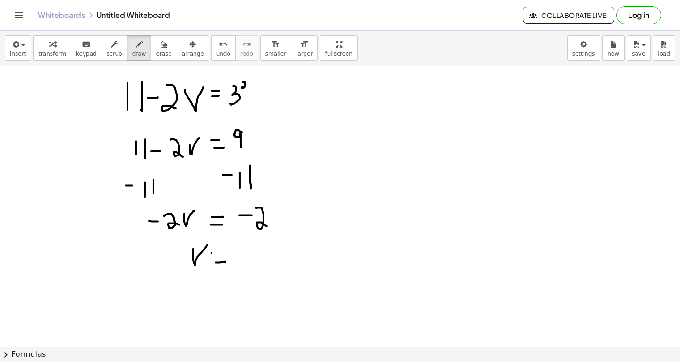
drag, startPoint x: 212, startPoint y: 253, endPoint x: 224, endPoint y: 252, distance: 11.8
drag, startPoint x: 249, startPoint y: 244, endPoint x: 248, endPoint y: 262, distance: 18.4
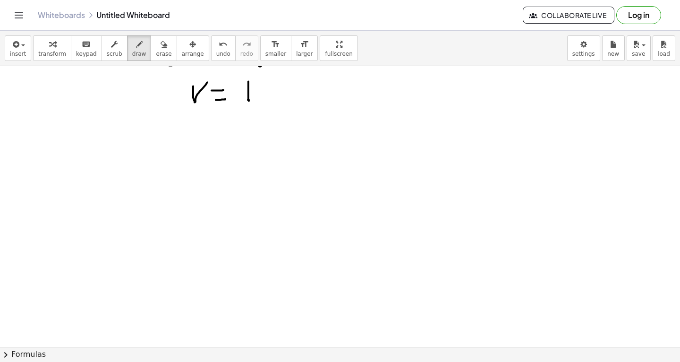
scroll to position [1816, 0]
drag, startPoint x: 55, startPoint y: 153, endPoint x: 55, endPoint y: 184, distance: 31.2
drag, startPoint x: 85, startPoint y: 155, endPoint x: 77, endPoint y: 163, distance: 10.7
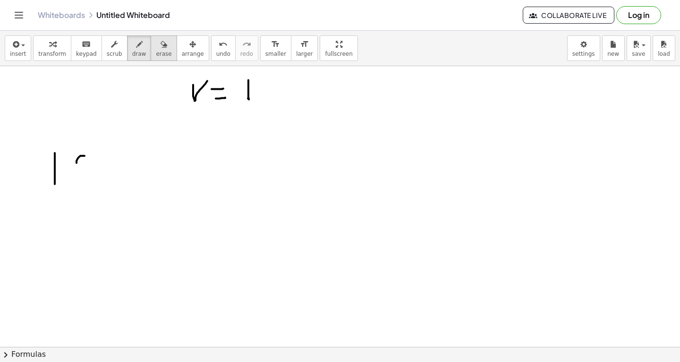
click at [160, 52] on span "erase" at bounding box center [164, 54] width 16 height 7
drag, startPoint x: 40, startPoint y: 175, endPoint x: 137, endPoint y: 52, distance: 156.5
click at [137, 52] on span "draw" at bounding box center [139, 54] width 14 height 7
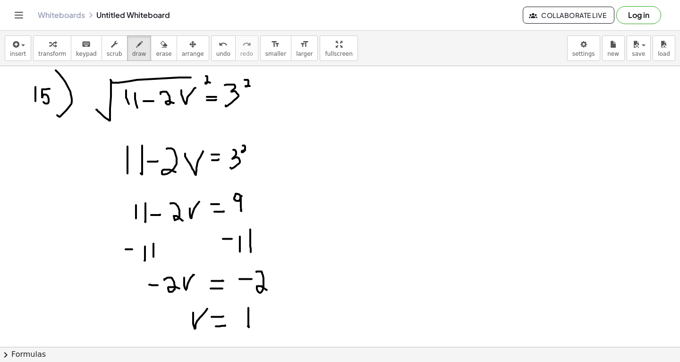
scroll to position [1588, 0]
drag, startPoint x: 347, startPoint y: 82, endPoint x: 349, endPoint y: 95, distance: 13.8
drag, startPoint x: 370, startPoint y: 82, endPoint x: 362, endPoint y: 88, distance: 10.0
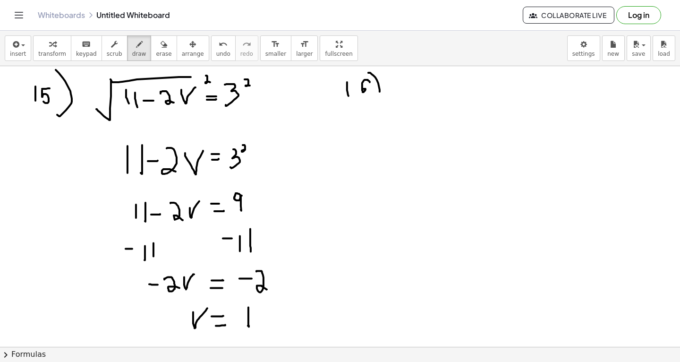
drag, startPoint x: 369, startPoint y: 72, endPoint x: 377, endPoint y: 105, distance: 34.0
drag, startPoint x: 413, startPoint y: 83, endPoint x: 425, endPoint y: 96, distance: 18.7
drag, startPoint x: 433, startPoint y: 90, endPoint x: 483, endPoint y: 71, distance: 54.0
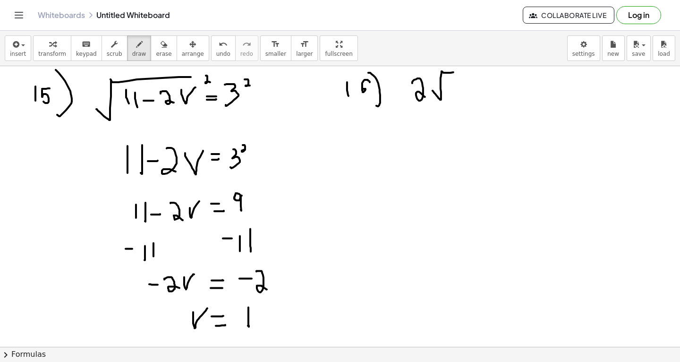
drag, startPoint x: 453, startPoint y: 86, endPoint x: 476, endPoint y: 84, distance: 22.8
drag, startPoint x: 460, startPoint y: 92, endPoint x: 460, endPoint y: 101, distance: 8.5
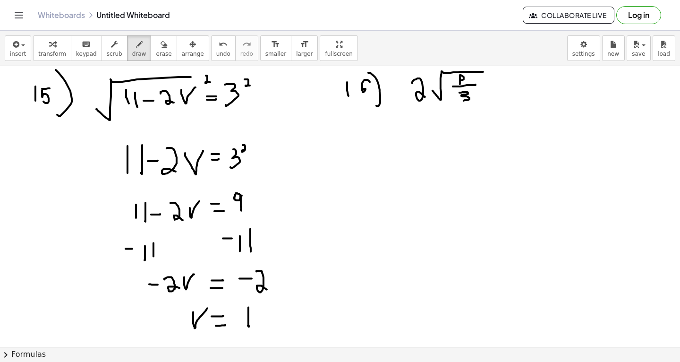
drag, startPoint x: 384, startPoint y: 85, endPoint x: 391, endPoint y: 94, distance: 11.4
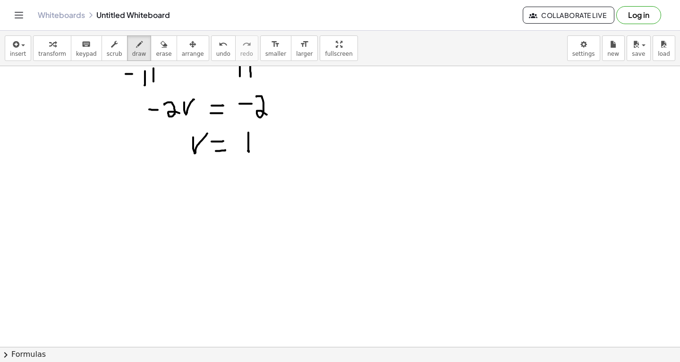
scroll to position [1765, 0]
drag, startPoint x: 111, startPoint y: 197, endPoint x: 188, endPoint y: 175, distance: 79.9
drag, startPoint x: 132, startPoint y: 189, endPoint x: 132, endPoint y: 201, distance: 11.8
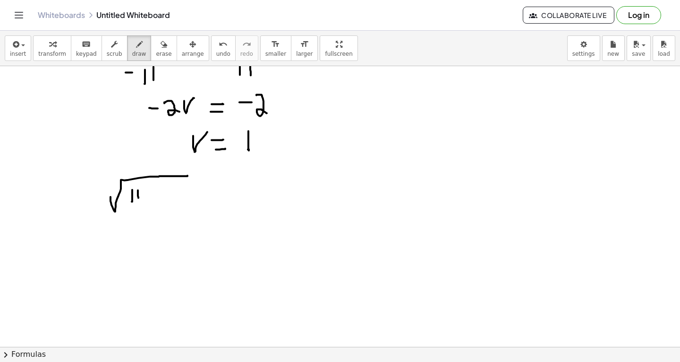
drag, startPoint x: 138, startPoint y: 190, endPoint x: 139, endPoint y: 199, distance: 9.0
drag, startPoint x: 157, startPoint y: 188, endPoint x: 166, endPoint y: 195, distance: 11.8
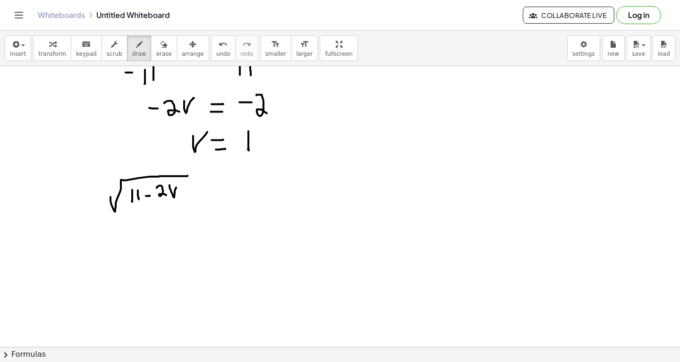
drag, startPoint x: 170, startPoint y: 185, endPoint x: 177, endPoint y: 186, distance: 7.2
drag, startPoint x: 203, startPoint y: 191, endPoint x: 211, endPoint y: 191, distance: 8.5
drag, startPoint x: 201, startPoint y: 185, endPoint x: 210, endPoint y: 184, distance: 9.5
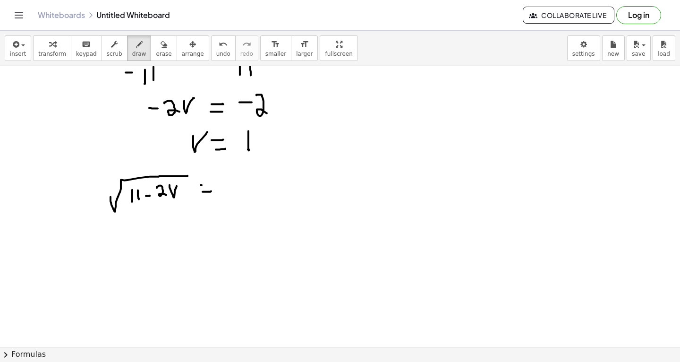
drag, startPoint x: 223, startPoint y: 181, endPoint x: 223, endPoint y: 191, distance: 10.9
drag, startPoint x: 104, startPoint y: 235, endPoint x: 172, endPoint y: 221, distance: 68.6
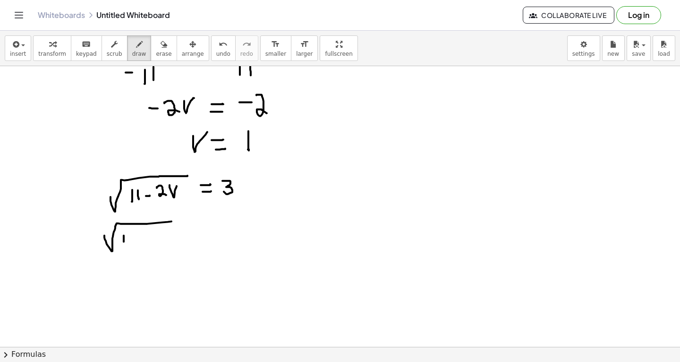
drag, startPoint x: 124, startPoint y: 235, endPoint x: 124, endPoint y: 248, distance: 12.8
drag, startPoint x: 134, startPoint y: 235, endPoint x: 134, endPoint y: 254, distance: 18.4
drag, startPoint x: 142, startPoint y: 244, endPoint x: 148, endPoint y: 244, distance: 6.1
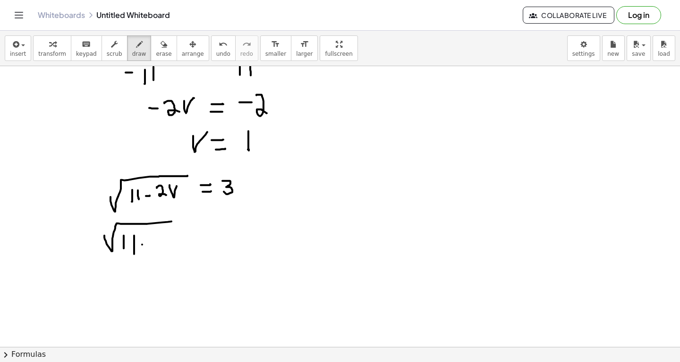
drag, startPoint x: 158, startPoint y: 239, endPoint x: 172, endPoint y: 245, distance: 15.0
drag, startPoint x: 196, startPoint y: 242, endPoint x: 202, endPoint y: 242, distance: 6.6
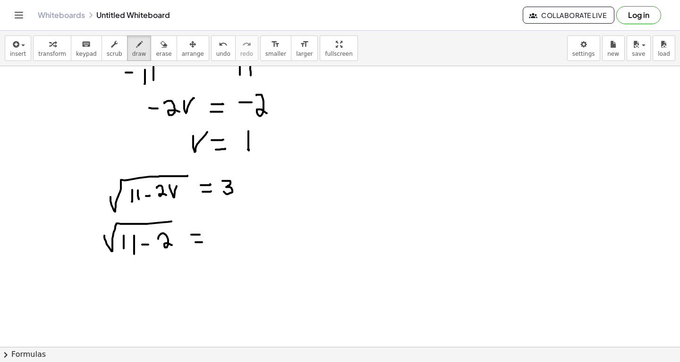
drag, startPoint x: 191, startPoint y: 234, endPoint x: 203, endPoint y: 233, distance: 11.9
drag, startPoint x: 213, startPoint y: 229, endPoint x: 214, endPoint y: 244, distance: 14.7
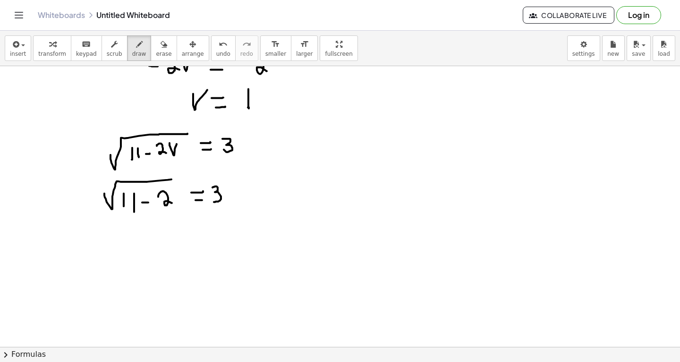
scroll to position [1806, 0]
drag, startPoint x: 113, startPoint y: 242, endPoint x: 151, endPoint y: 235, distance: 38.5
drag, startPoint x: 139, startPoint y: 243, endPoint x: 142, endPoint y: 253, distance: 9.7
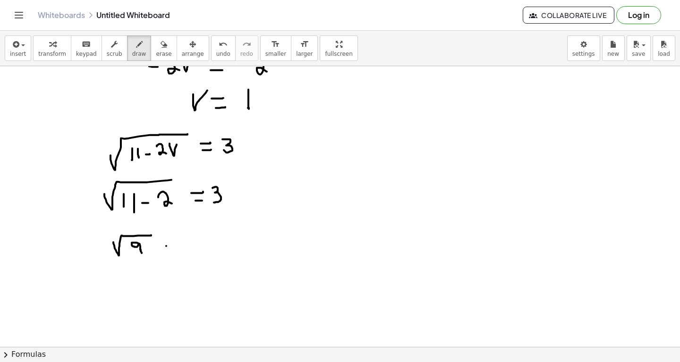
drag, startPoint x: 166, startPoint y: 246, endPoint x: 183, endPoint y: 245, distance: 16.5
drag, startPoint x: 168, startPoint y: 236, endPoint x: 180, endPoint y: 236, distance: 12.3
drag, startPoint x: 195, startPoint y: 235, endPoint x: 199, endPoint y: 244, distance: 10.1
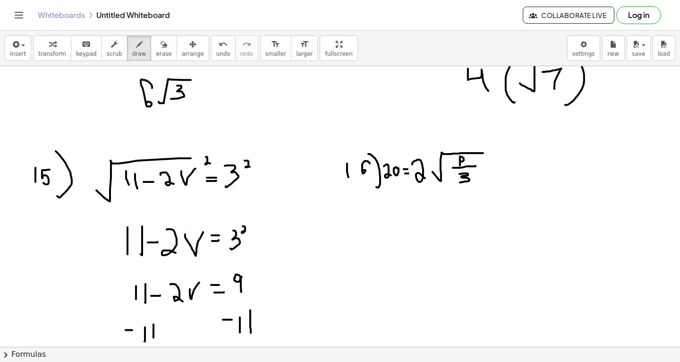
scroll to position [1523, 0]
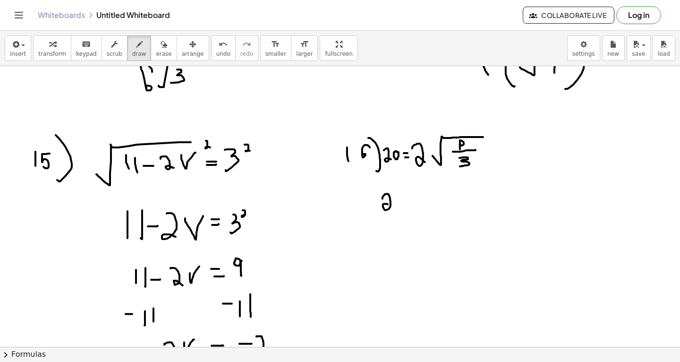
drag, startPoint x: 383, startPoint y: 198, endPoint x: 394, endPoint y: 207, distance: 13.8
drag, startPoint x: 410, startPoint y: 204, endPoint x: 422, endPoint y: 202, distance: 12.4
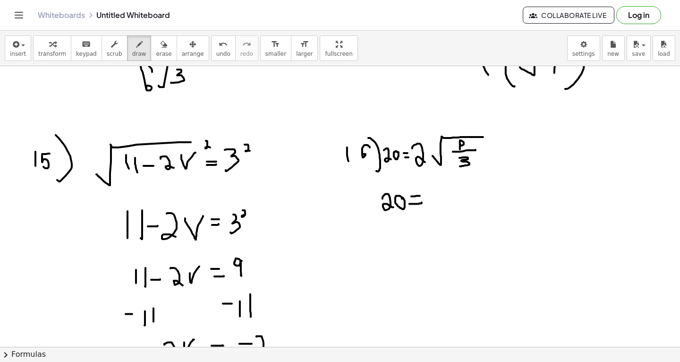
drag, startPoint x: 412, startPoint y: 196, endPoint x: 421, endPoint y: 195, distance: 9.5
drag, startPoint x: 432, startPoint y: 192, endPoint x: 445, endPoint y: 209, distance: 21.2
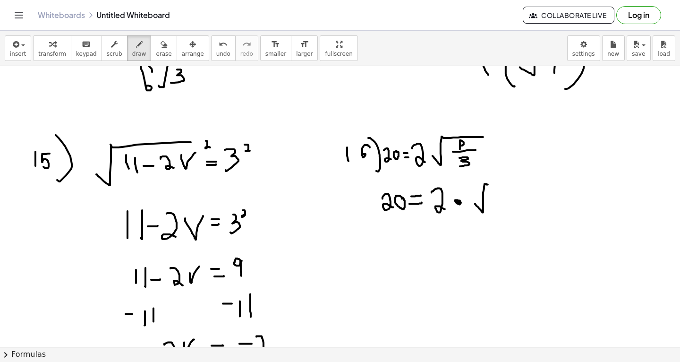
drag, startPoint x: 475, startPoint y: 204, endPoint x: 521, endPoint y: 181, distance: 51.4
drag, startPoint x: 499, startPoint y: 198, endPoint x: 515, endPoint y: 197, distance: 15.1
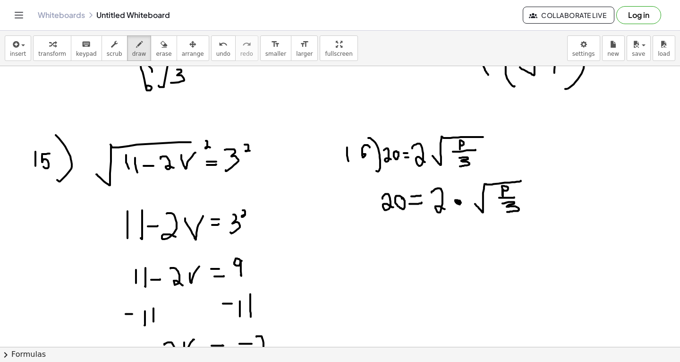
drag, startPoint x: 503, startPoint y: 203, endPoint x: 508, endPoint y: 212, distance: 9.7
drag, startPoint x: 438, startPoint y: 228, endPoint x: 501, endPoint y: 228, distance: 63.3
drag, startPoint x: 367, startPoint y: 225, endPoint x: 407, endPoint y: 225, distance: 39.7
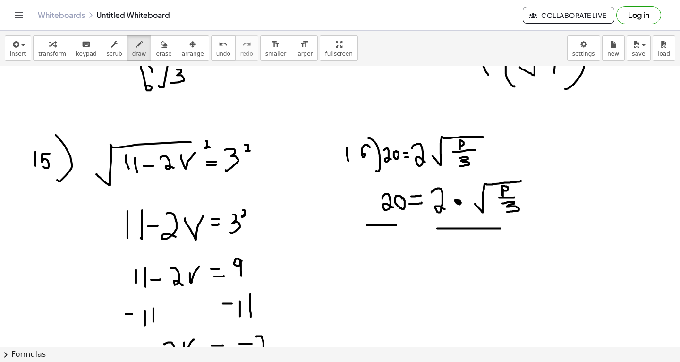
drag, startPoint x: 389, startPoint y: 234, endPoint x: 403, endPoint y: 241, distance: 15.2
drag, startPoint x: 469, startPoint y: 240, endPoint x: 479, endPoint y: 254, distance: 17.3
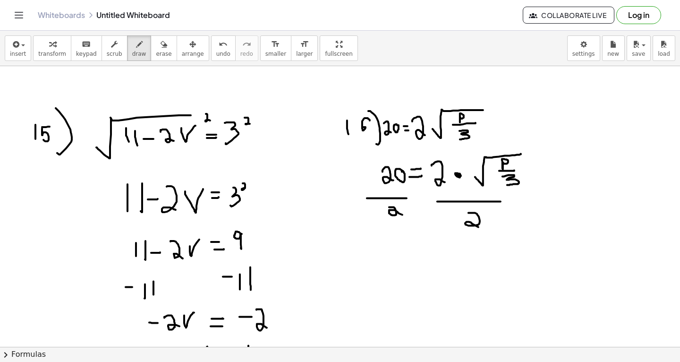
scroll to position [1550, 0]
drag, startPoint x: 387, startPoint y: 243, endPoint x: 385, endPoint y: 261, distance: 18.5
drag, startPoint x: 415, startPoint y: 252, endPoint x: 425, endPoint y: 252, distance: 9.9
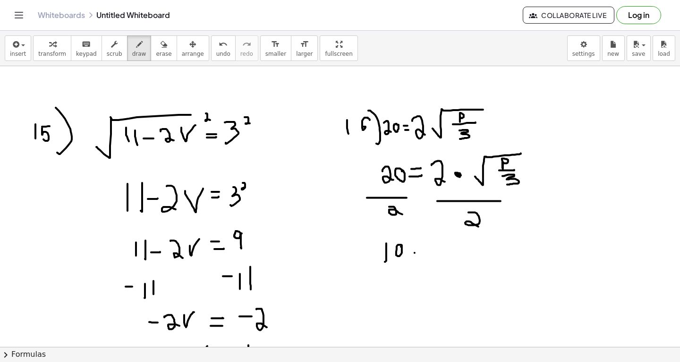
drag, startPoint x: 413, startPoint y: 242, endPoint x: 424, endPoint y: 242, distance: 11.3
drag, startPoint x: 444, startPoint y: 256, endPoint x: 500, endPoint y: 235, distance: 59.8
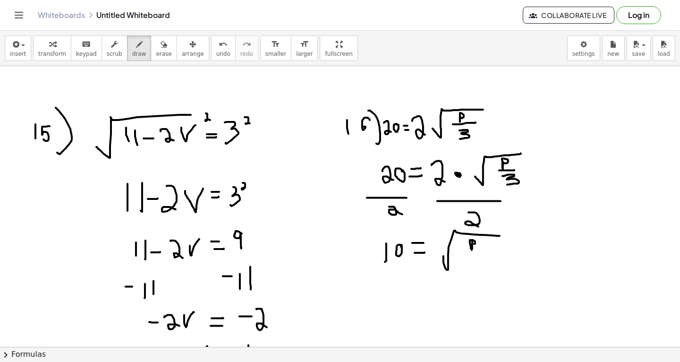
drag, startPoint x: 465, startPoint y: 250, endPoint x: 488, endPoint y: 250, distance: 22.2
drag, startPoint x: 471, startPoint y: 258, endPoint x: 467, endPoint y: 267, distance: 10.2
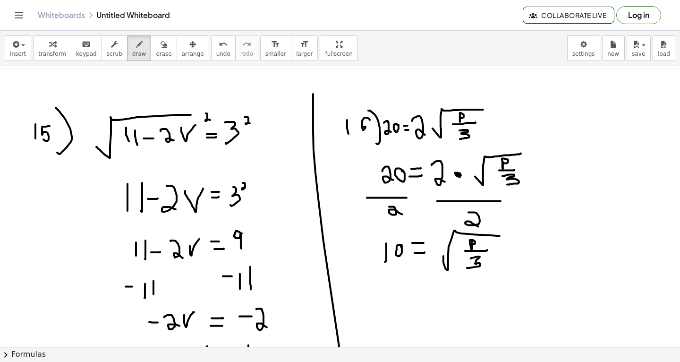
drag, startPoint x: 313, startPoint y: 94, endPoint x: 344, endPoint y: 362, distance: 269.6
click at [344, 362] on div "insert select one: Math Expression Function Text Youtube Video Graphing Geometr…" at bounding box center [340, 196] width 680 height 331
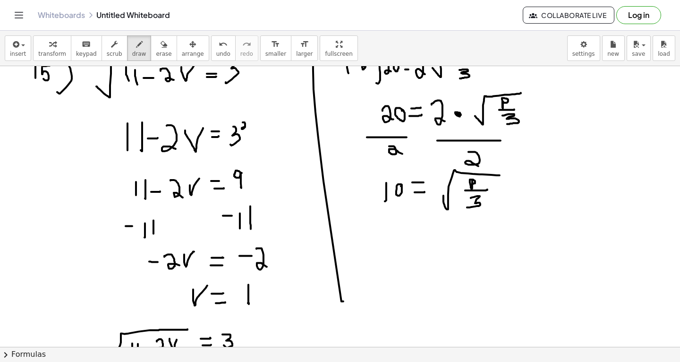
scroll to position [1613, 0]
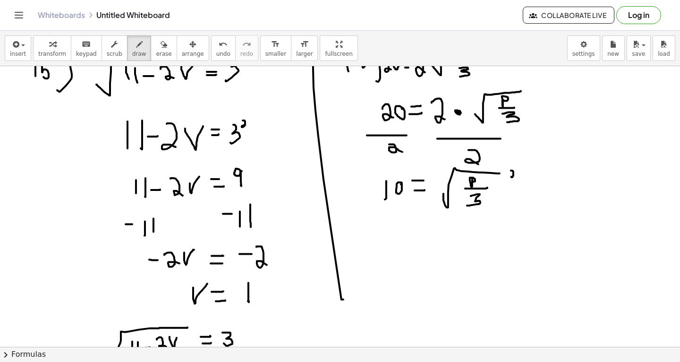
drag, startPoint x: 511, startPoint y: 170, endPoint x: 516, endPoint y: 177, distance: 8.1
drag, startPoint x: 366, startPoint y: 175, endPoint x: 370, endPoint y: 180, distance: 6.7
drag, startPoint x: 368, startPoint y: 239, endPoint x: 368, endPoint y: 259, distance: 20.3
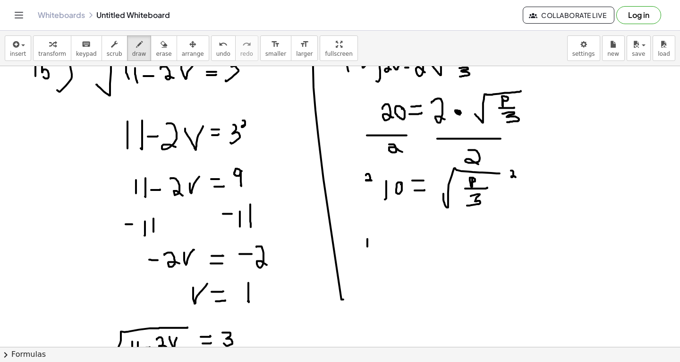
drag, startPoint x: 404, startPoint y: 244, endPoint x: 406, endPoint y: 250, distance: 6.6
drag, startPoint x: 405, startPoint y: 243, endPoint x: 406, endPoint y: 251, distance: 8.2
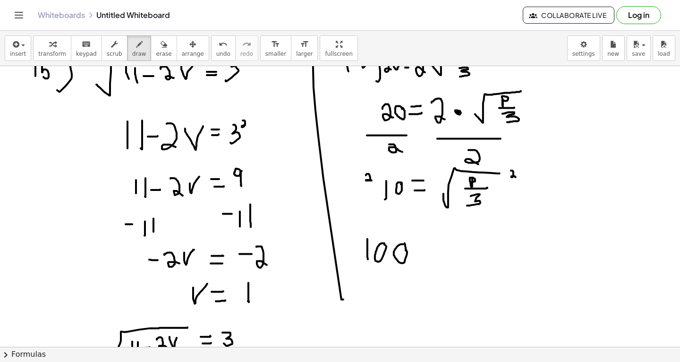
drag, startPoint x: 423, startPoint y: 253, endPoint x: 432, endPoint y: 253, distance: 9.0
drag, startPoint x: 421, startPoint y: 243, endPoint x: 430, endPoint y: 243, distance: 9.0
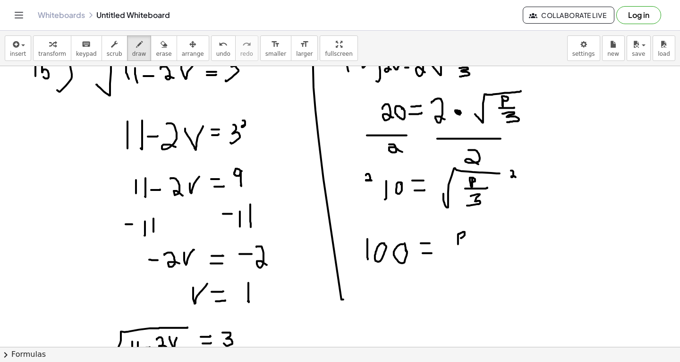
drag, startPoint x: 453, startPoint y: 250, endPoint x: 479, endPoint y: 249, distance: 26.0
drag, startPoint x: 458, startPoint y: 258, endPoint x: 462, endPoint y: 267, distance: 9.5
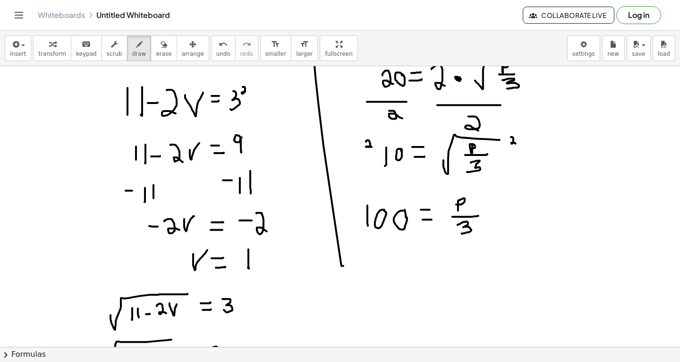
scroll to position [1648, 0]
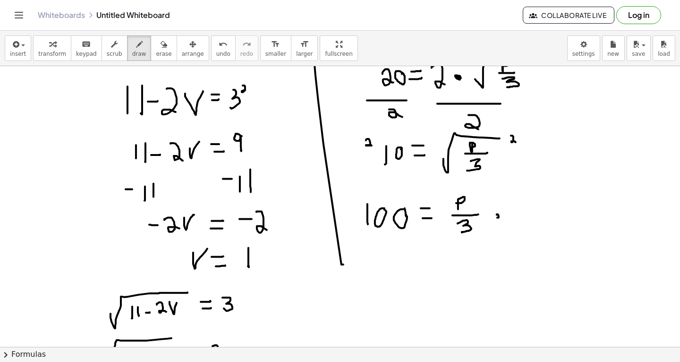
drag, startPoint x: 513, startPoint y: 207, endPoint x: 514, endPoint y: 216, distance: 9.6
drag, startPoint x: 344, startPoint y: 207, endPoint x: 345, endPoint y: 219, distance: 12.3
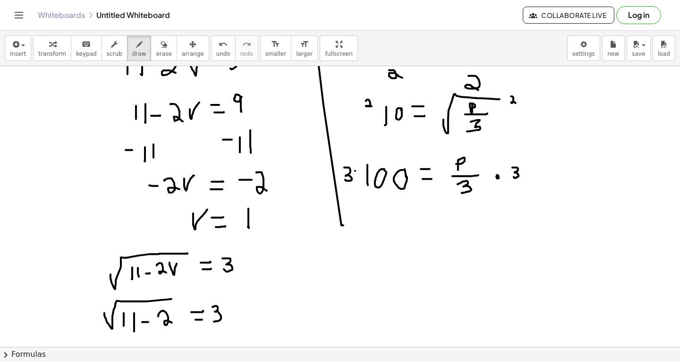
scroll to position [1688, 0]
drag, startPoint x: 405, startPoint y: 235, endPoint x: 417, endPoint y: 235, distance: 11.3
drag, startPoint x: 406, startPoint y: 226, endPoint x: 421, endPoint y: 226, distance: 14.6
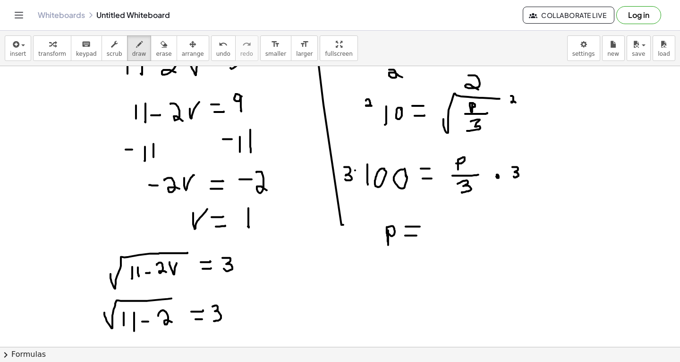
drag, startPoint x: 439, startPoint y: 220, endPoint x: 423, endPoint y: 250, distance: 34.2
drag, startPoint x: 473, startPoint y: 233, endPoint x: 474, endPoint y: 229, distance: 4.8
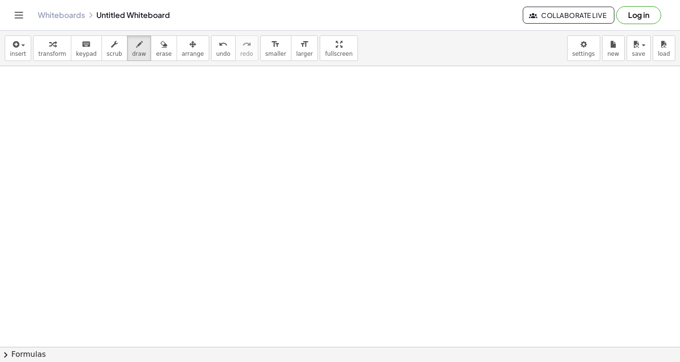
scroll to position [2198, 0]
drag, startPoint x: 32, startPoint y: 91, endPoint x: 32, endPoint y: 111, distance: 19.8
drag, startPoint x: 43, startPoint y: 92, endPoint x: 44, endPoint y: 105, distance: 13.2
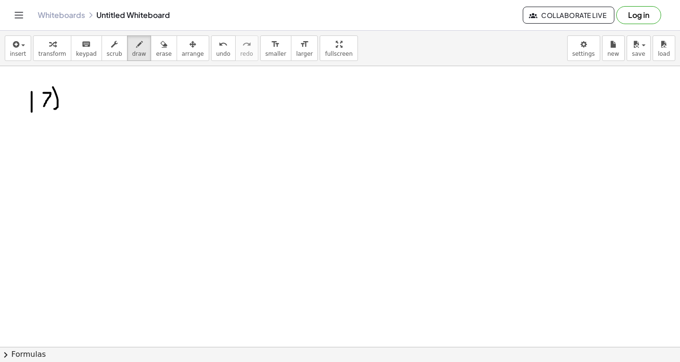
drag, startPoint x: 53, startPoint y: 86, endPoint x: 54, endPoint y: 108, distance: 21.8
drag, startPoint x: 78, startPoint y: 86, endPoint x: 78, endPoint y: 108, distance: 21.7
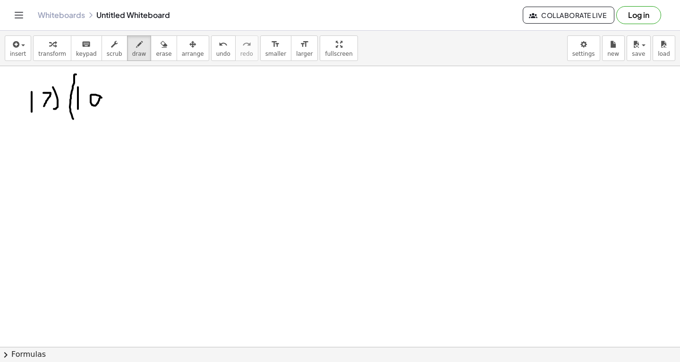
drag, startPoint x: 76, startPoint y: 74, endPoint x: 76, endPoint y: 123, distance: 49.1
drag, startPoint x: 112, startPoint y: 98, endPoint x: 119, endPoint y: 98, distance: 6.1
drag, startPoint x: 134, startPoint y: 94, endPoint x: 146, endPoint y: 106, distance: 17.4
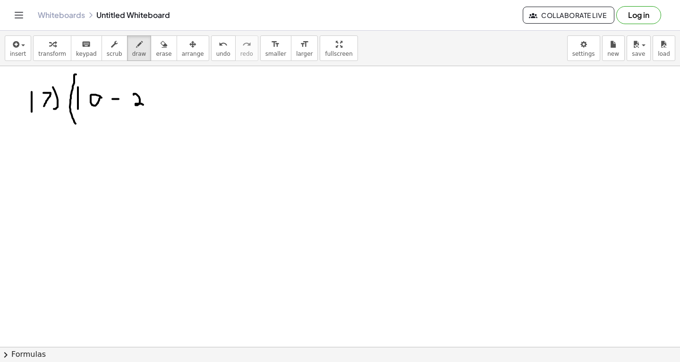
drag, startPoint x: 152, startPoint y: 99, endPoint x: 153, endPoint y: 109, distance: 9.5
drag, startPoint x: 166, startPoint y: 82, endPoint x: 171, endPoint y: 126, distance: 44.2
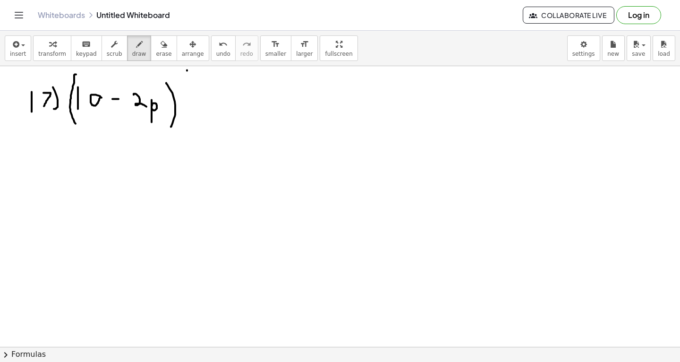
drag, startPoint x: 187, startPoint y: 69, endPoint x: 187, endPoint y: 78, distance: 9.0
drag, startPoint x: 180, startPoint y: 85, endPoint x: 199, endPoint y: 83, distance: 19.0
drag, startPoint x: 186, startPoint y: 91, endPoint x: 195, endPoint y: 98, distance: 11.4
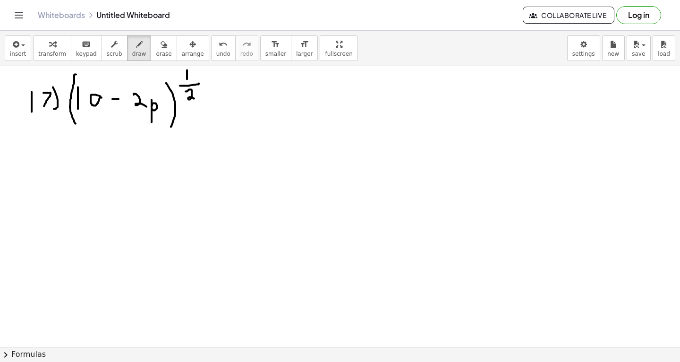
drag, startPoint x: 222, startPoint y: 106, endPoint x: 233, endPoint y: 105, distance: 10.9
drag, startPoint x: 223, startPoint y: 97, endPoint x: 239, endPoint y: 97, distance: 16.5
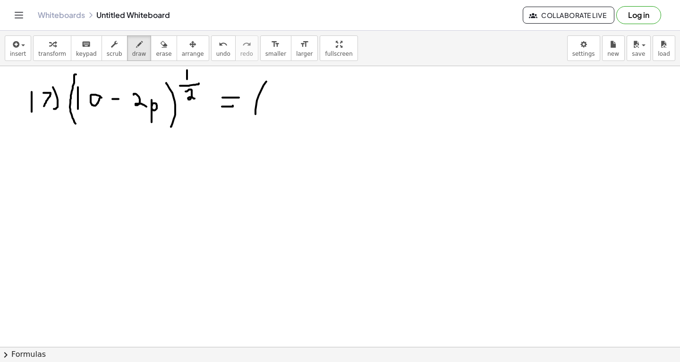
drag, startPoint x: 267, startPoint y: 81, endPoint x: 260, endPoint y: 128, distance: 47.2
drag, startPoint x: 272, startPoint y: 94, endPoint x: 266, endPoint y: 107, distance: 14.6
drag, startPoint x: 288, startPoint y: 94, endPoint x: 287, endPoint y: 102, distance: 7.6
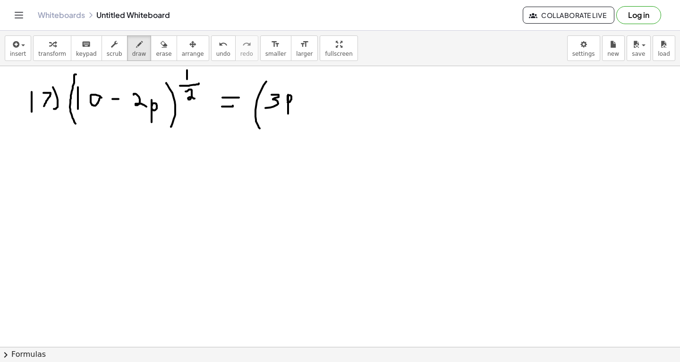
drag, startPoint x: 300, startPoint y: 102, endPoint x: 311, endPoint y: 101, distance: 10.9
drag, startPoint x: 323, startPoint y: 91, endPoint x: 332, endPoint y: 91, distance: 9.0
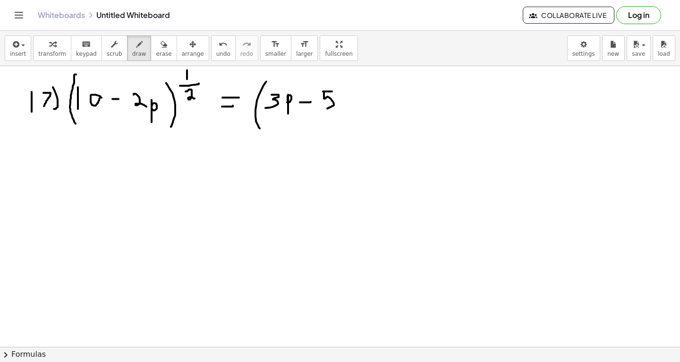
drag, startPoint x: 324, startPoint y: 92, endPoint x: 327, endPoint y: 107, distance: 15.8
drag, startPoint x: 337, startPoint y: 78, endPoint x: 340, endPoint y: 119, distance: 40.8
drag, startPoint x: 360, startPoint y: 67, endPoint x: 360, endPoint y: 80, distance: 13.2
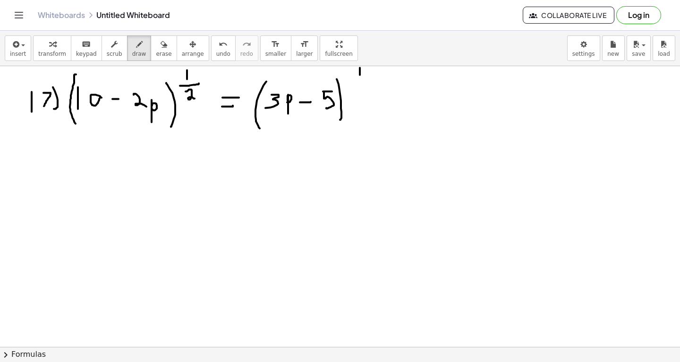
drag, startPoint x: 354, startPoint y: 83, endPoint x: 371, endPoint y: 83, distance: 17.0
drag, startPoint x: 356, startPoint y: 89, endPoint x: 368, endPoint y: 94, distance: 12.7
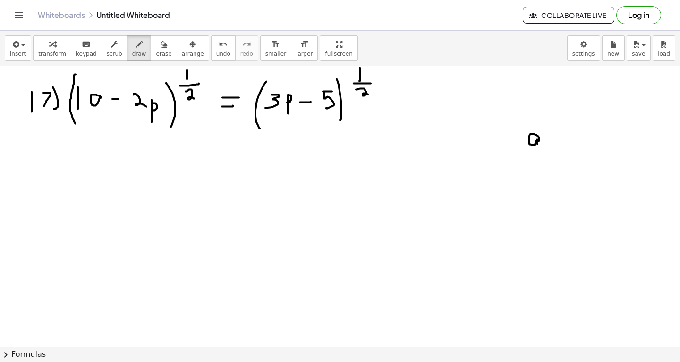
drag, startPoint x: 539, startPoint y: 140, endPoint x: 542, endPoint y: 157, distance: 17.2
drag, startPoint x: 550, startPoint y: 111, endPoint x: 550, endPoint y: 120, distance: 9.0
drag, startPoint x: 544, startPoint y: 122, endPoint x: 557, endPoint y: 123, distance: 12.8
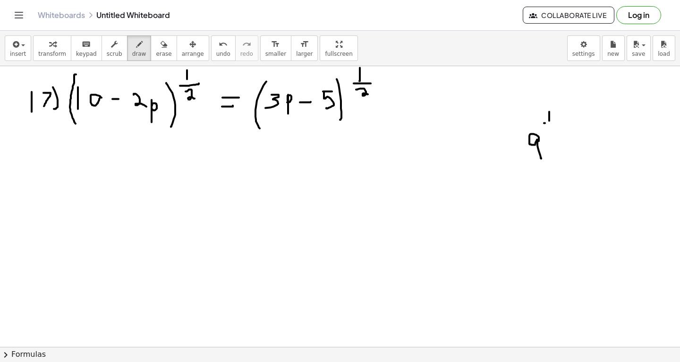
drag, startPoint x: 548, startPoint y: 126, endPoint x: 552, endPoint y: 133, distance: 8.1
drag, startPoint x: 572, startPoint y: 148, endPoint x: 584, endPoint y: 147, distance: 12.3
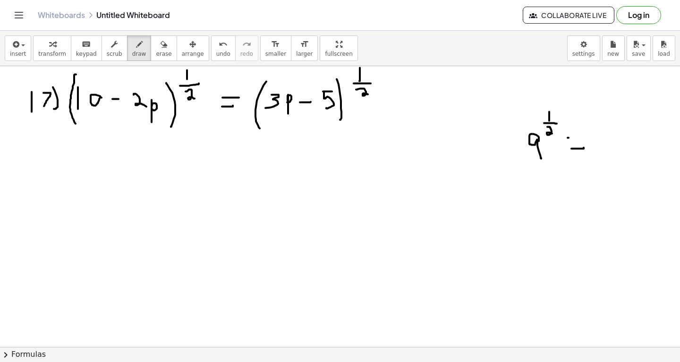
drag, startPoint x: 568, startPoint y: 137, endPoint x: 584, endPoint y: 137, distance: 16.1
drag, startPoint x: 542, startPoint y: 193, endPoint x: 551, endPoint y: 215, distance: 24.0
drag, startPoint x: 552, startPoint y: 177, endPoint x: 552, endPoint y: 187, distance: 9.9
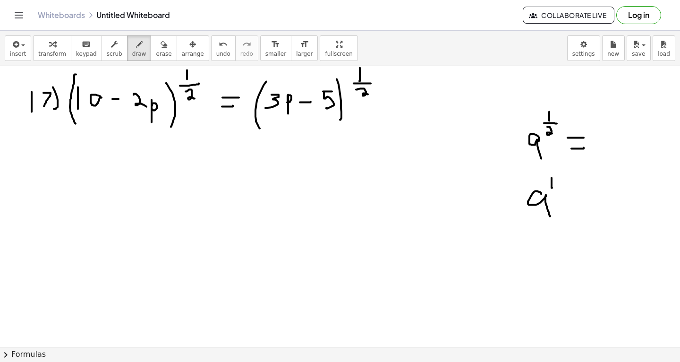
drag, startPoint x: 568, startPoint y: 197, endPoint x: 577, endPoint y: 197, distance: 8.5
drag, startPoint x: 568, startPoint y: 191, endPoint x: 576, endPoint y: 191, distance: 7.1
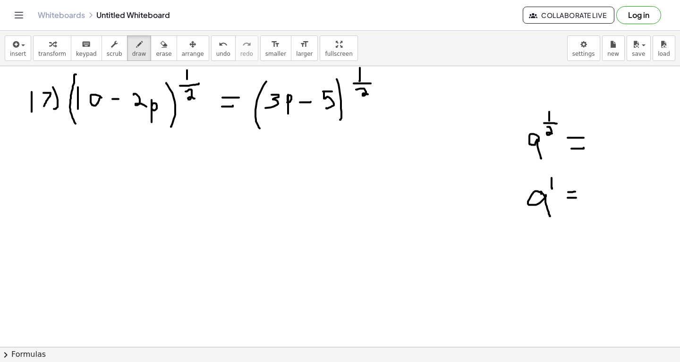
drag, startPoint x: 541, startPoint y: 191, endPoint x: 545, endPoint y: 196, distance: 6.7
drag, startPoint x: 547, startPoint y: 247, endPoint x: 547, endPoint y: 267, distance: 19.4
drag, startPoint x: 551, startPoint y: 241, endPoint x: 557, endPoint y: 247, distance: 7.7
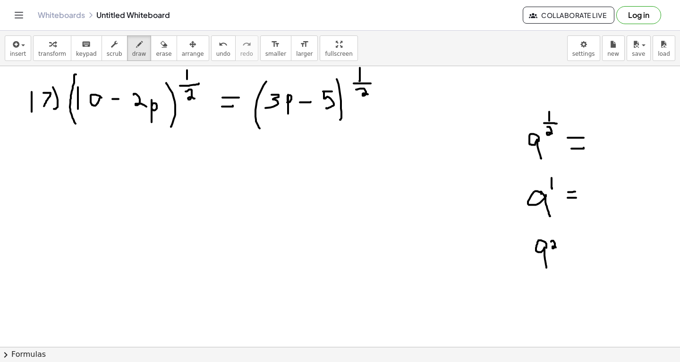
drag, startPoint x: 570, startPoint y: 254, endPoint x: 577, endPoint y: 254, distance: 6.1
drag, startPoint x: 570, startPoint y: 243, endPoint x: 576, endPoint y: 243, distance: 5.7
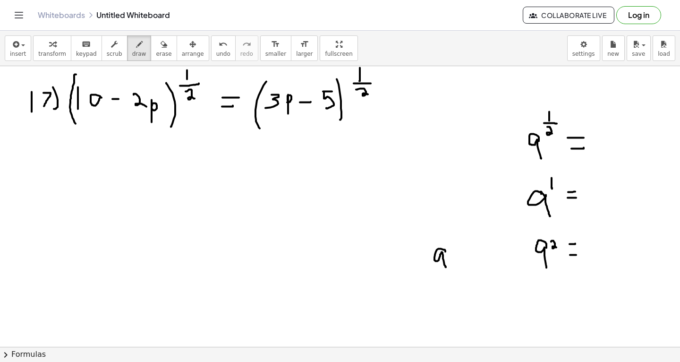
drag, startPoint x: 446, startPoint y: 251, endPoint x: 446, endPoint y: 266, distance: 15.1
drag, startPoint x: 470, startPoint y: 255, endPoint x: 474, endPoint y: 268, distance: 13.6
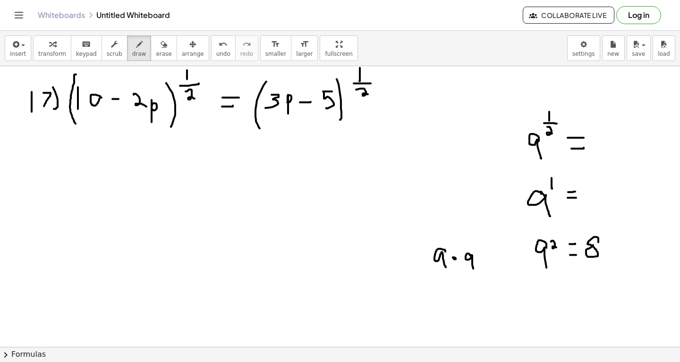
drag, startPoint x: 611, startPoint y: 237, endPoint x: 610, endPoint y: 253, distance: 15.6
drag, startPoint x: 547, startPoint y: 296, endPoint x: 551, endPoint y: 314, distance: 18.8
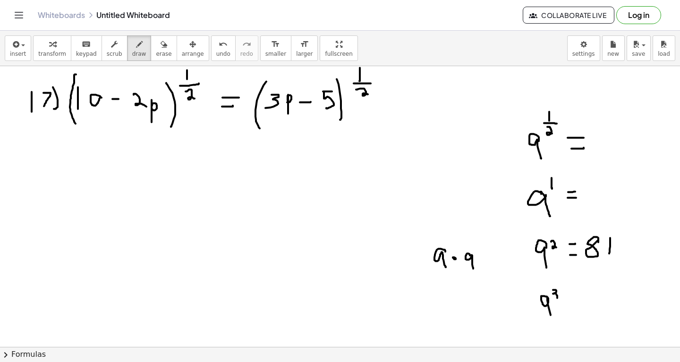
drag, startPoint x: 553, startPoint y: 289, endPoint x: 555, endPoint y: 298, distance: 9.2
drag, startPoint x: 446, startPoint y: 289, endPoint x: 448, endPoint y: 300, distance: 10.5
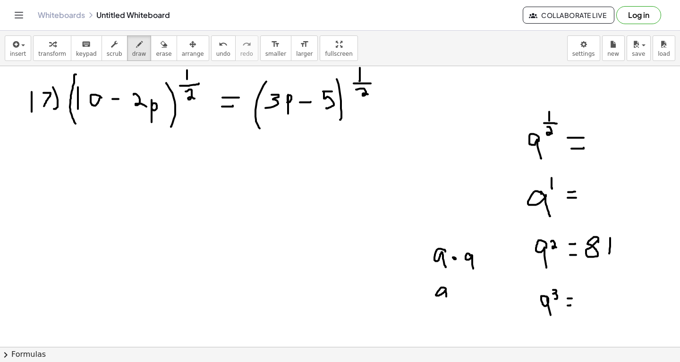
drag, startPoint x: 471, startPoint y: 295, endPoint x: 472, endPoint y: 305, distance: 10.0
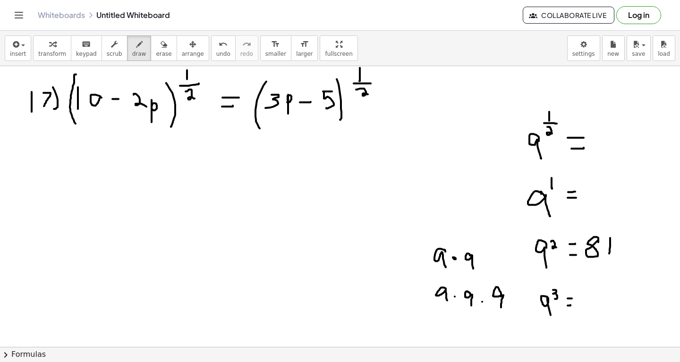
drag, startPoint x: 501, startPoint y: 296, endPoint x: 501, endPoint y: 309, distance: 12.8
drag, startPoint x: 447, startPoint y: 299, endPoint x: 447, endPoint y: 306, distance: 7.1
drag, startPoint x: 605, startPoint y: 192, endPoint x: 602, endPoint y: 188, distance: 5.5
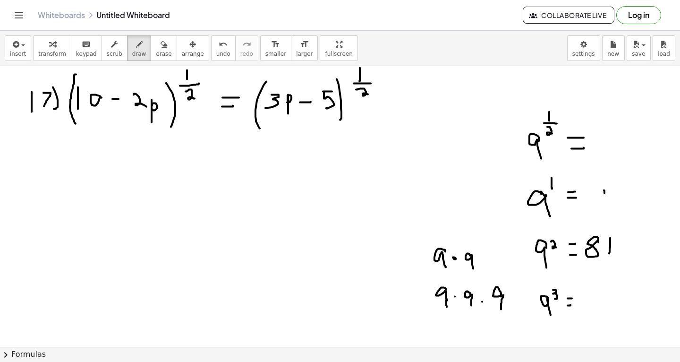
drag, startPoint x: 602, startPoint y: 188, endPoint x: 605, endPoint y: 203, distance: 15.9
drag, startPoint x: 471, startPoint y: 191, endPoint x: 469, endPoint y: 201, distance: 10.5
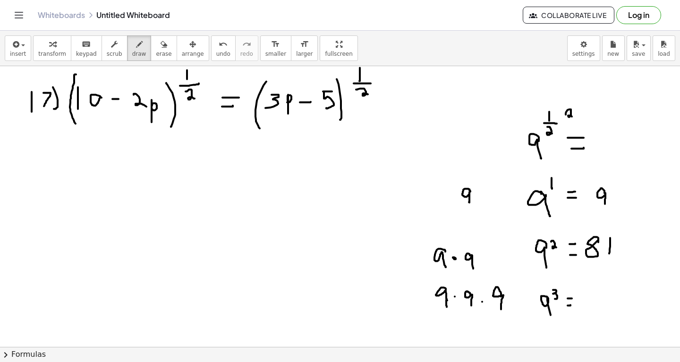
drag, startPoint x: 566, startPoint y: 114, endPoint x: 574, endPoint y: 116, distance: 7.9
drag, startPoint x: 566, startPoint y: 119, endPoint x: 575, endPoint y: 118, distance: 9.0
drag, startPoint x: 571, startPoint y: 123, endPoint x: 571, endPoint y: 131, distance: 7.6
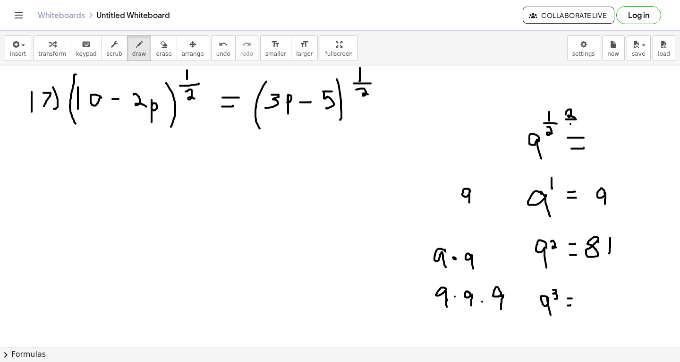
drag, startPoint x: 500, startPoint y: 77, endPoint x: 507, endPoint y: 96, distance: 20.0
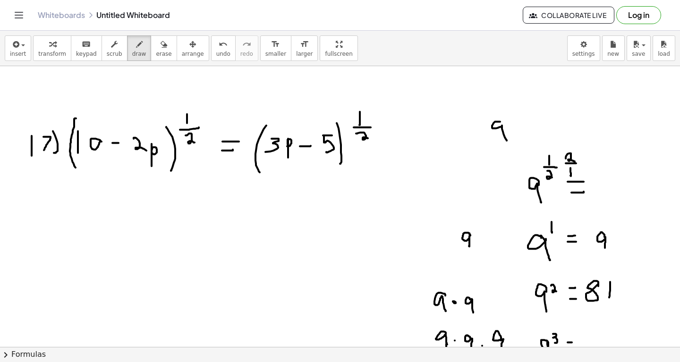
click at [509, 68] on div "insert select one: Math Expression Function Text Youtube Video Graphing Geometr…" at bounding box center [340, 196] width 680 height 331
drag, startPoint x: 506, startPoint y: 119, endPoint x: 516, endPoint y: 119, distance: 9.9
drag, startPoint x: 512, startPoint y: 123, endPoint x: 521, endPoint y: 130, distance: 11.4
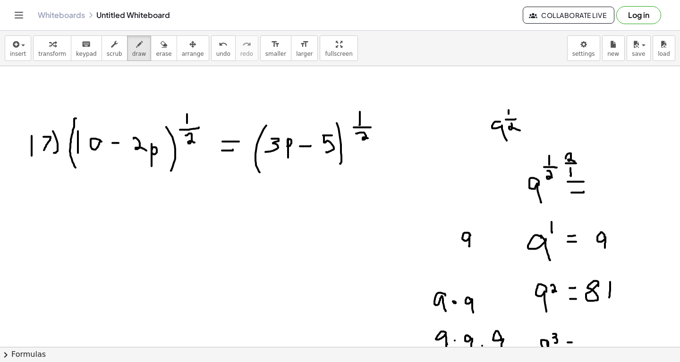
drag, startPoint x: 522, startPoint y: 109, endPoint x: 520, endPoint y: 144, distance: 34.5
drag, startPoint x: 485, startPoint y: 108, endPoint x: 496, endPoint y: 140, distance: 33.5
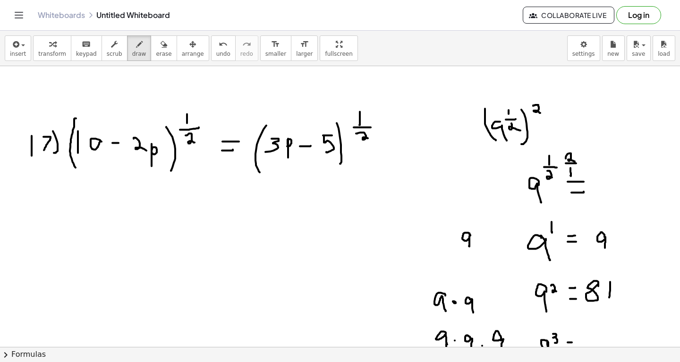
drag, startPoint x: 534, startPoint y: 105, endPoint x: 541, endPoint y: 112, distance: 10.0
drag, startPoint x: 502, startPoint y: 74, endPoint x: 503, endPoint y: 83, distance: 9.0
drag, startPoint x: 487, startPoint y: 77, endPoint x: 508, endPoint y: 69, distance: 23.2
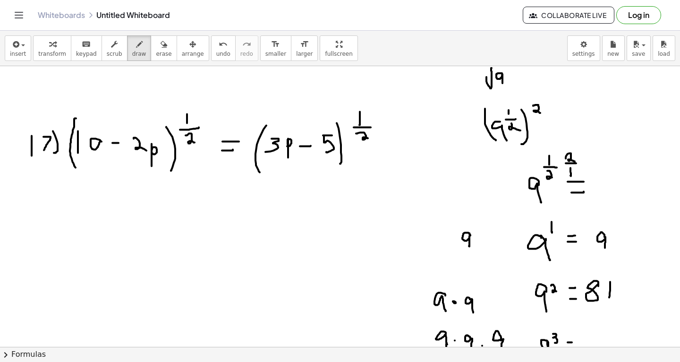
drag, startPoint x: 519, startPoint y: 67, endPoint x: 524, endPoint y: 72, distance: 7.0
drag, startPoint x: 63, startPoint y: 219, endPoint x: 181, endPoint y: 192, distance: 121.2
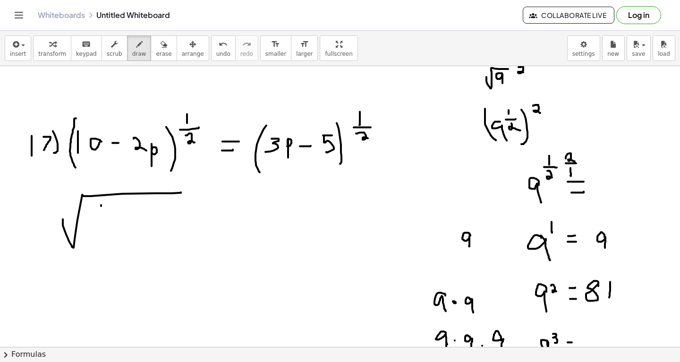
drag, startPoint x: 101, startPoint y: 205, endPoint x: 100, endPoint y: 236, distance: 31.2
drag, startPoint x: 127, startPoint y: 221, endPoint x: 138, endPoint y: 220, distance: 11.4
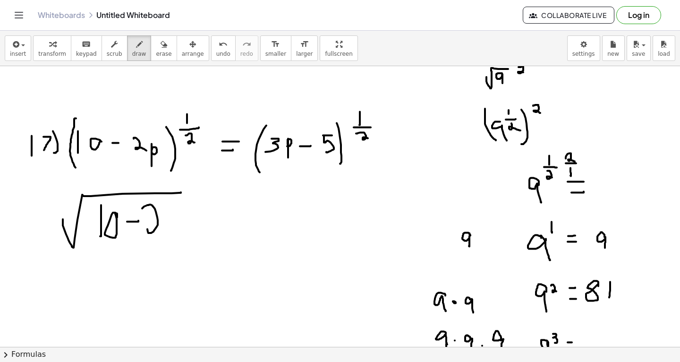
drag, startPoint x: 142, startPoint y: 208, endPoint x: 158, endPoint y: 229, distance: 26.3
drag, startPoint x: 197, startPoint y: 216, endPoint x: 209, endPoint y: 216, distance: 12.8
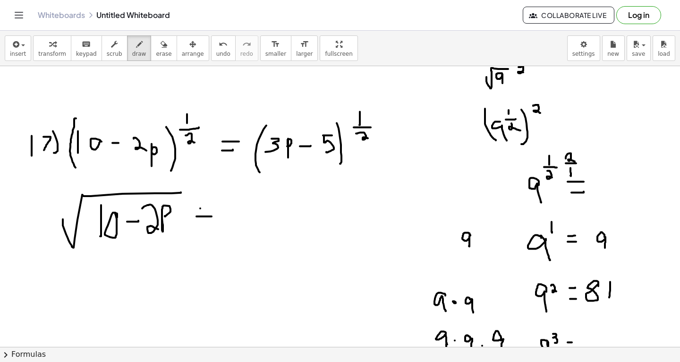
drag, startPoint x: 200, startPoint y: 208, endPoint x: 216, endPoint y: 207, distance: 16.1
drag, startPoint x: 240, startPoint y: 210, endPoint x: 371, endPoint y: 185, distance: 133.3
drag, startPoint x: 270, startPoint y: 197, endPoint x: 267, endPoint y: 220, distance: 23.3
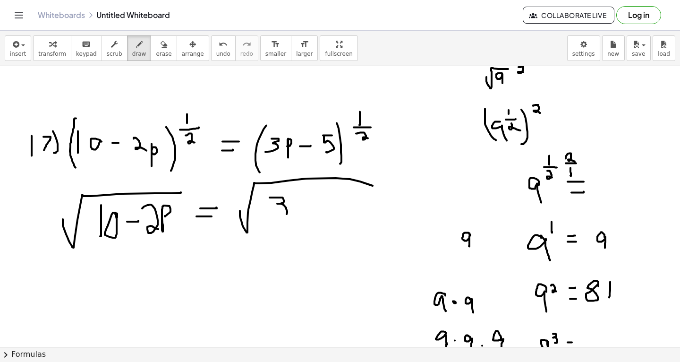
drag, startPoint x: 292, startPoint y: 199, endPoint x: 296, endPoint y: 204, distance: 6.0
drag, startPoint x: 308, startPoint y: 211, endPoint x: 321, endPoint y: 211, distance: 12.8
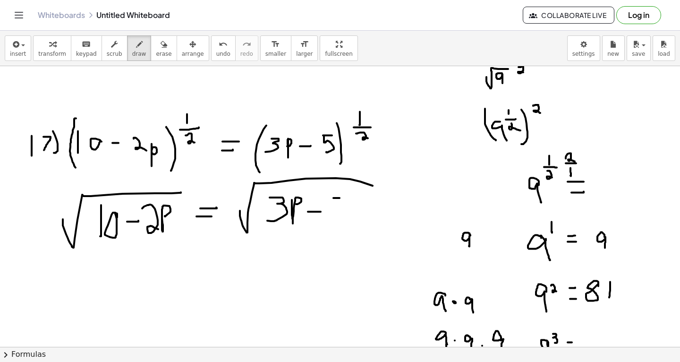
drag, startPoint x: 334, startPoint y: 198, endPoint x: 345, endPoint y: 198, distance: 11.3
drag, startPoint x: 334, startPoint y: 198, endPoint x: 330, endPoint y: 219, distance: 21.5
drag, startPoint x: 192, startPoint y: 179, endPoint x: 203, endPoint y: 186, distance: 12.6
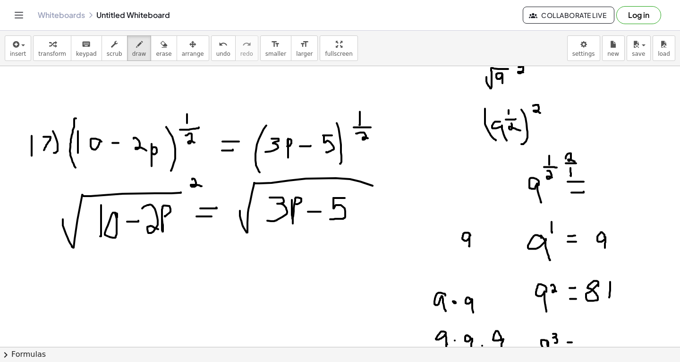
drag, startPoint x: 386, startPoint y: 175, endPoint x: 399, endPoint y: 185, distance: 16.9
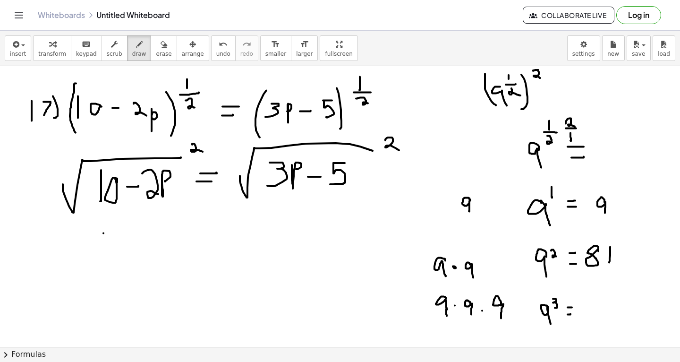
drag, startPoint x: 103, startPoint y: 232, endPoint x: 103, endPoint y: 250, distance: 18.0
drag, startPoint x: 137, startPoint y: 240, endPoint x: 148, endPoint y: 240, distance: 10.9
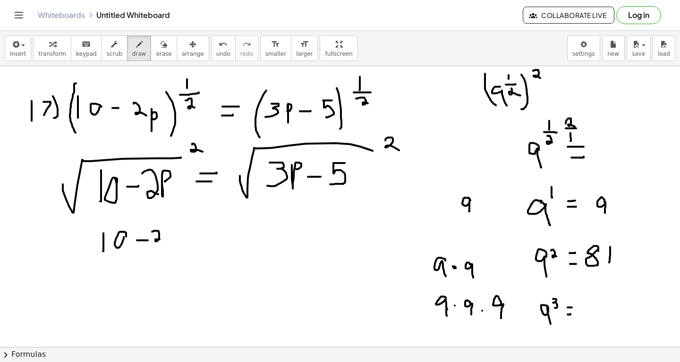
drag, startPoint x: 152, startPoint y: 231, endPoint x: 163, endPoint y: 241, distance: 14.1
drag, startPoint x: 169, startPoint y: 230, endPoint x: 171, endPoint y: 234, distance: 5.1
drag, startPoint x: 191, startPoint y: 237, endPoint x: 198, endPoint y: 236, distance: 6.6
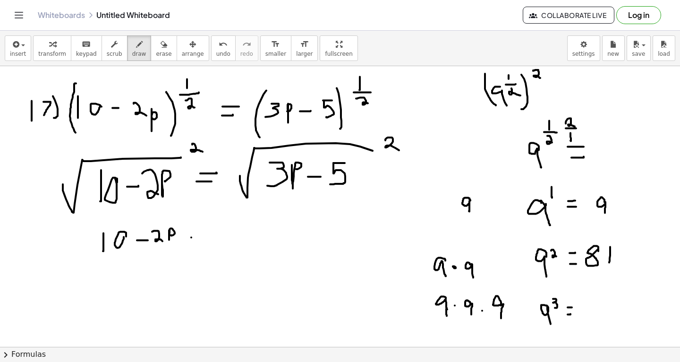
drag, startPoint x: 193, startPoint y: 231, endPoint x: 208, endPoint y: 231, distance: 15.6
drag, startPoint x: 225, startPoint y: 221, endPoint x: 230, endPoint y: 235, distance: 14.8
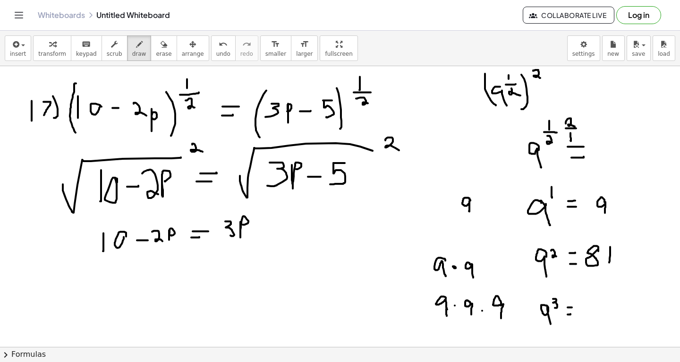
drag, startPoint x: 265, startPoint y: 226, endPoint x: 274, endPoint y: 226, distance: 9.5
drag, startPoint x: 285, startPoint y: 218, endPoint x: 293, endPoint y: 218, distance: 7.1
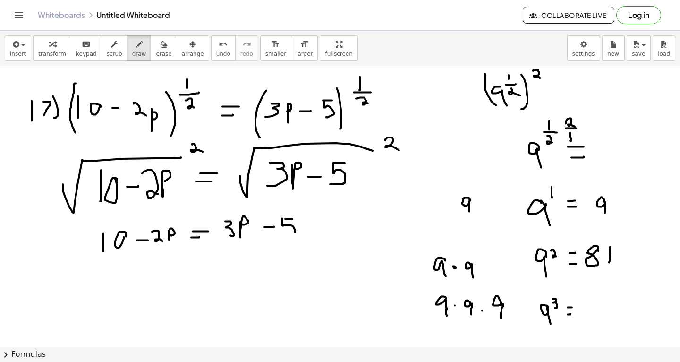
drag, startPoint x: 282, startPoint y: 218, endPoint x: 283, endPoint y: 232, distance: 13.7
drag, startPoint x: 162, startPoint y: 266, endPoint x: 161, endPoint y: 271, distance: 5.2
drag, startPoint x: 173, startPoint y: 272, endPoint x: 187, endPoint y: 272, distance: 13.2
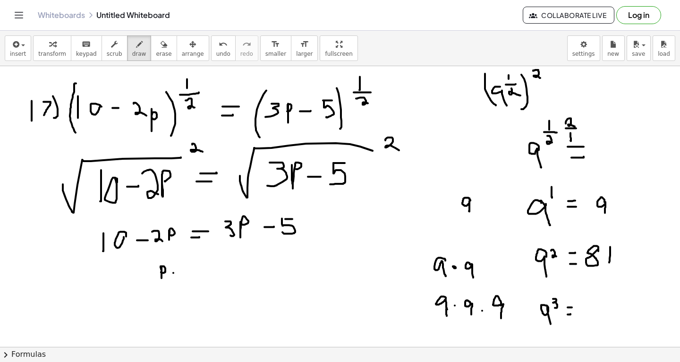
drag, startPoint x: 178, startPoint y: 263, endPoint x: 188, endPoint y: 262, distance: 10.0
click at [156, 52] on span "erase" at bounding box center [164, 54] width 16 height 7
drag, startPoint x: 156, startPoint y: 268, endPoint x: 69, endPoint y: 86, distance: 201.6
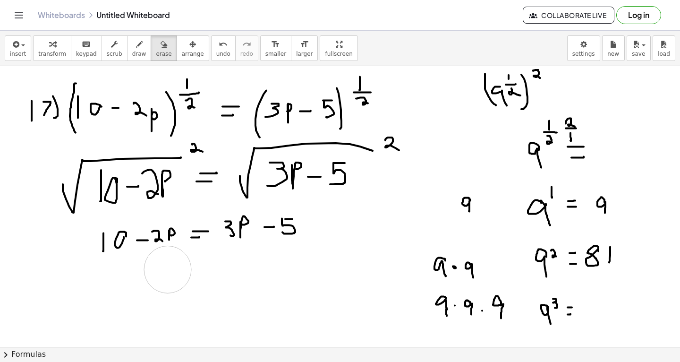
click at [132, 51] on span "draw" at bounding box center [139, 54] width 14 height 7
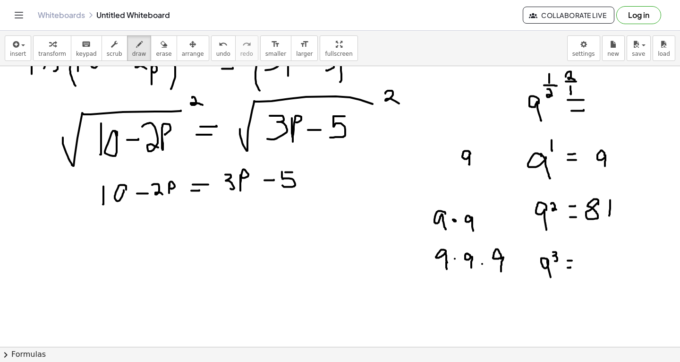
scroll to position [2243, 0]
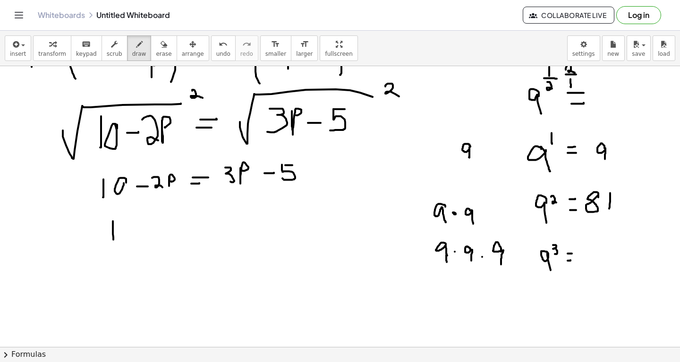
drag, startPoint x: 113, startPoint y: 221, endPoint x: 113, endPoint y: 239, distance: 18.4
drag, startPoint x: 124, startPoint y: 222, endPoint x: 134, endPoint y: 222, distance: 10.4
drag, startPoint x: 122, startPoint y: 222, endPoint x: 124, endPoint y: 238, distance: 16.2
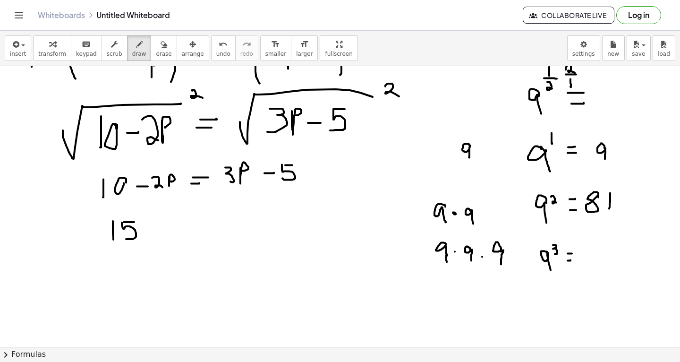
drag, startPoint x: 144, startPoint y: 233, endPoint x: 155, endPoint y: 233, distance: 10.9
drag, startPoint x: 163, startPoint y: 223, endPoint x: 176, endPoint y: 240, distance: 21.8
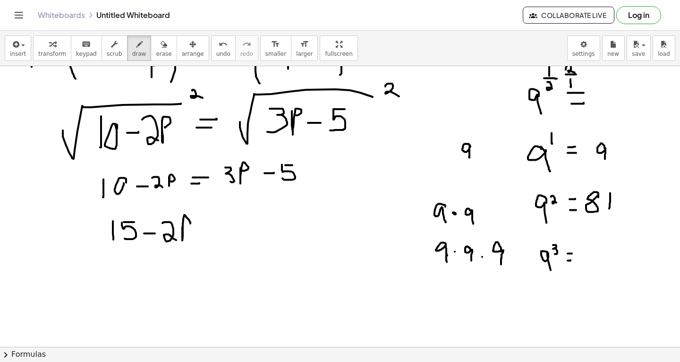
drag, startPoint x: 201, startPoint y: 230, endPoint x: 208, endPoint y: 230, distance: 6.6
drag, startPoint x: 200, startPoint y: 222, endPoint x: 212, endPoint y: 222, distance: 11.8
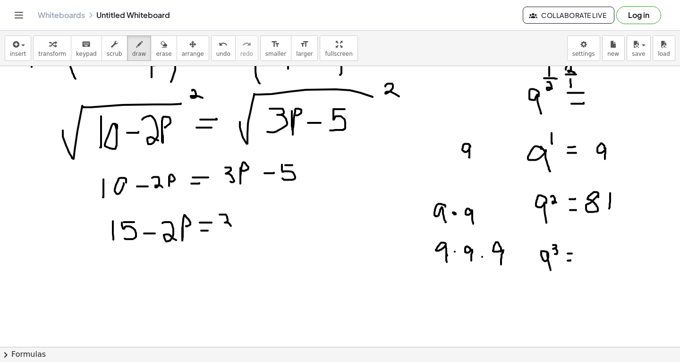
drag, startPoint x: 220, startPoint y: 214, endPoint x: 220, endPoint y: 236, distance: 22.2
drag, startPoint x: 239, startPoint y: 214, endPoint x: 239, endPoint y: 218, distance: 4.7
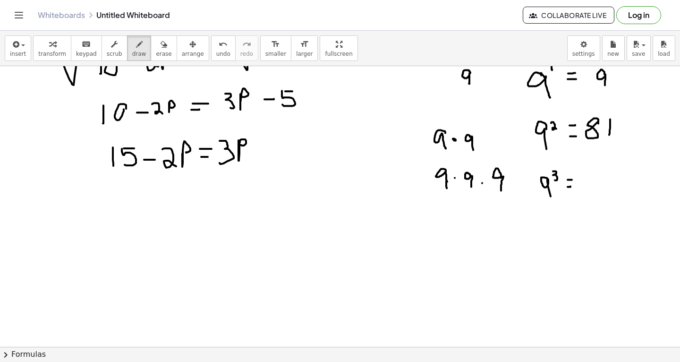
scroll to position [2317, 0]
drag, startPoint x: 121, startPoint y: 190, endPoint x: 120, endPoint y: 215, distance: 24.1
drag, startPoint x: 130, startPoint y: 191, endPoint x: 141, endPoint y: 191, distance: 10.4
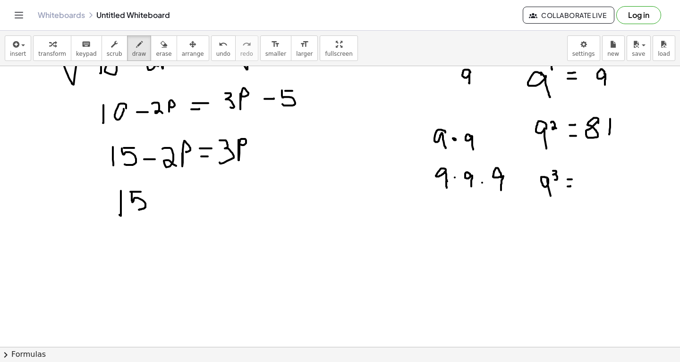
drag, startPoint x: 132, startPoint y: 192, endPoint x: 138, endPoint y: 209, distance: 18.4
drag, startPoint x: 158, startPoint y: 205, endPoint x: 172, endPoint y: 204, distance: 14.7
drag, startPoint x: 160, startPoint y: 195, endPoint x: 174, endPoint y: 195, distance: 14.2
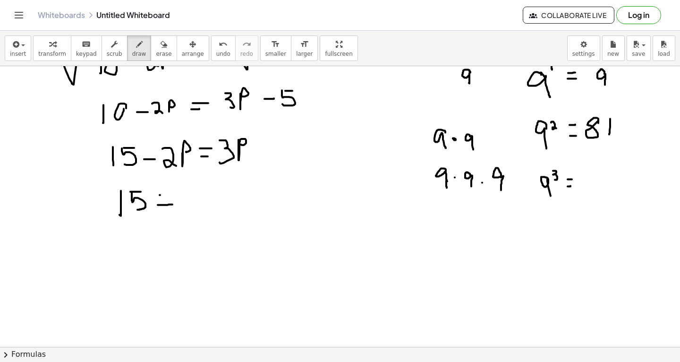
drag, startPoint x: 188, startPoint y: 189, endPoint x: 198, endPoint y: 189, distance: 10.9
drag, startPoint x: 190, startPoint y: 189, endPoint x: 198, endPoint y: 206, distance: 18.4
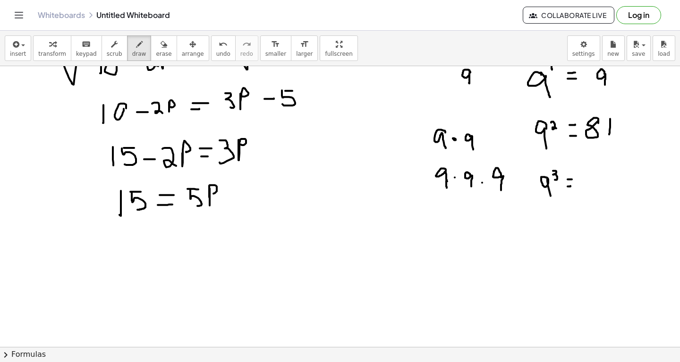
drag, startPoint x: 189, startPoint y: 206, endPoint x: 200, endPoint y: 204, distance: 11.0
drag, startPoint x: 156, startPoint y: 239, endPoint x: 164, endPoint y: 239, distance: 8.5
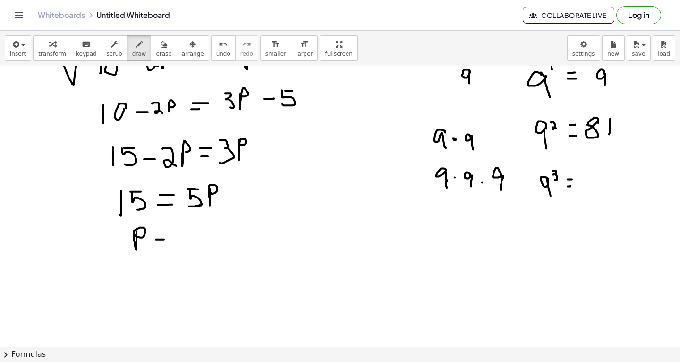
drag, startPoint x: 159, startPoint y: 234, endPoint x: 168, endPoint y: 234, distance: 9.0
drag, startPoint x: 184, startPoint y: 224, endPoint x: 171, endPoint y: 247, distance: 27.1
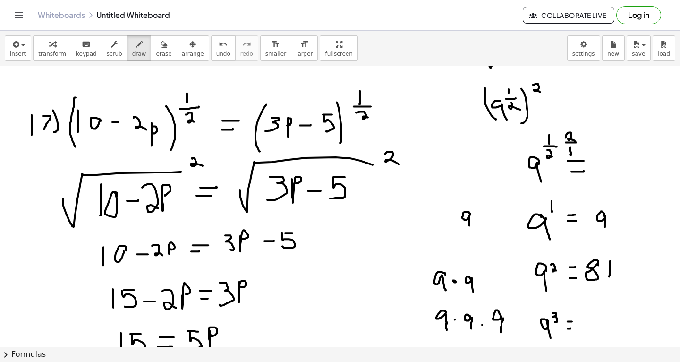
scroll to position [2176, 0]
drag, startPoint x: 616, startPoint y: 155, endPoint x: 619, endPoint y: 180, distance: 24.3
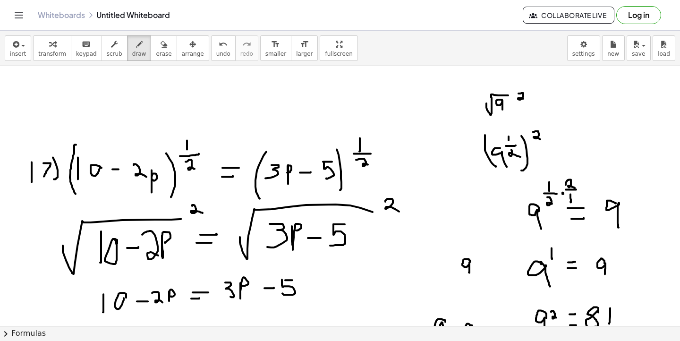
scroll to position [2128, 0]
